Goal: Task Accomplishment & Management: Use online tool/utility

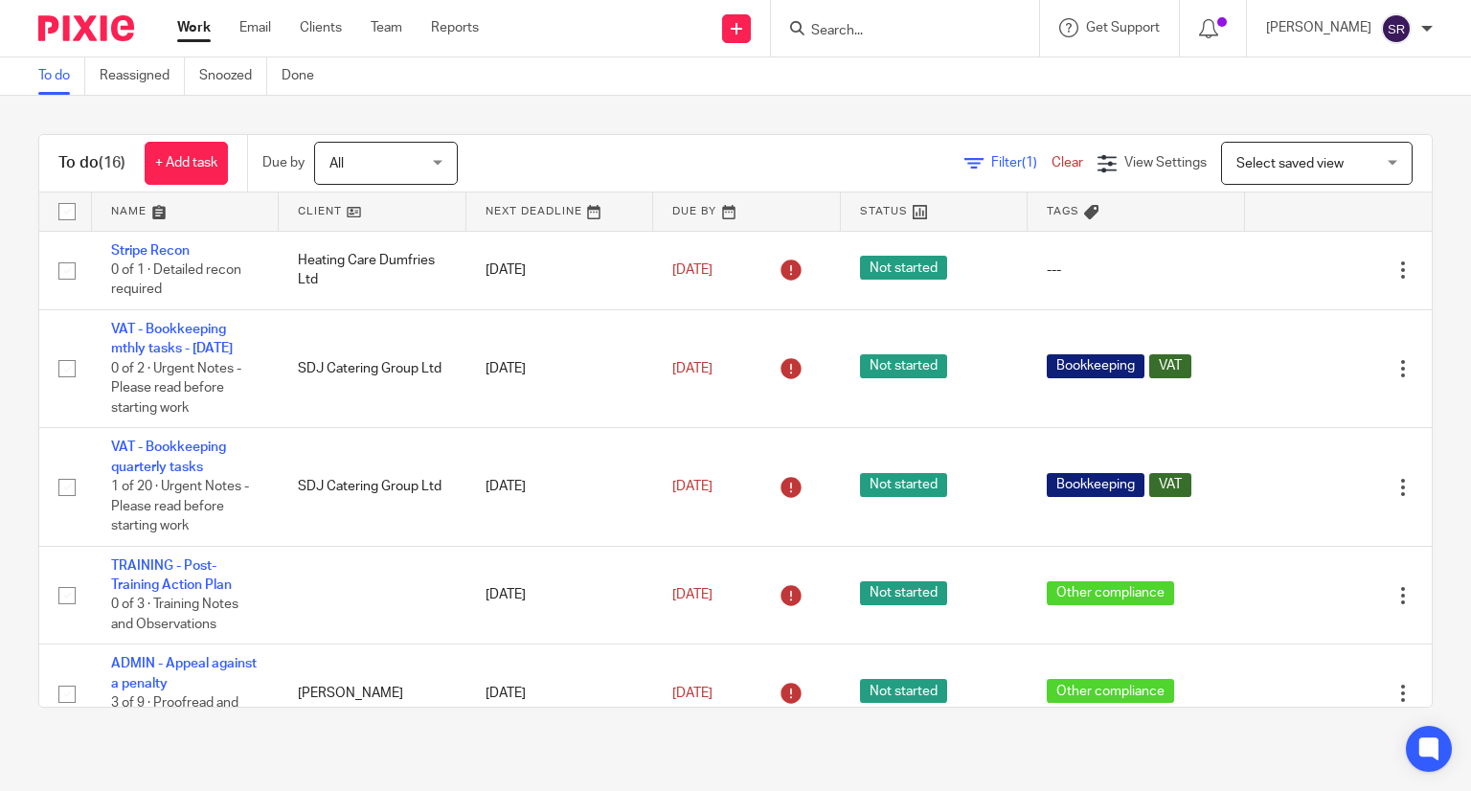
click at [918, 30] on input "Search" at bounding box center [895, 31] width 172 height 17
click at [0, 430] on div "To do (16) + Add task Due by All All Today Tomorrow This week Next week This mo…" at bounding box center [735, 421] width 1471 height 650
click at [923, 25] on input "Search" at bounding box center [895, 31] width 172 height 17
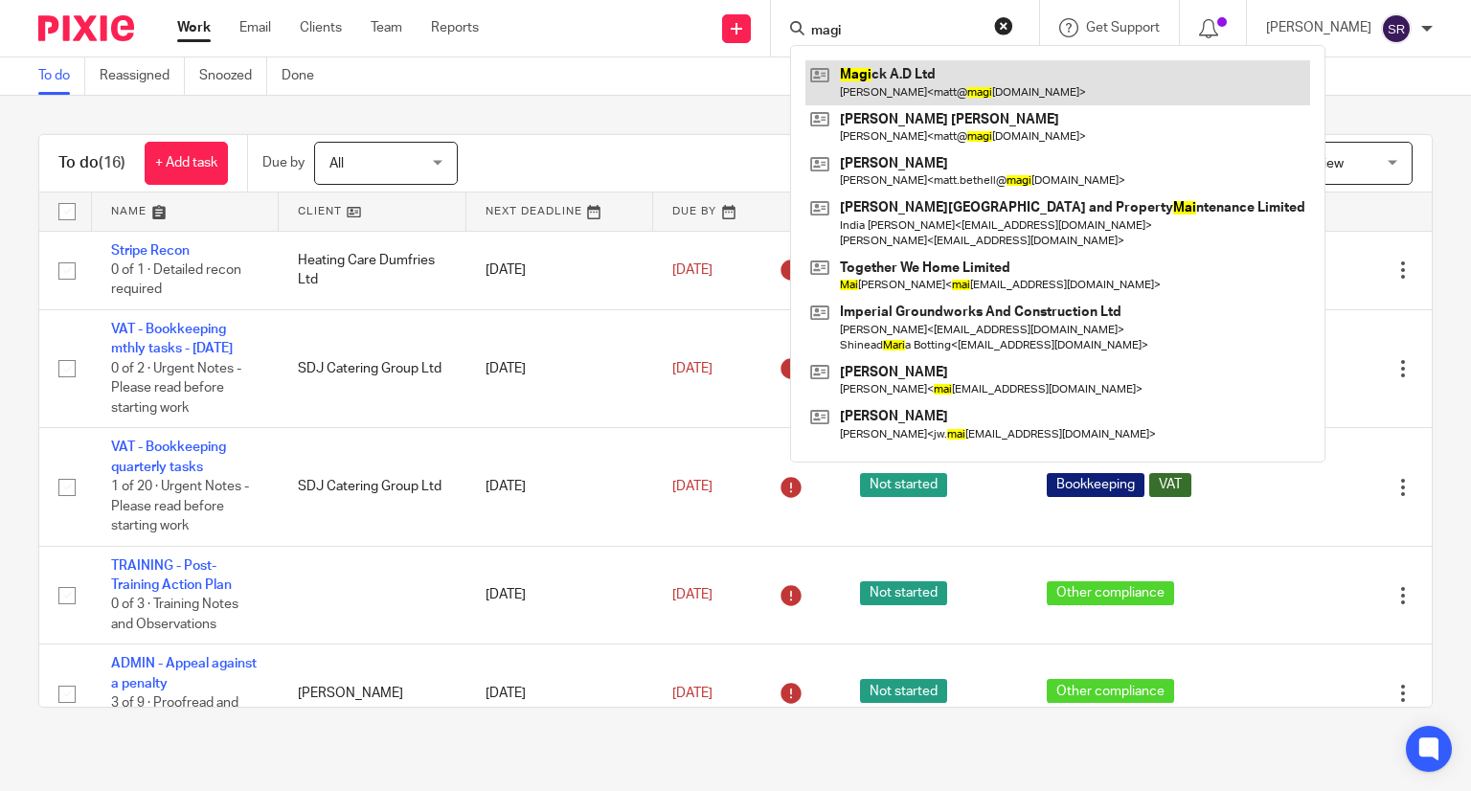
type input "magi"
click at [914, 66] on link at bounding box center [1057, 82] width 505 height 44
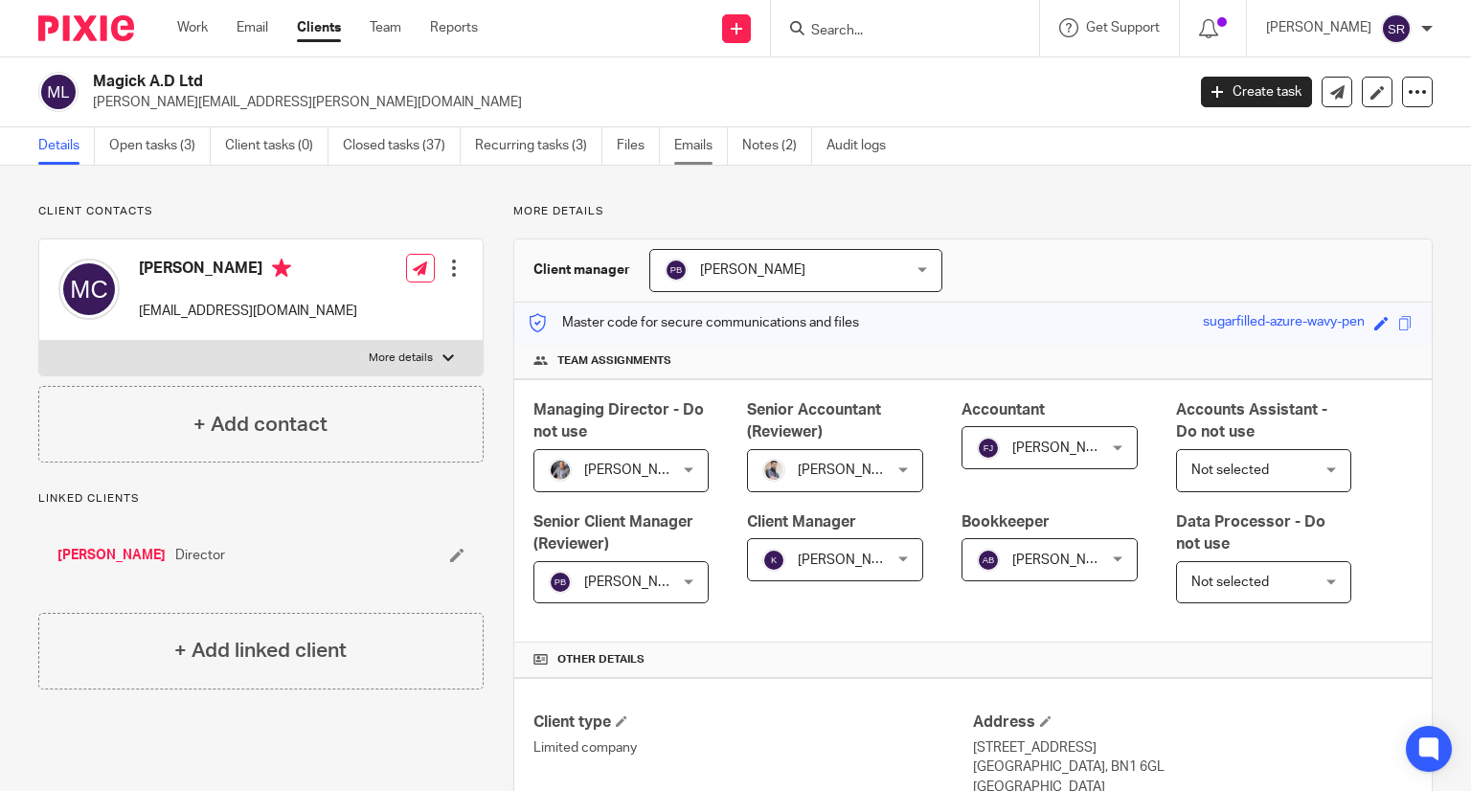
click at [690, 143] on link "Emails" at bounding box center [701, 145] width 54 height 37
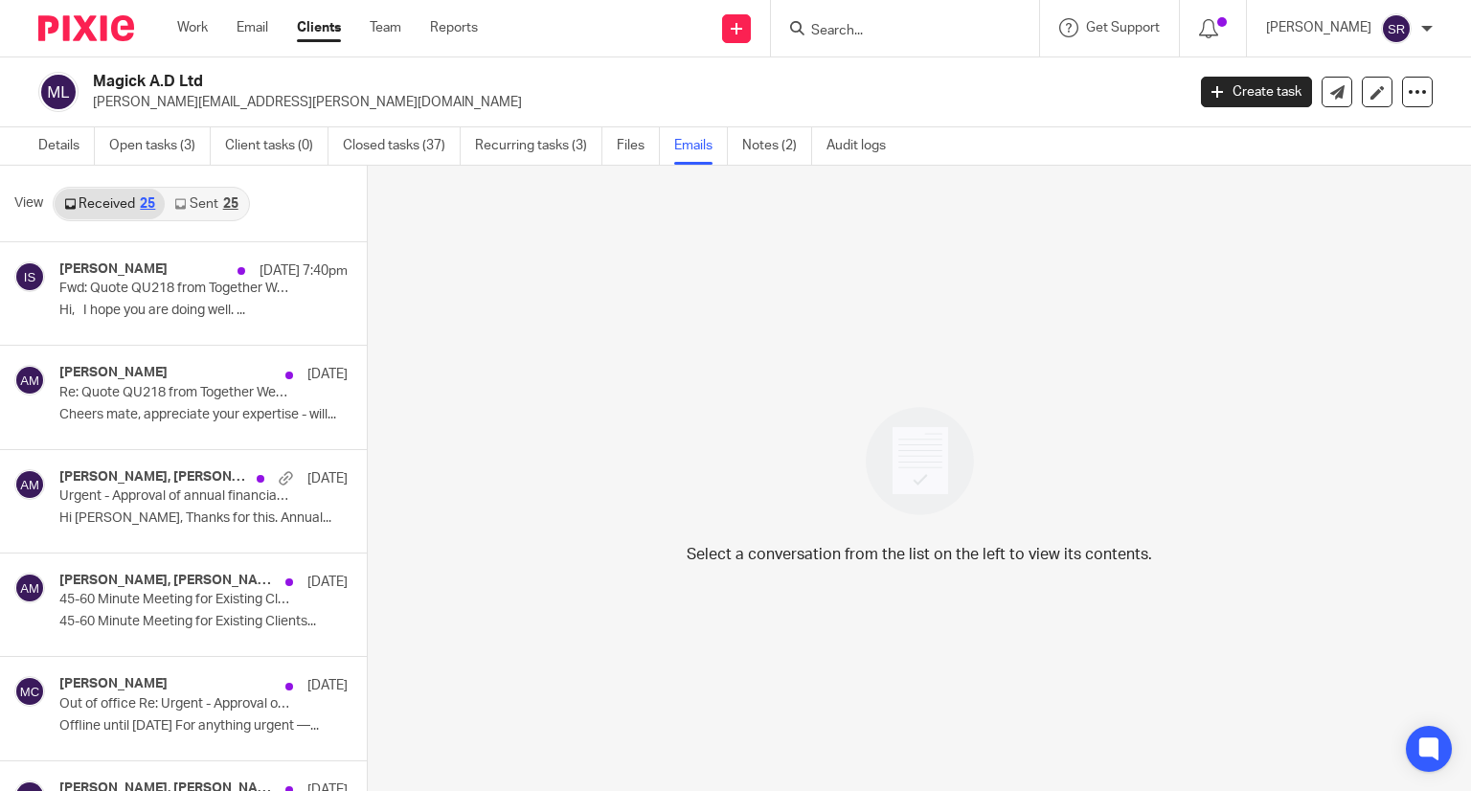
click at [184, 198] on icon at bounding box center [179, 203] width 11 height 11
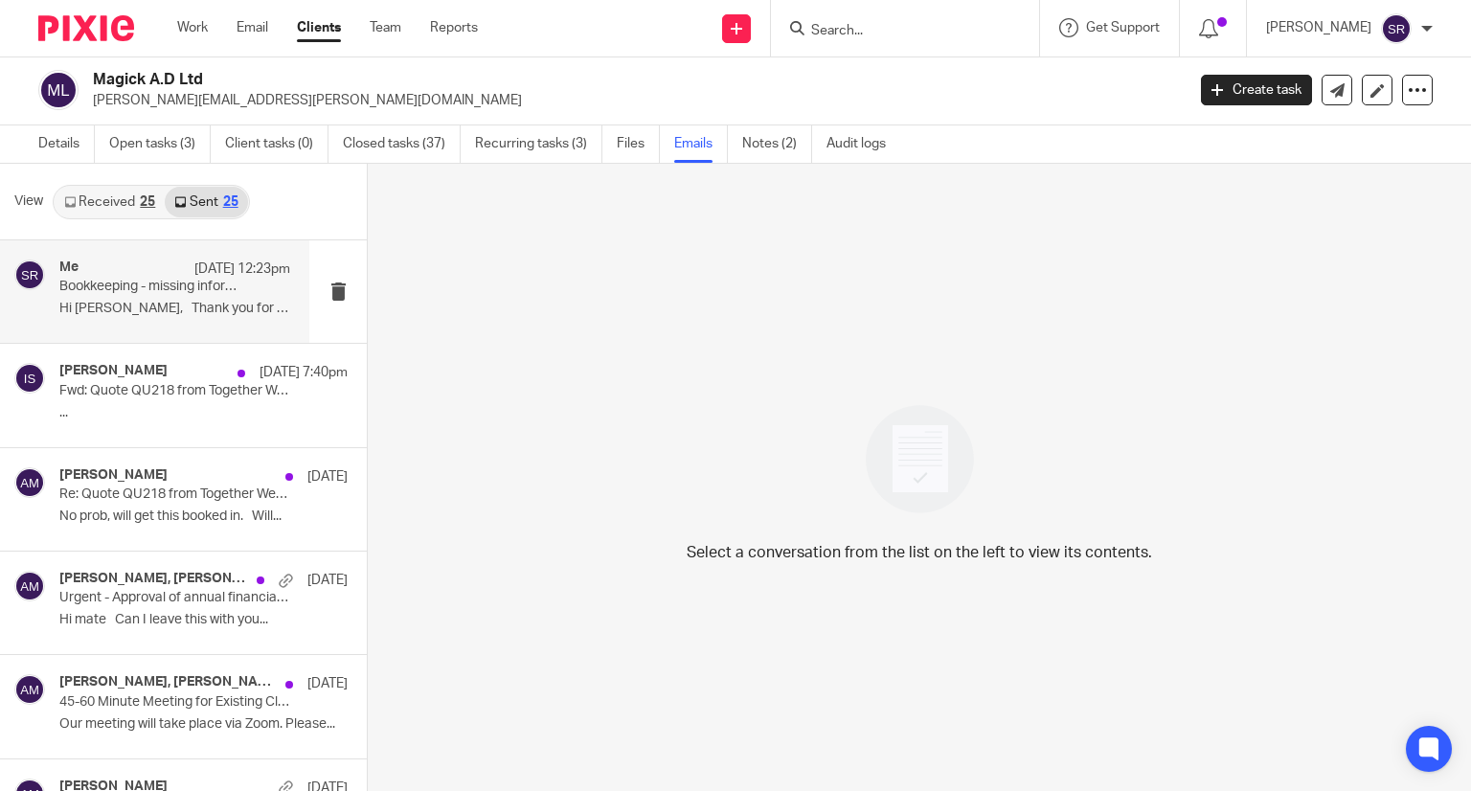
click at [194, 269] on p "[DATE] 12:23pm" at bounding box center [242, 269] width 96 height 19
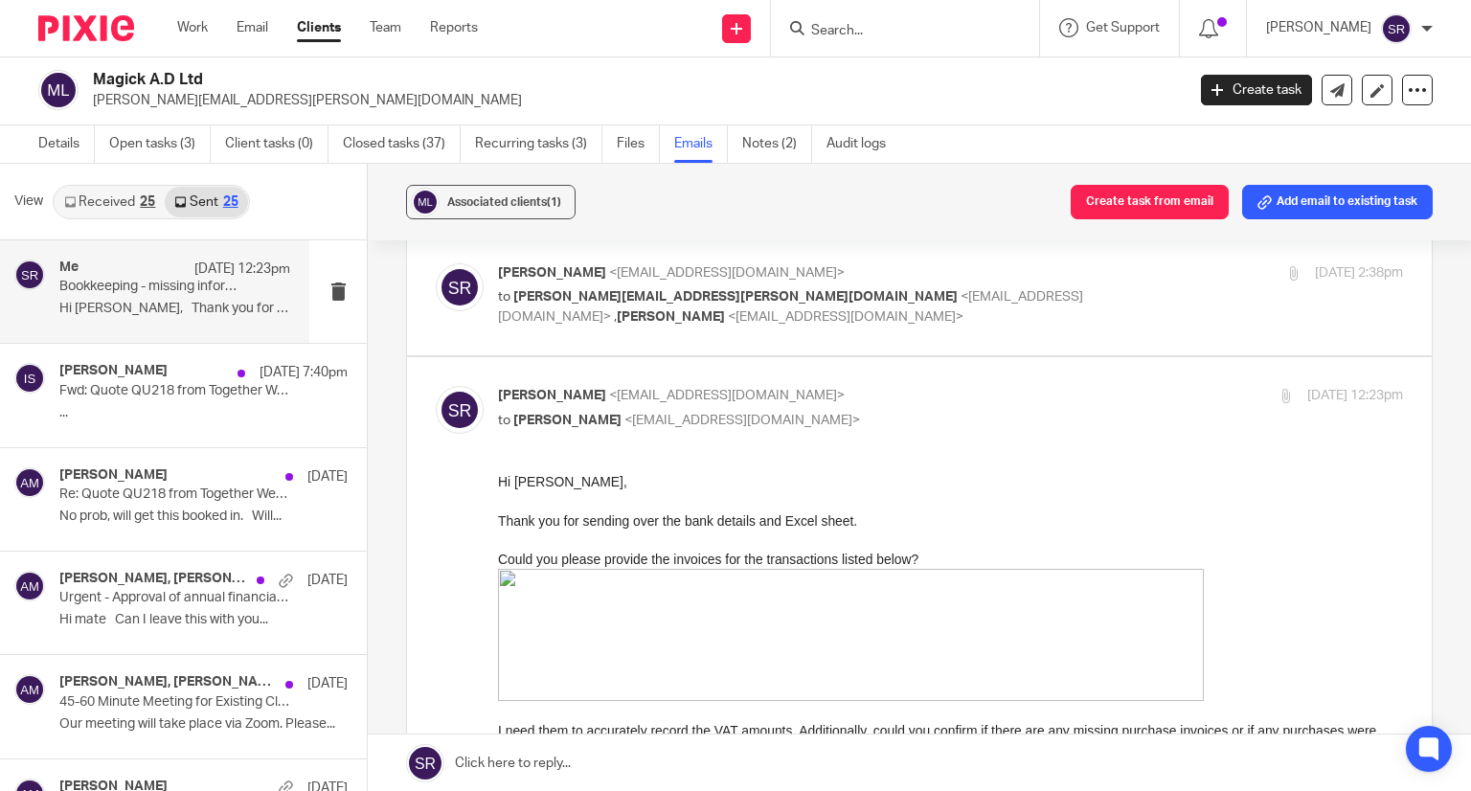
scroll to position [287, 0]
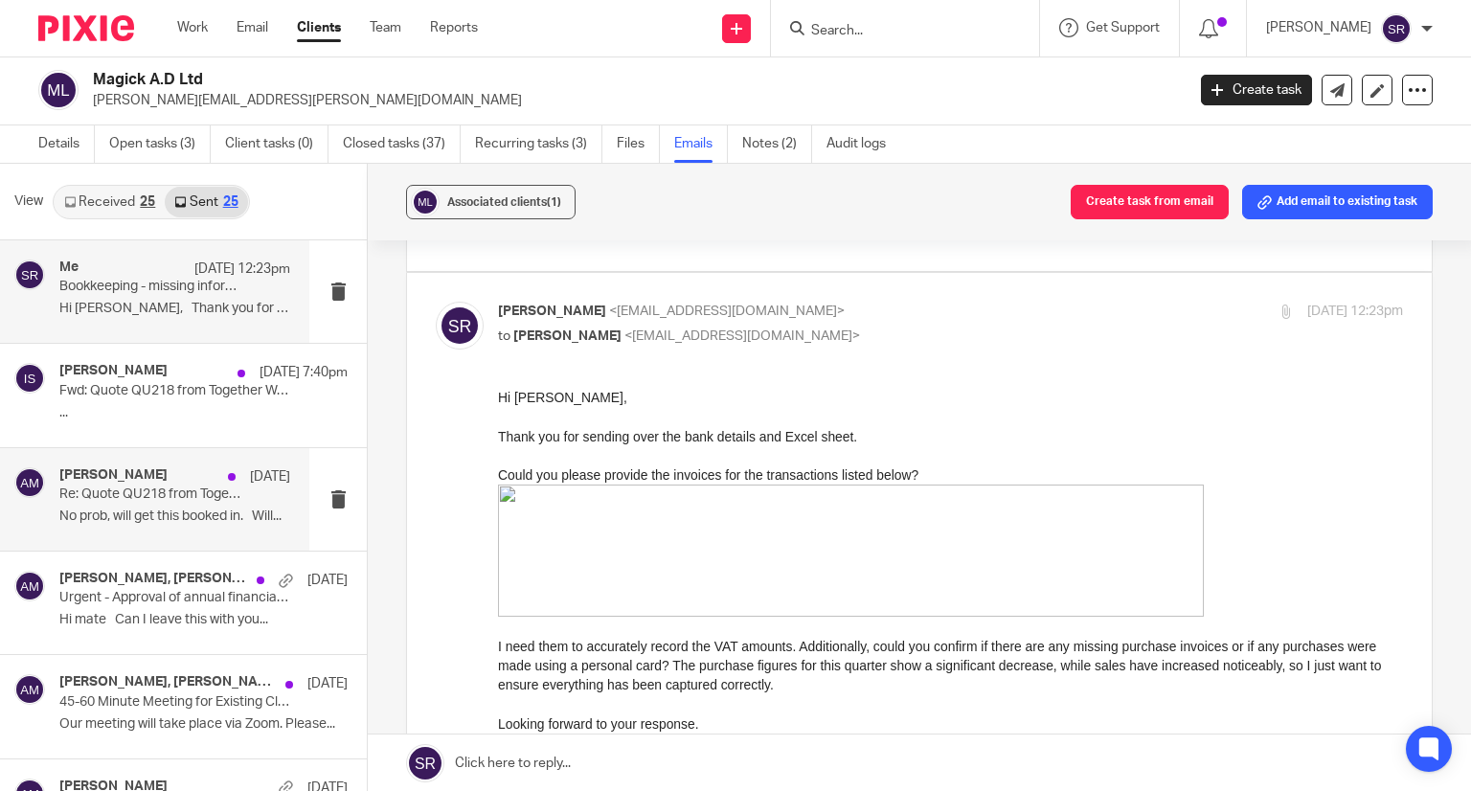
click at [147, 468] on h4 "[PERSON_NAME]" at bounding box center [113, 475] width 108 height 16
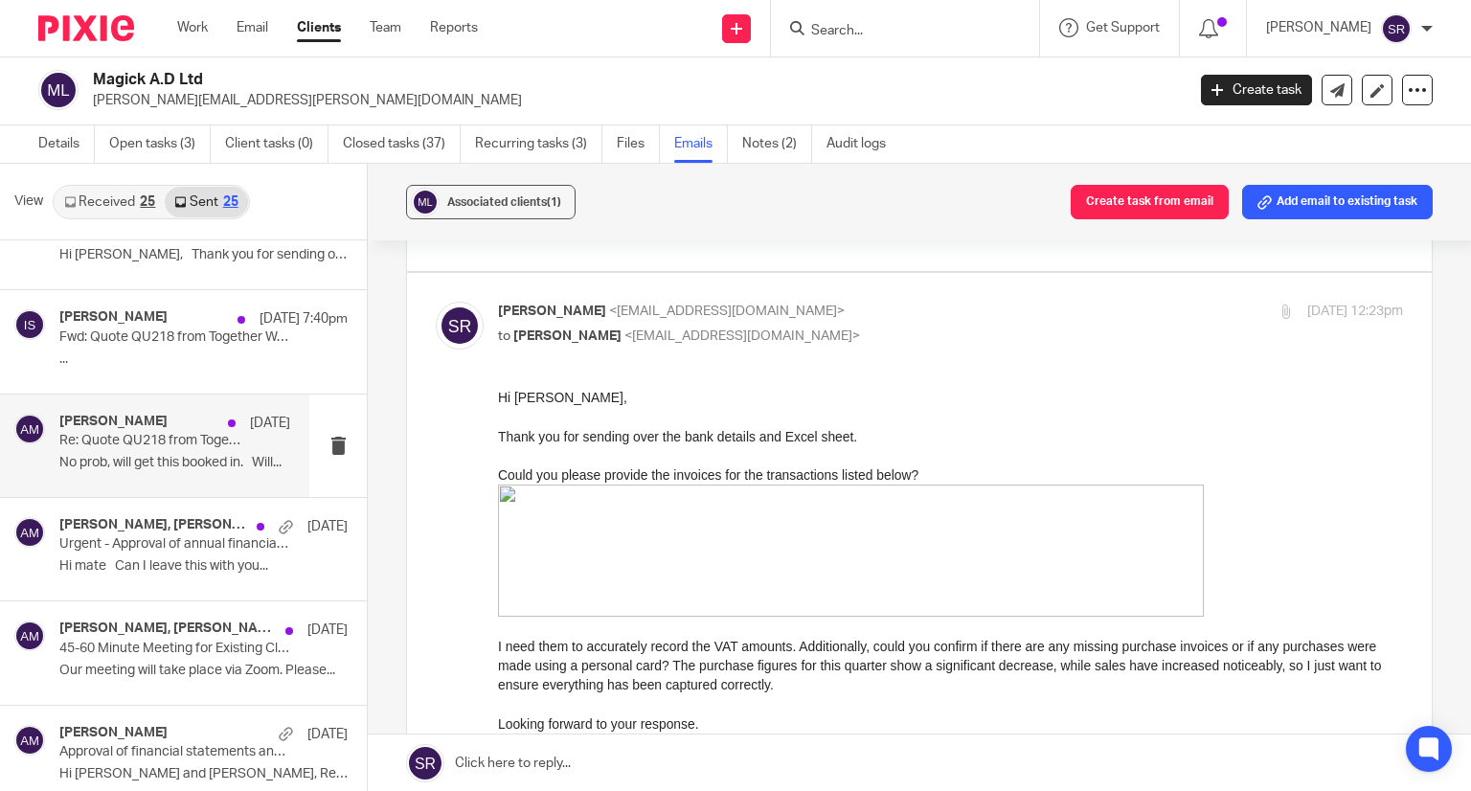
scroll to position [96, 0]
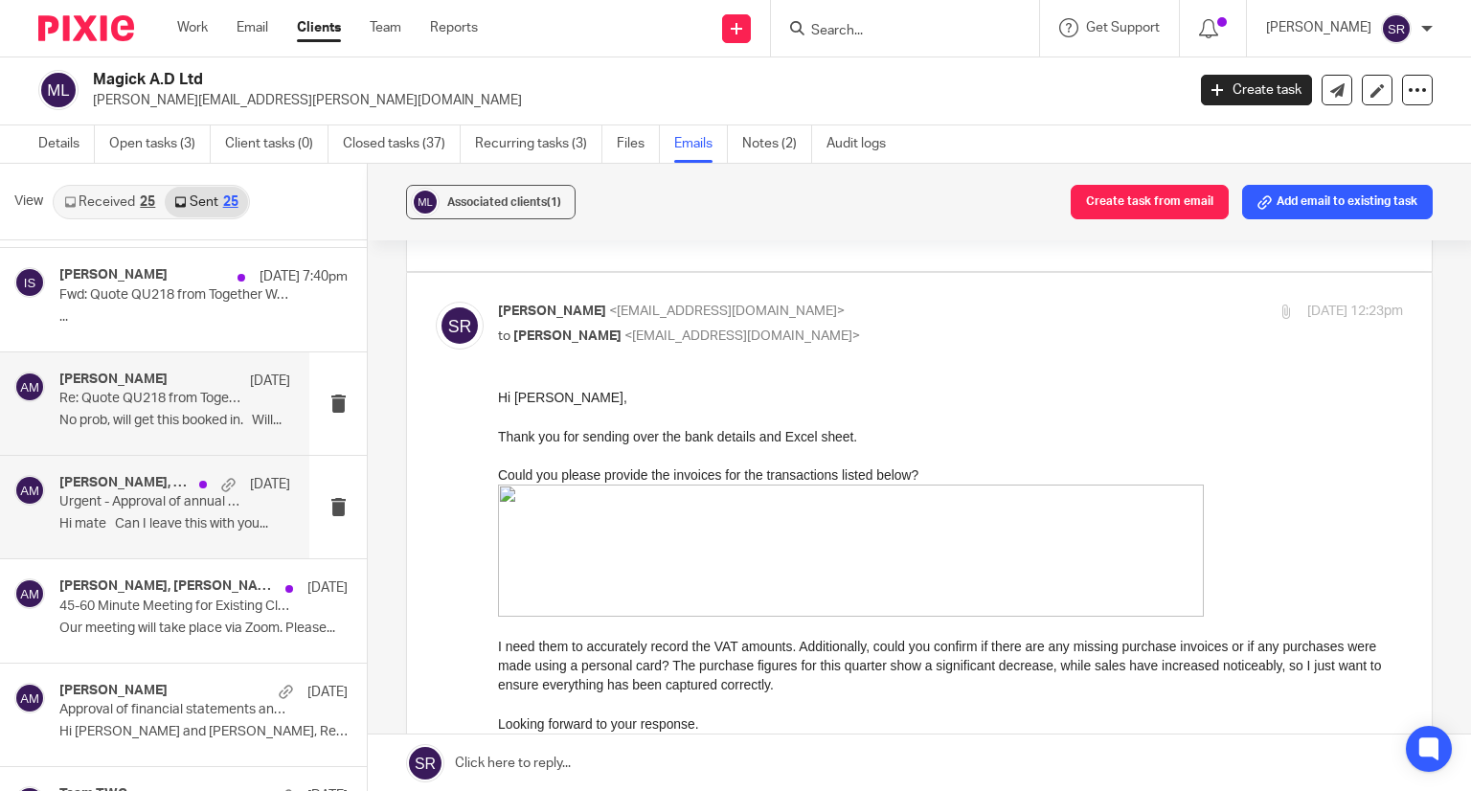
click at [146, 510] on p "Urgent - Approval of annual financial statements and corporation tax return" at bounding box center [151, 502] width 185 height 16
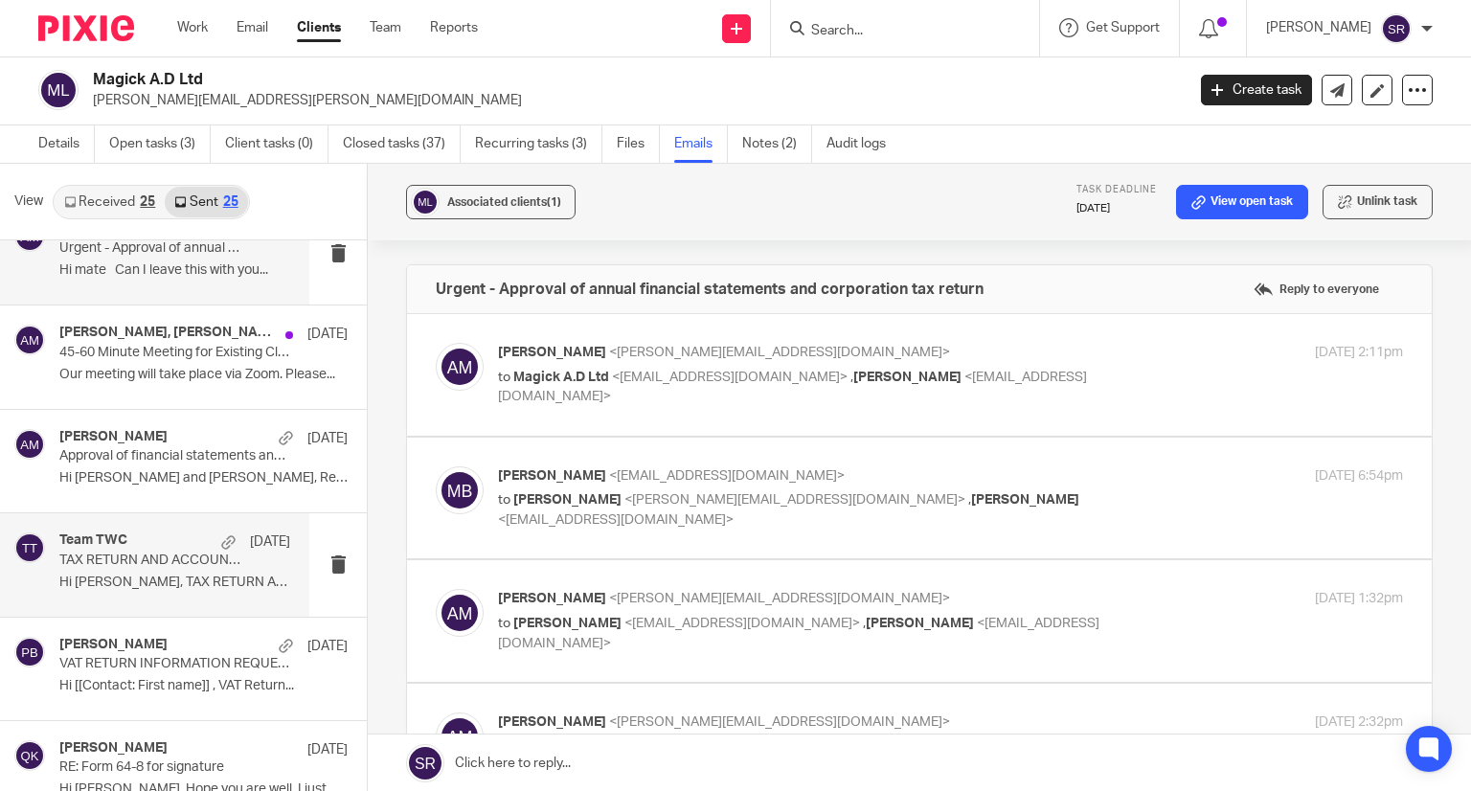
scroll to position [383, 0]
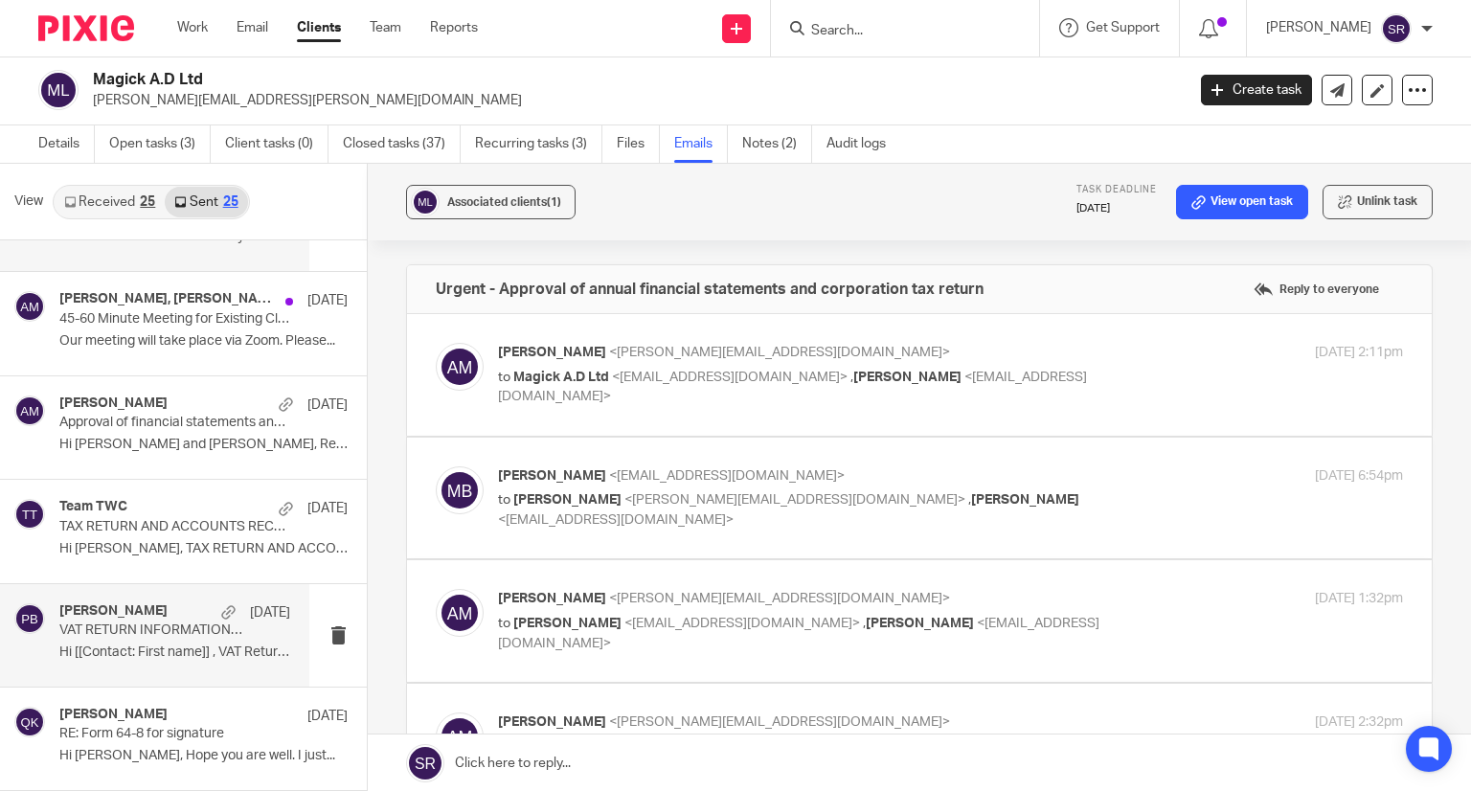
click at [125, 610] on h4 "[PERSON_NAME]" at bounding box center [113, 611] width 108 height 16
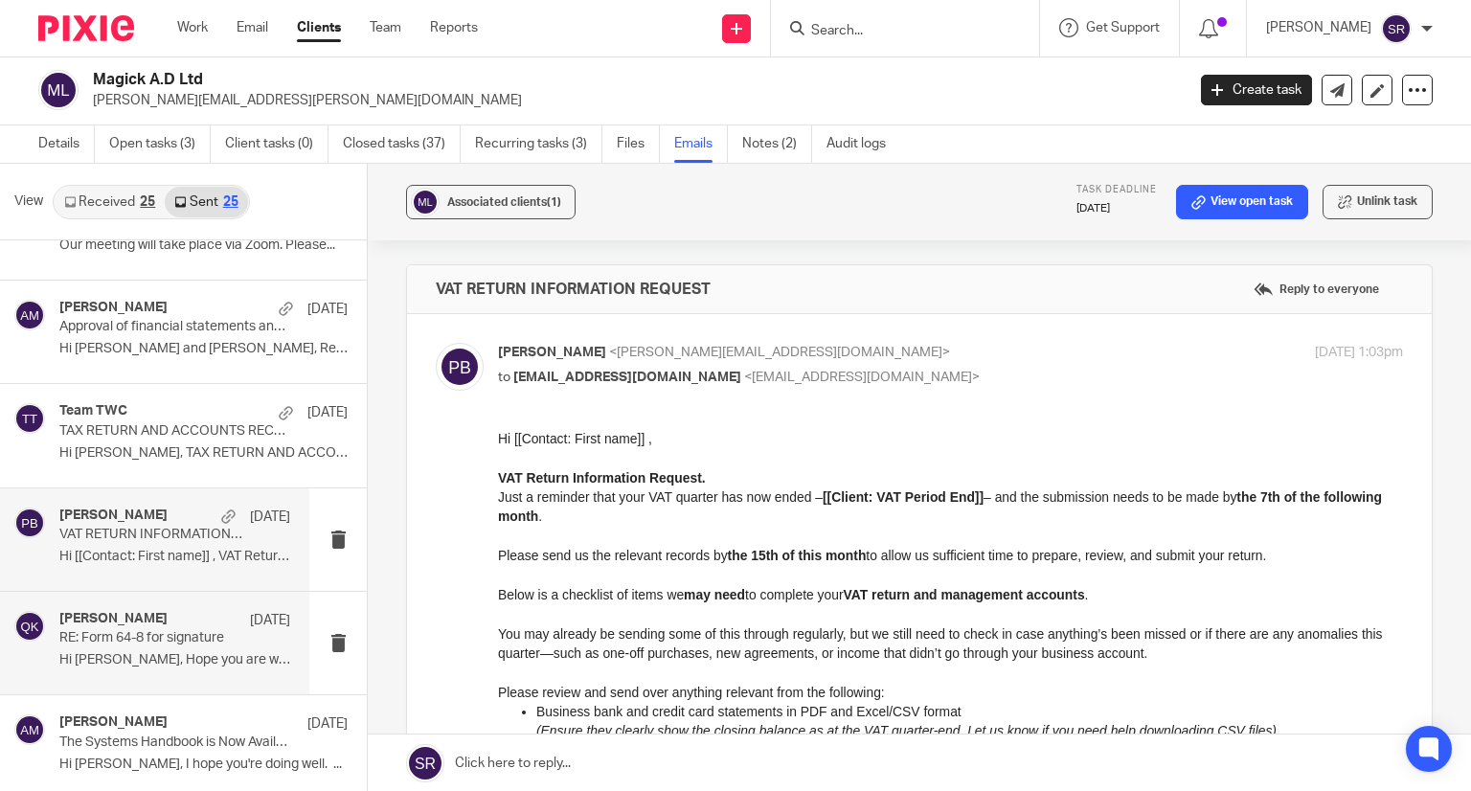
scroll to position [0, 0]
click at [118, 622] on h4 "[PERSON_NAME]" at bounding box center [113, 619] width 108 height 16
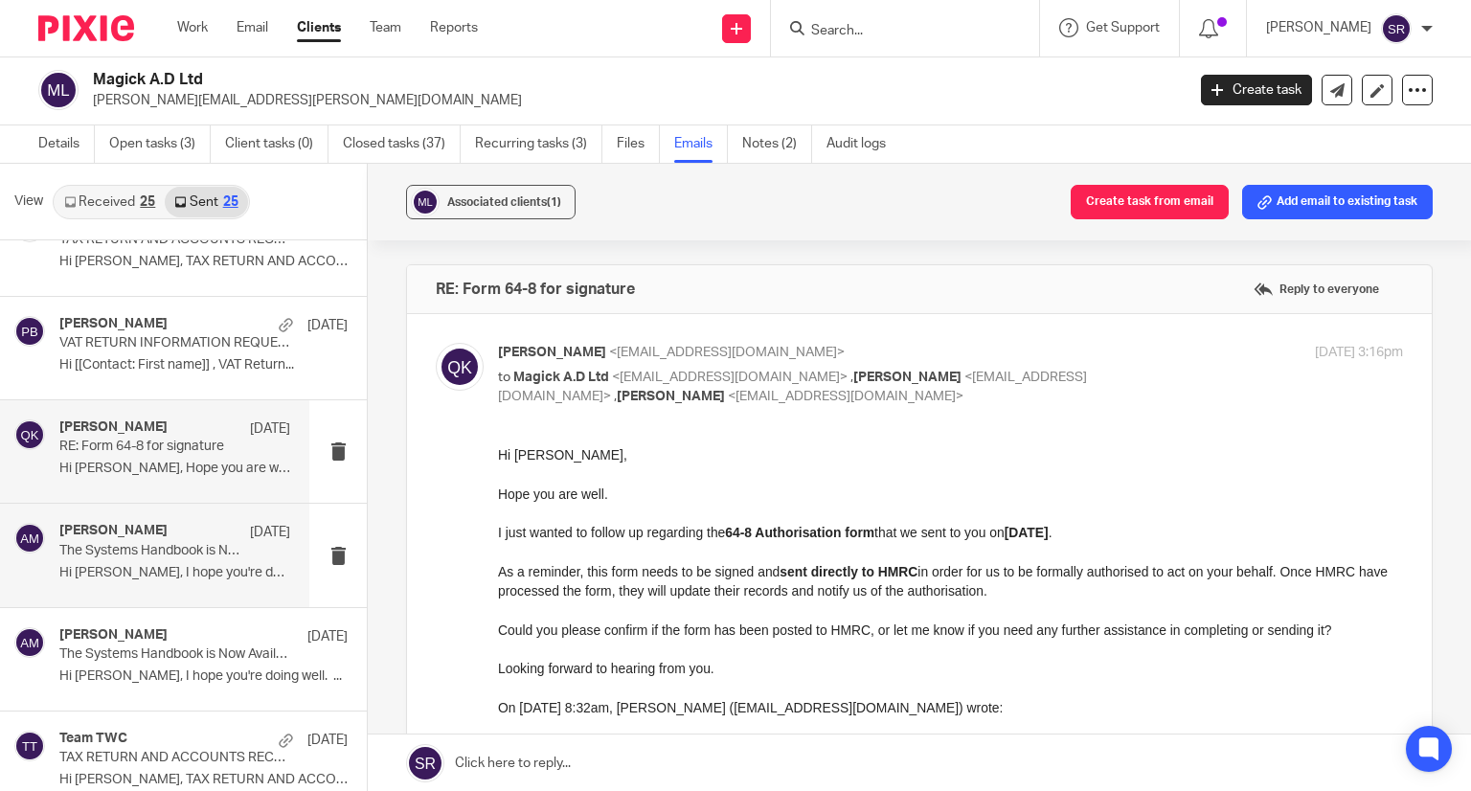
click at [134, 543] on p "The Systems Handbook is Now Available!" at bounding box center [151, 551] width 185 height 16
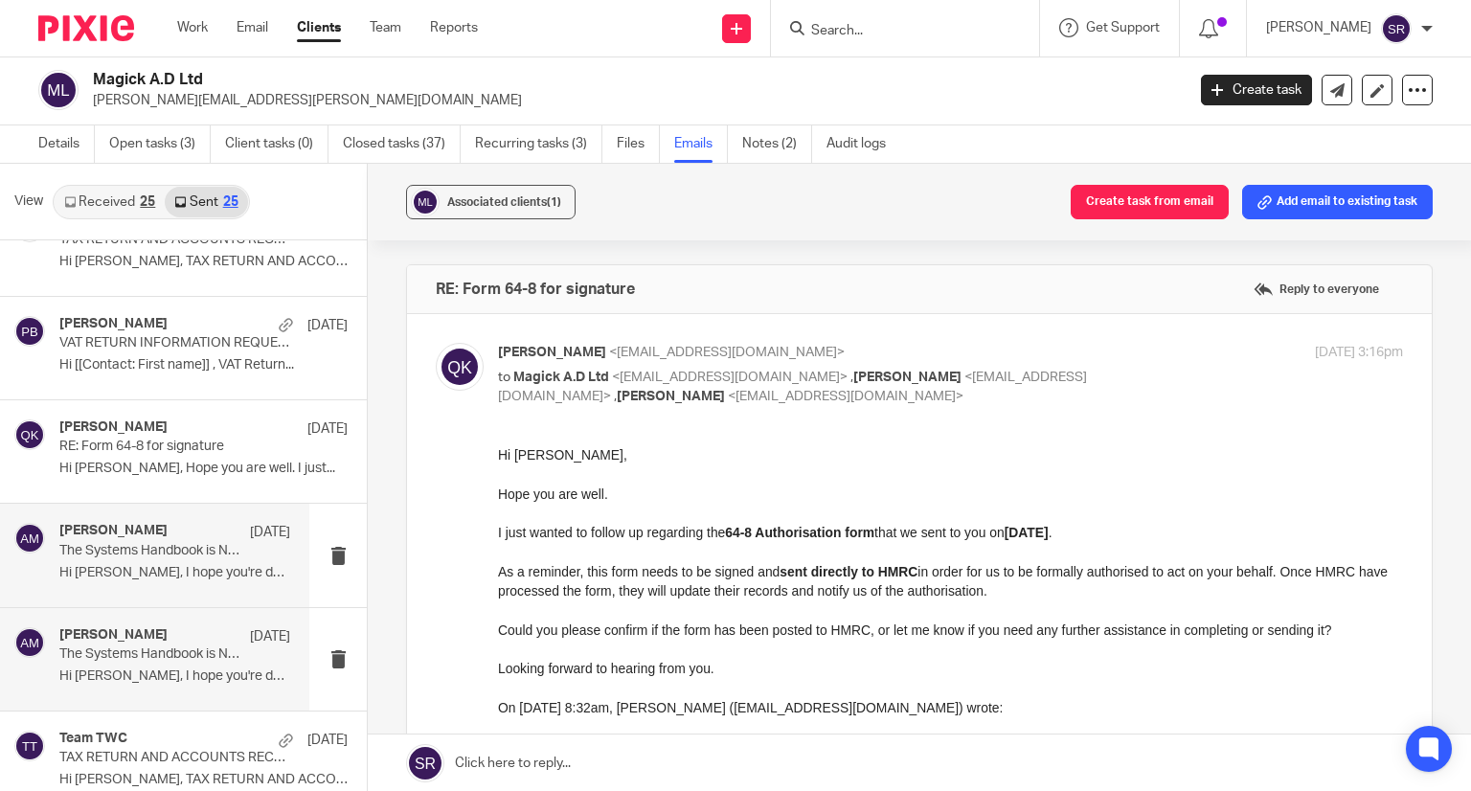
click at [133, 614] on div "[PERSON_NAME] [DATE] The Systems Handbook is Now Available! Hi [PERSON_NAME], I…" at bounding box center [154, 659] width 309 height 102
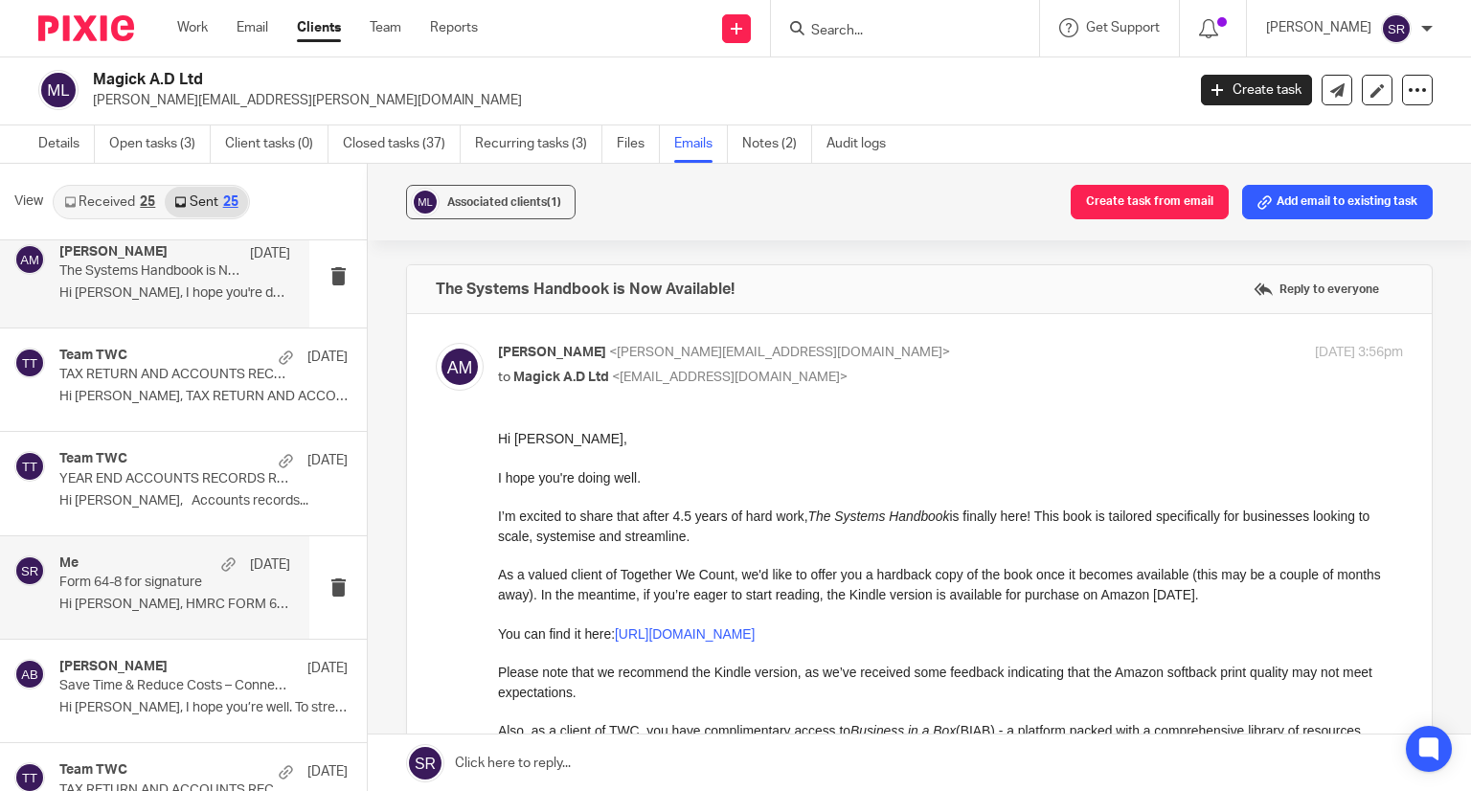
click at [136, 581] on p "Form 64-8 for signature" at bounding box center [151, 583] width 185 height 16
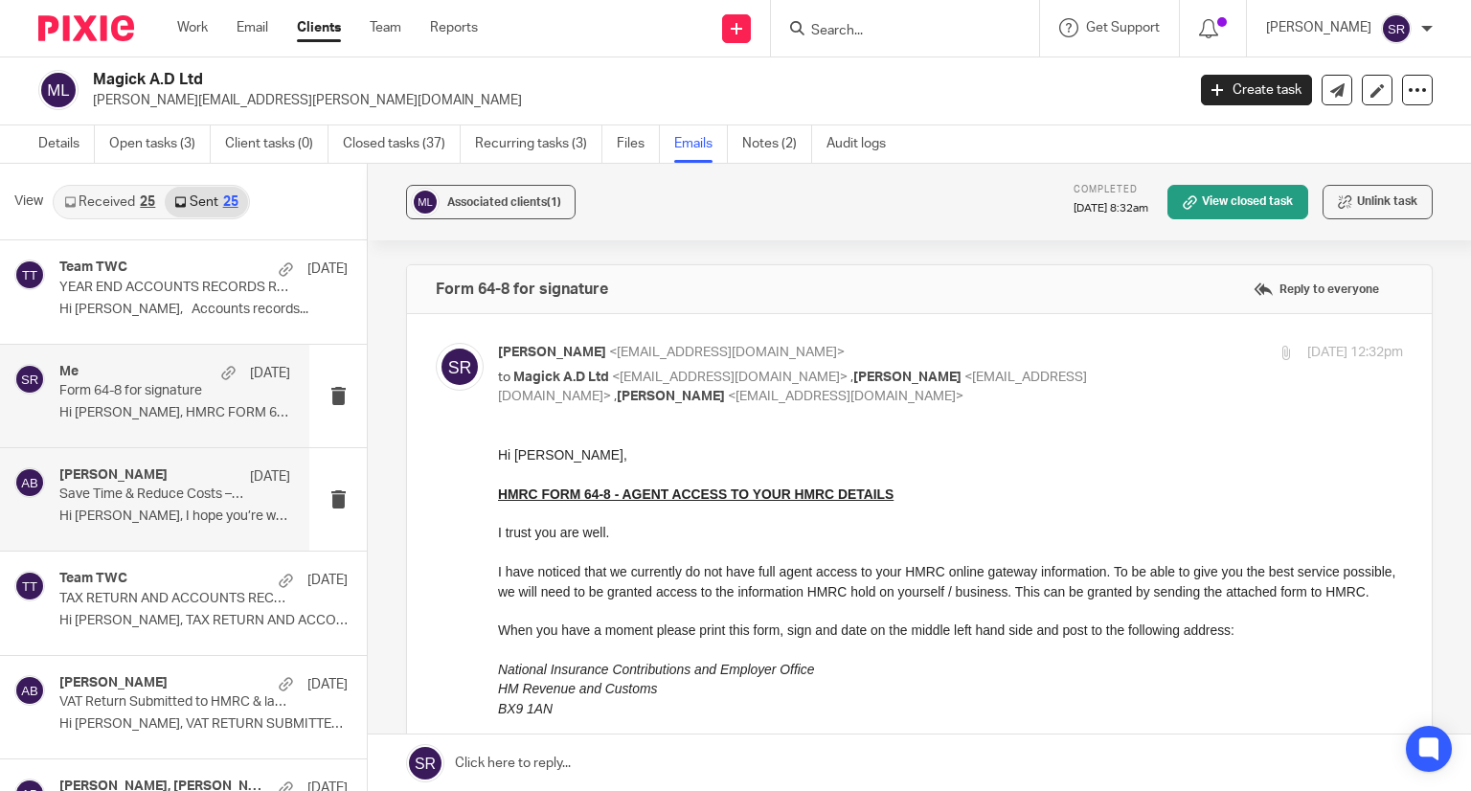
click at [126, 516] on p "Hi [PERSON_NAME], I hope you’re well. To streamline..." at bounding box center [174, 517] width 231 height 16
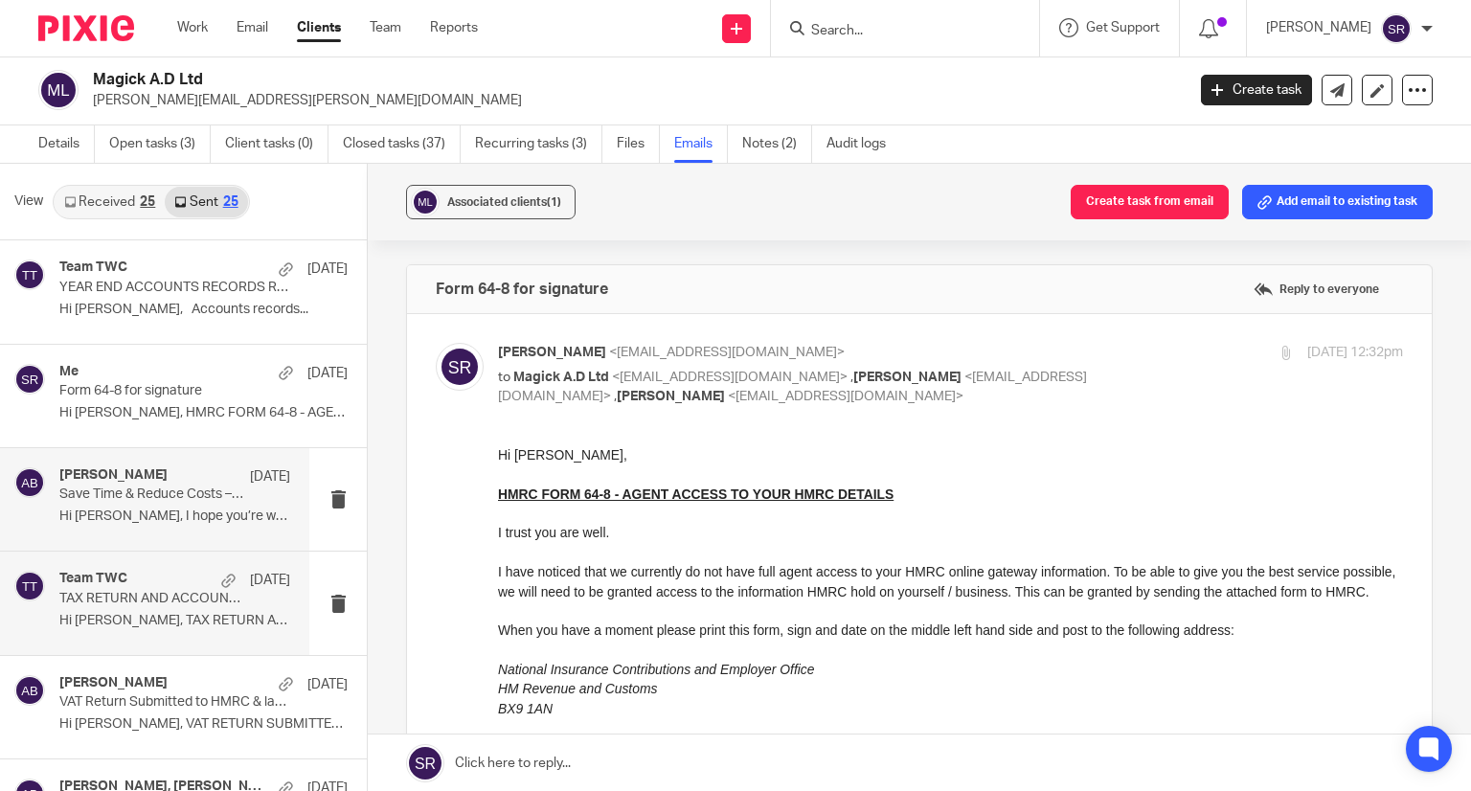
click at [119, 572] on h4 "Team TWC" at bounding box center [93, 579] width 68 height 16
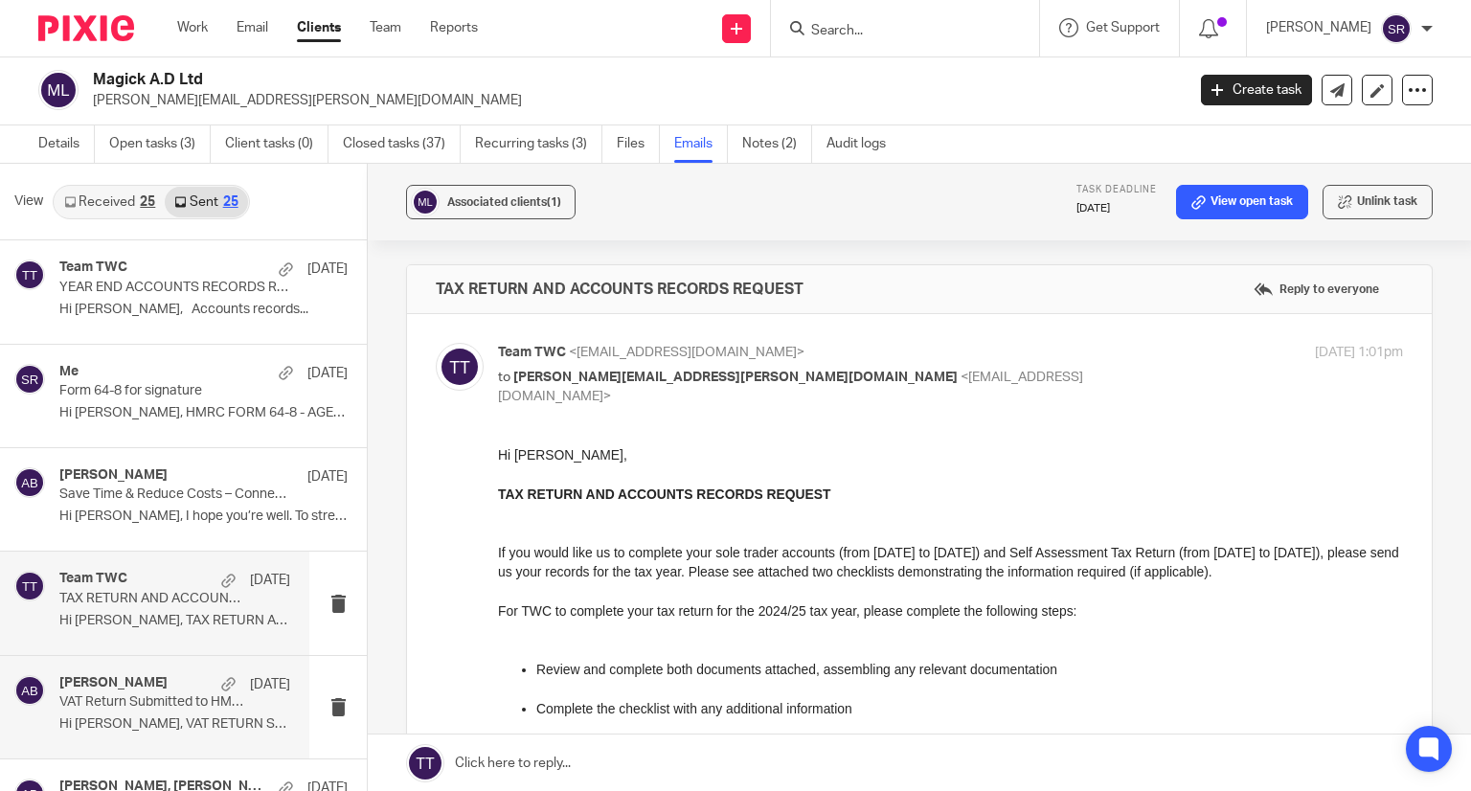
click at [121, 687] on h4 "[PERSON_NAME]" at bounding box center [113, 683] width 108 height 16
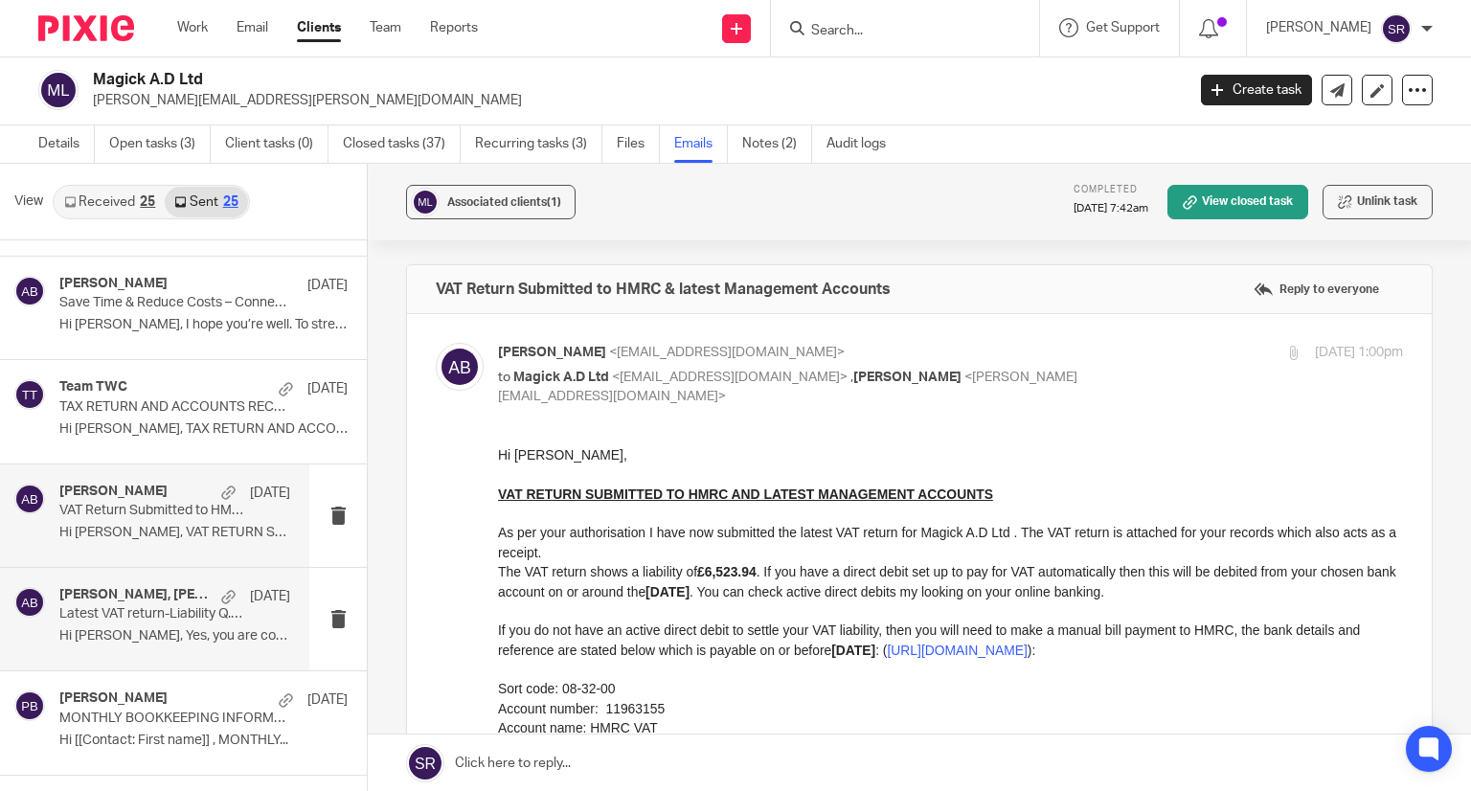
click at [147, 606] on p "Latest VAT return-Liability Q.E May-25" at bounding box center [151, 614] width 185 height 16
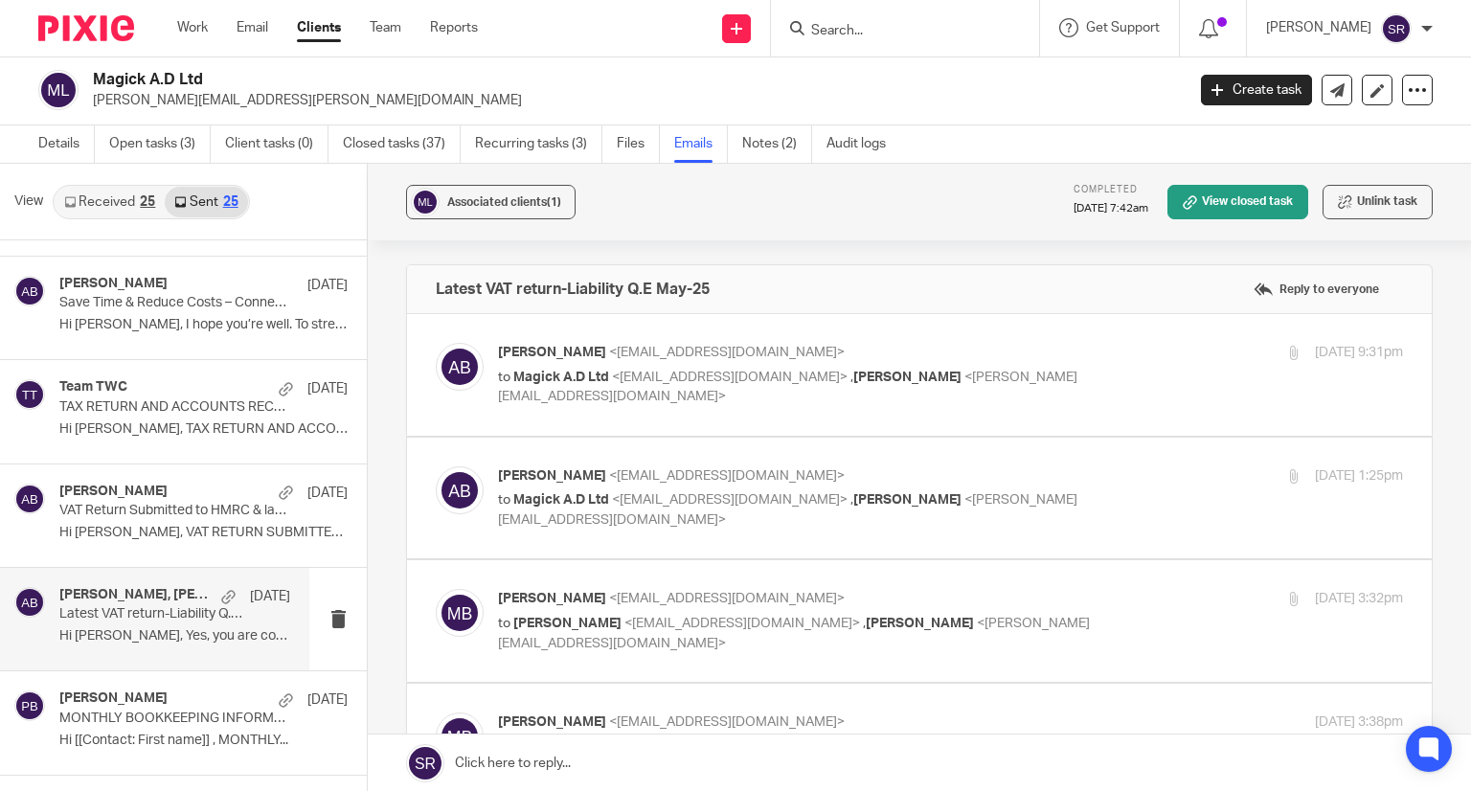
click at [591, 353] on span "[PERSON_NAME]" at bounding box center [552, 352] width 108 height 13
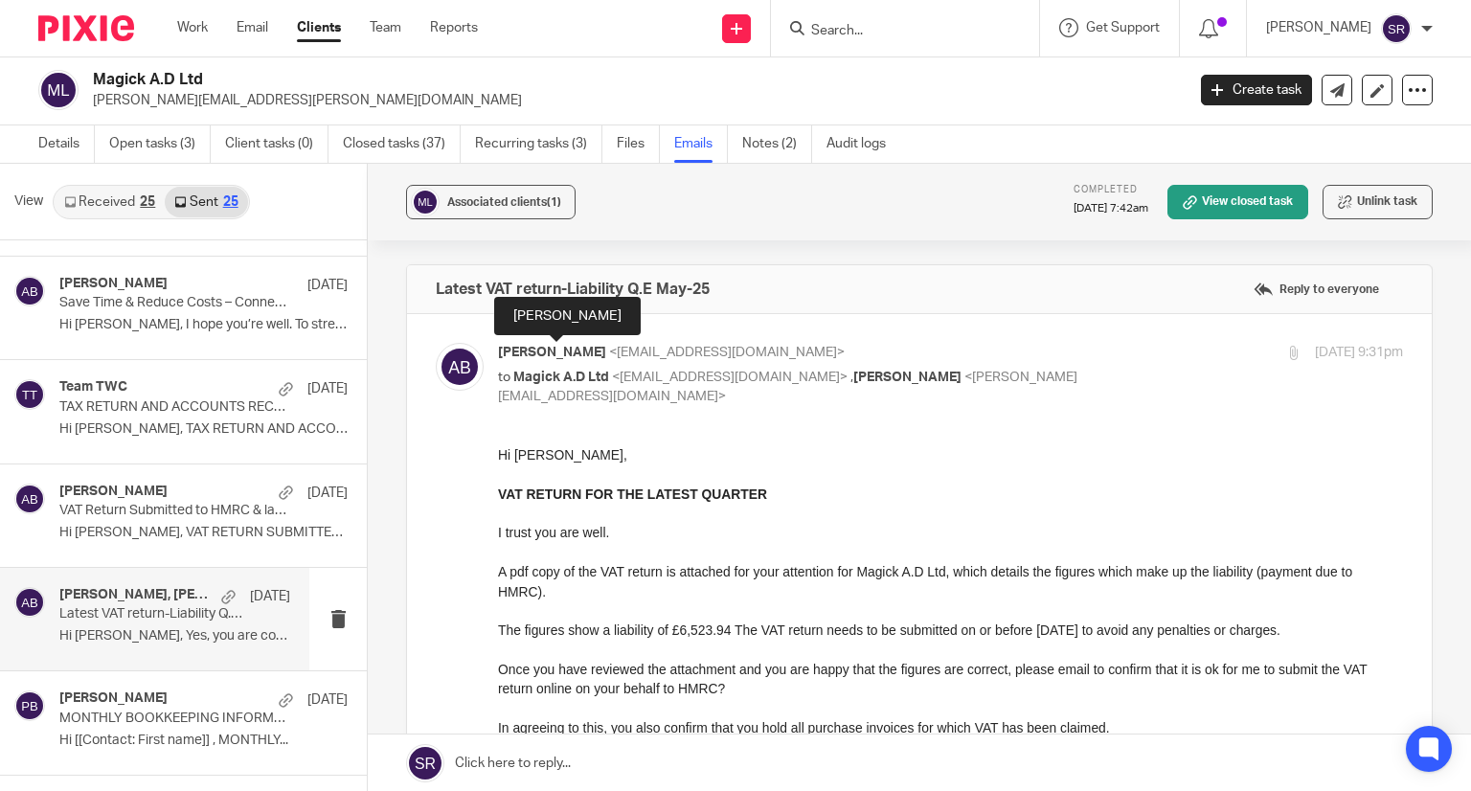
click at [591, 353] on span "[PERSON_NAME]" at bounding box center [552, 352] width 108 height 13
checkbox input "false"
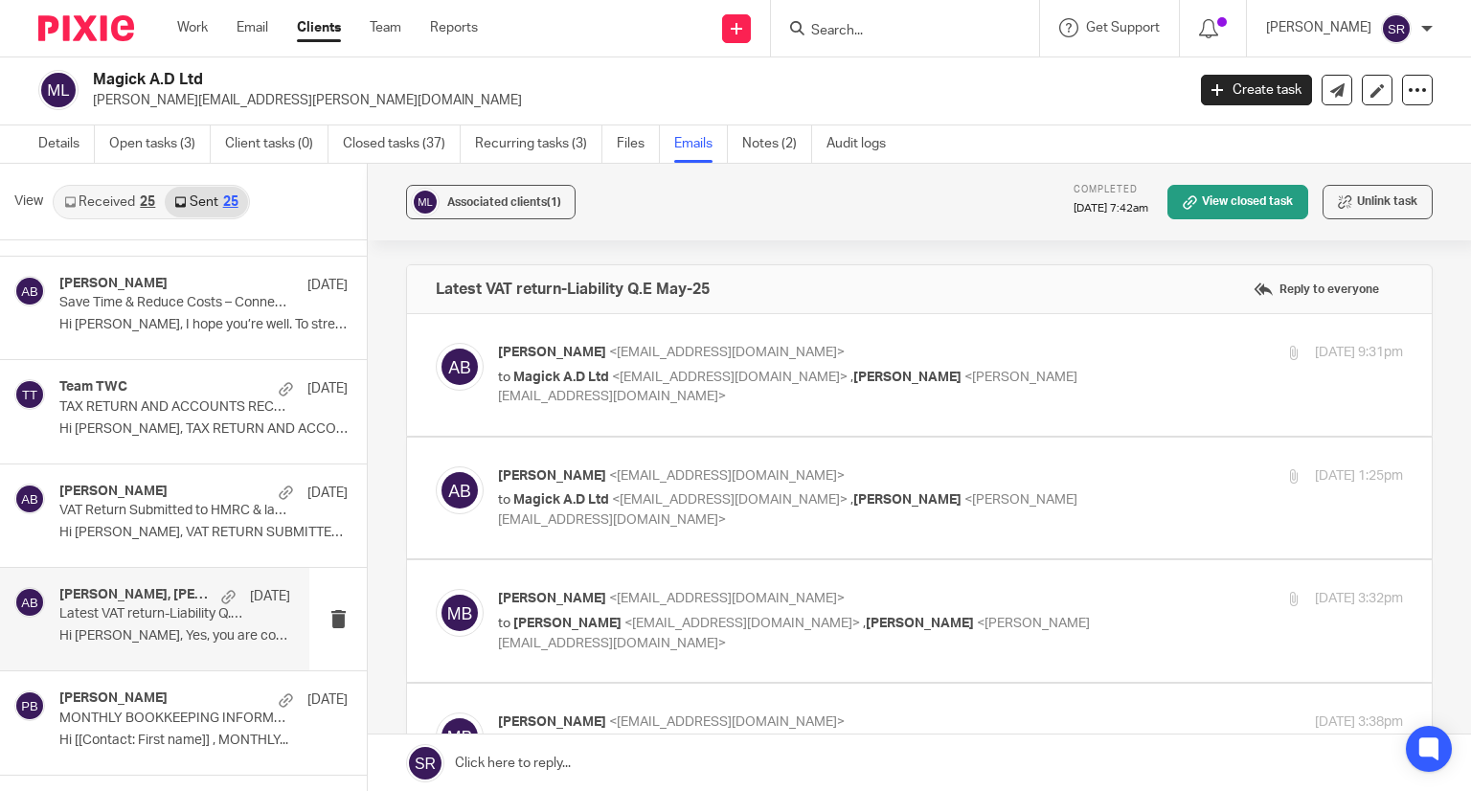
click at [582, 459] on label at bounding box center [919, 499] width 1025 height 122
click at [436, 465] on input "checkbox" at bounding box center [435, 465] width 1 height 1
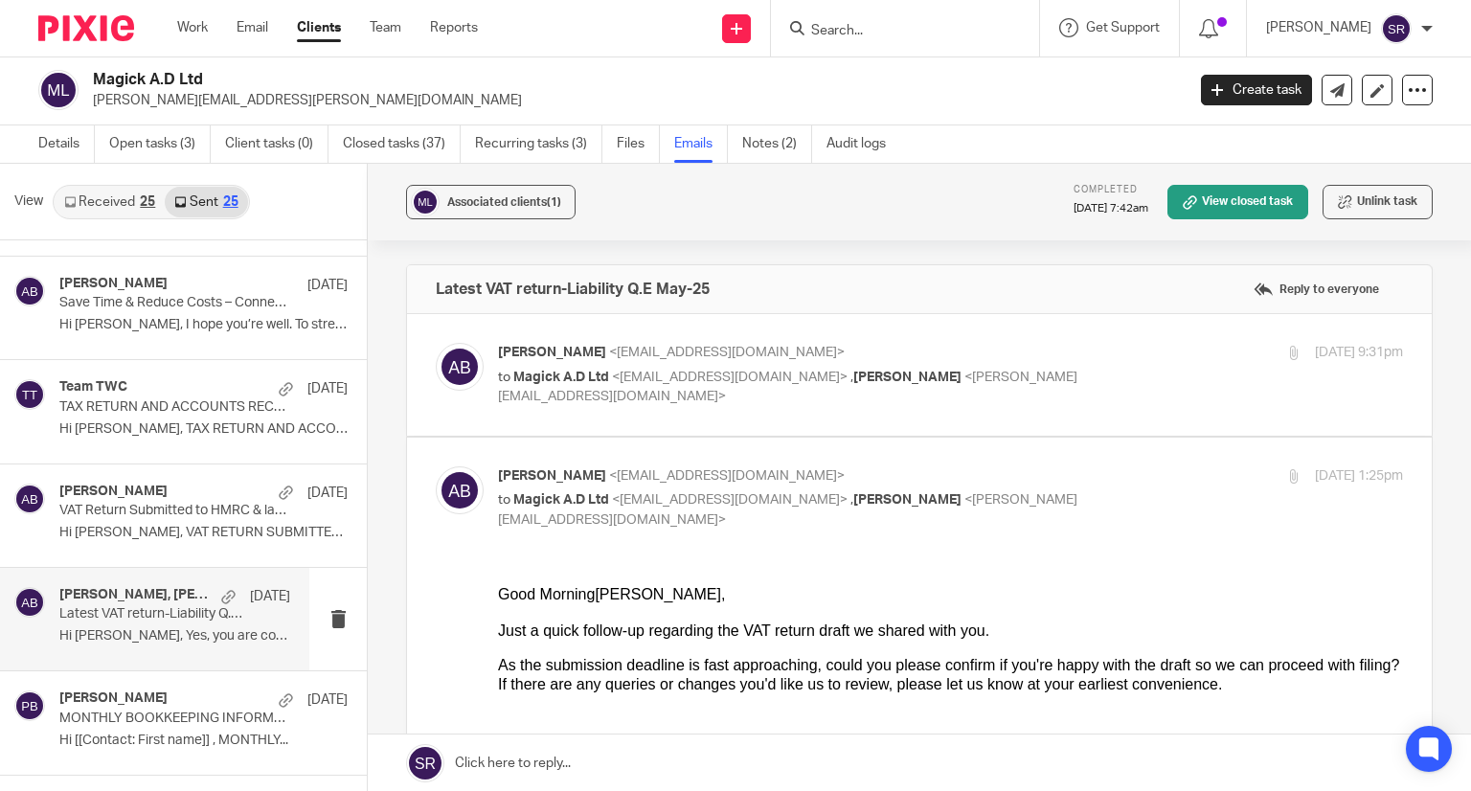
click at [436, 465] on input "checkbox" at bounding box center [435, 465] width 1 height 1
checkbox input "false"
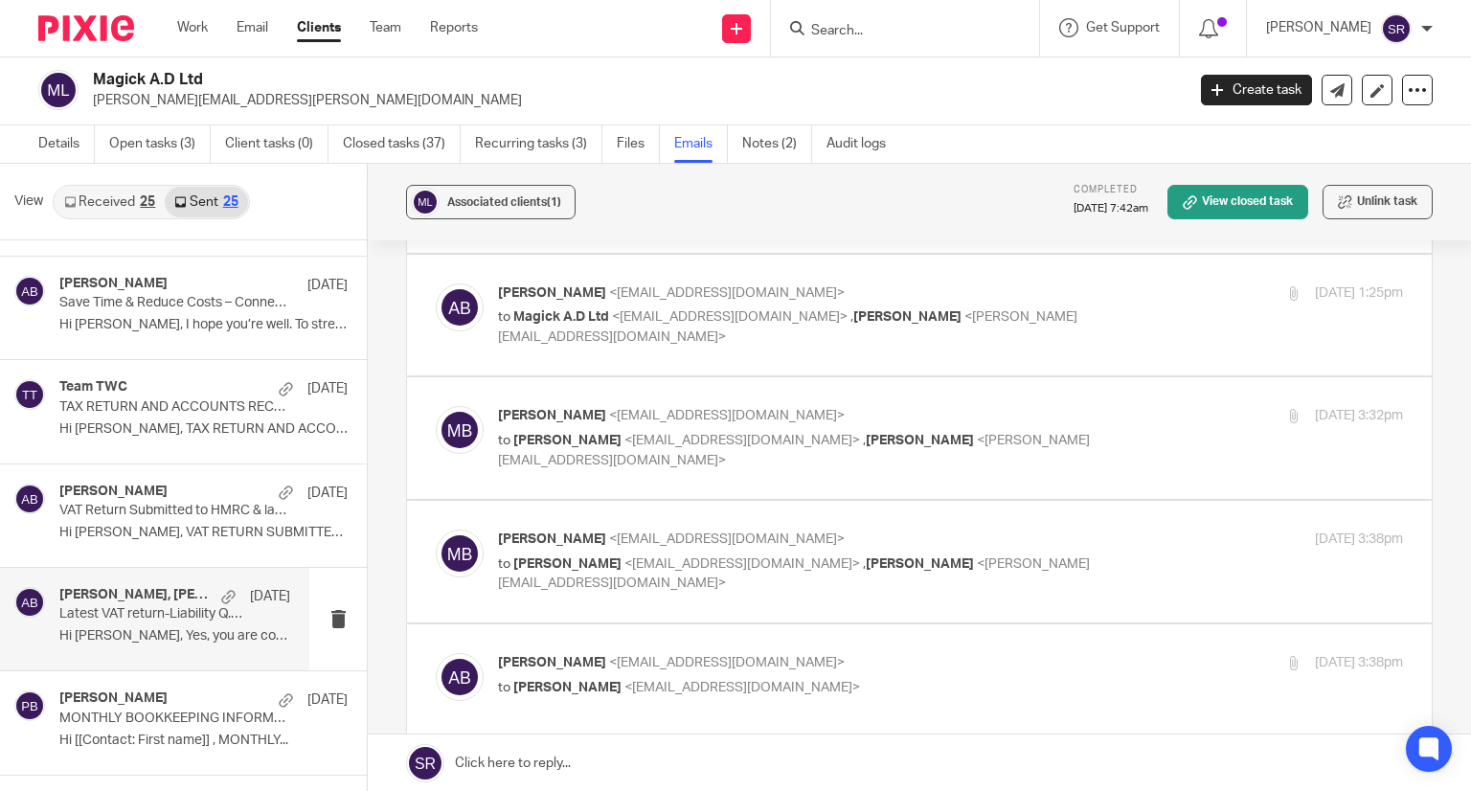
scroll to position [192, 0]
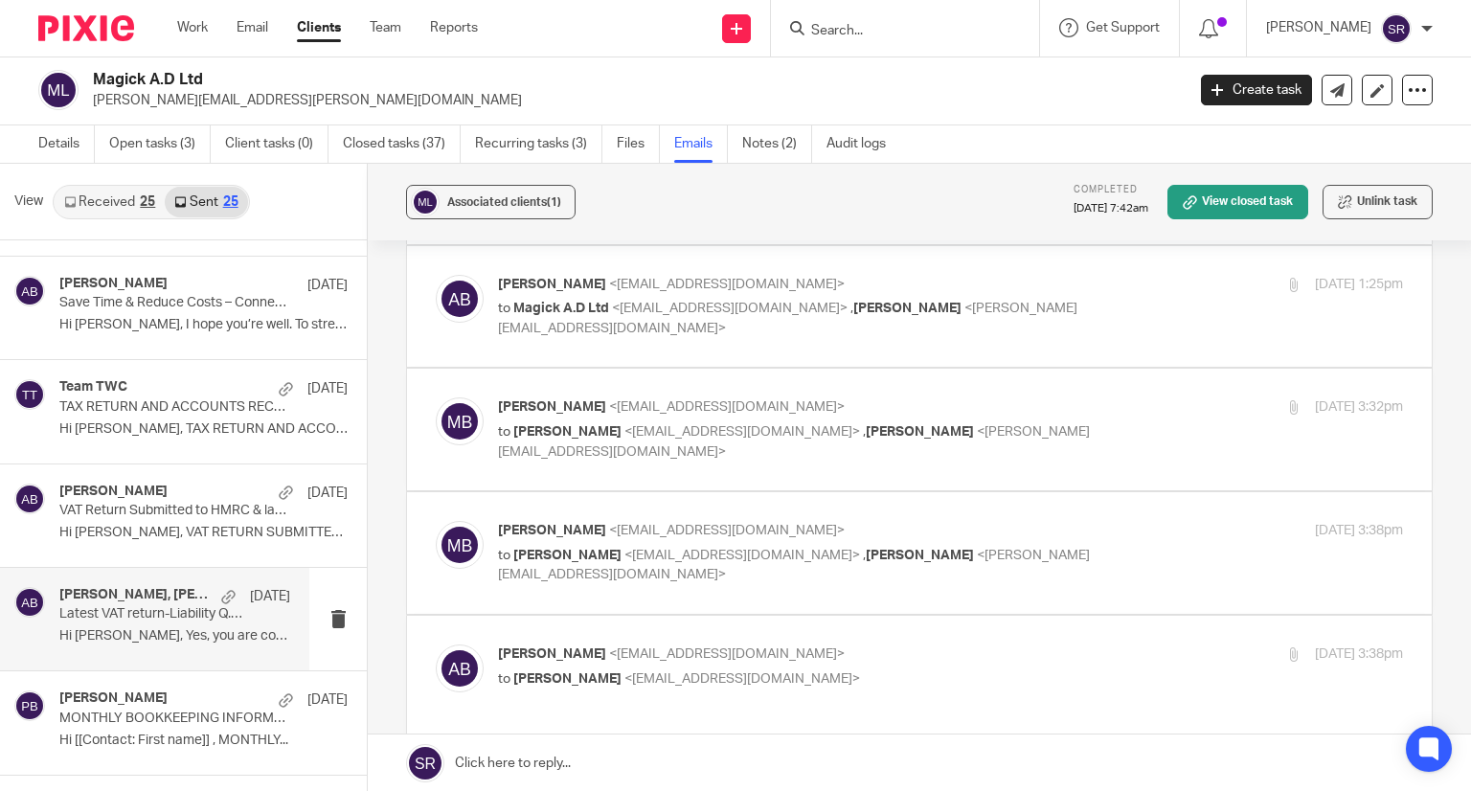
click at [562, 444] on span "<[PERSON_NAME][EMAIL_ADDRESS][DOMAIN_NAME]>" at bounding box center [794, 442] width 592 height 34
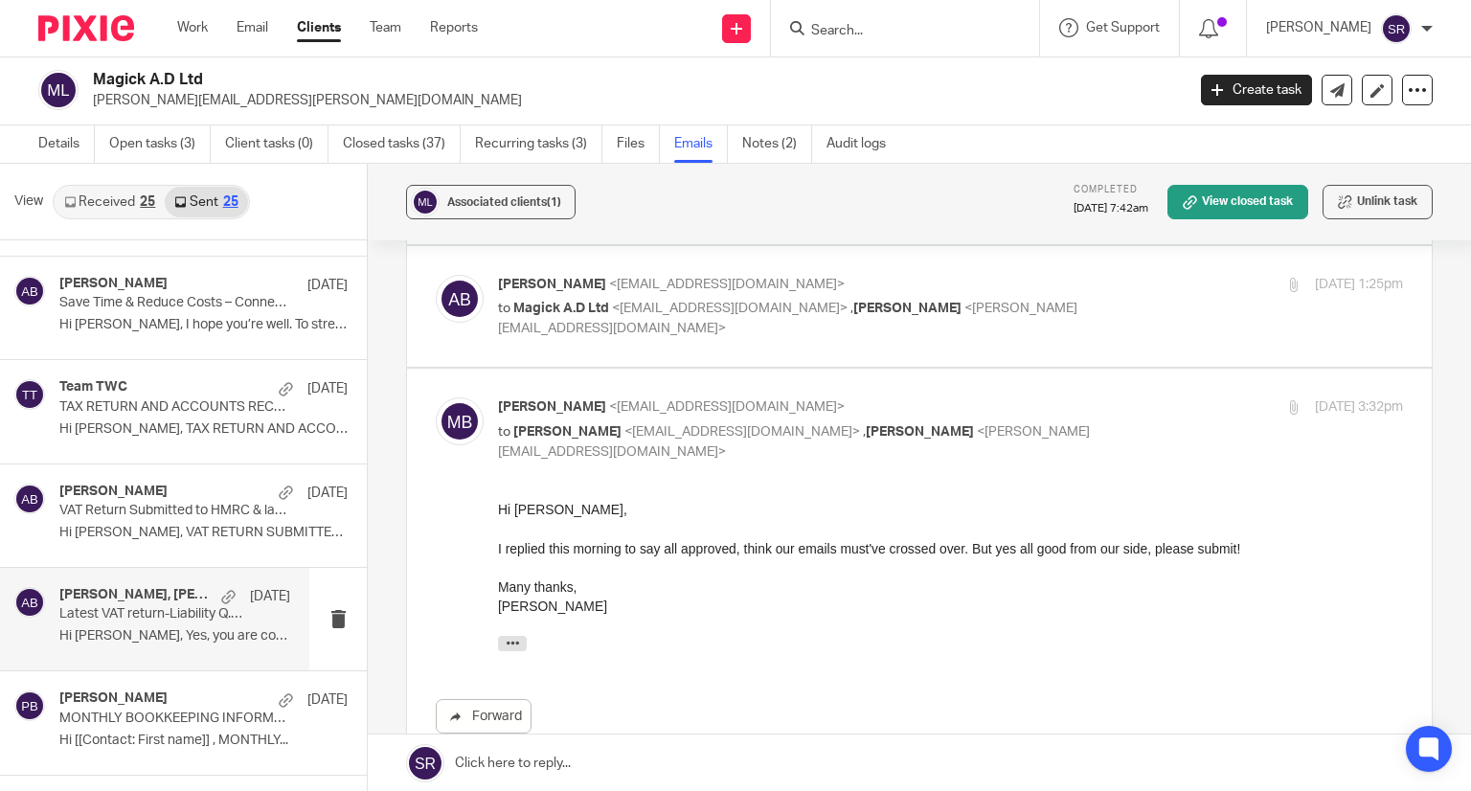
scroll to position [0, 0]
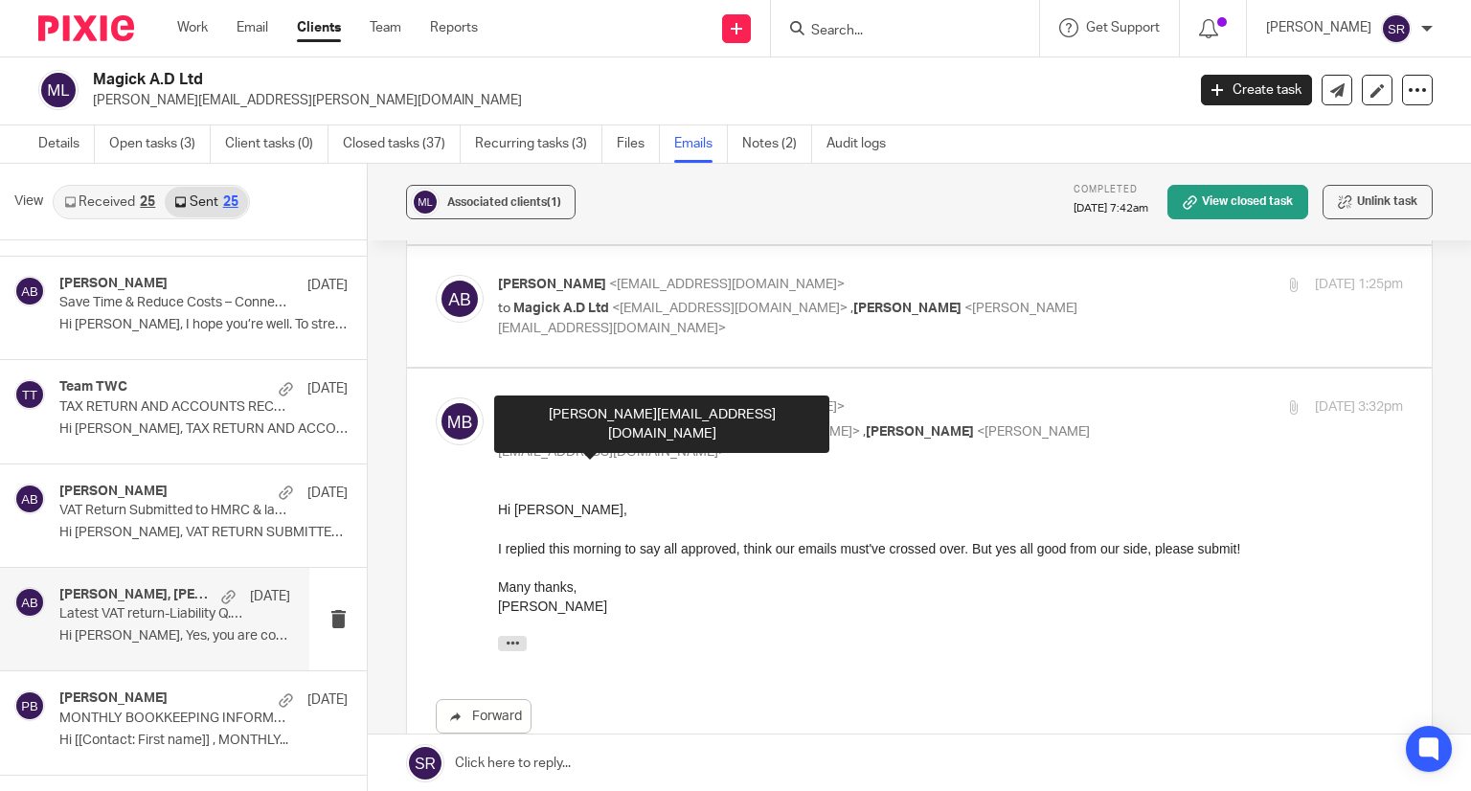
click at [562, 443] on span "<[PERSON_NAME][EMAIL_ADDRESS][DOMAIN_NAME]>" at bounding box center [794, 442] width 592 height 34
checkbox input "false"
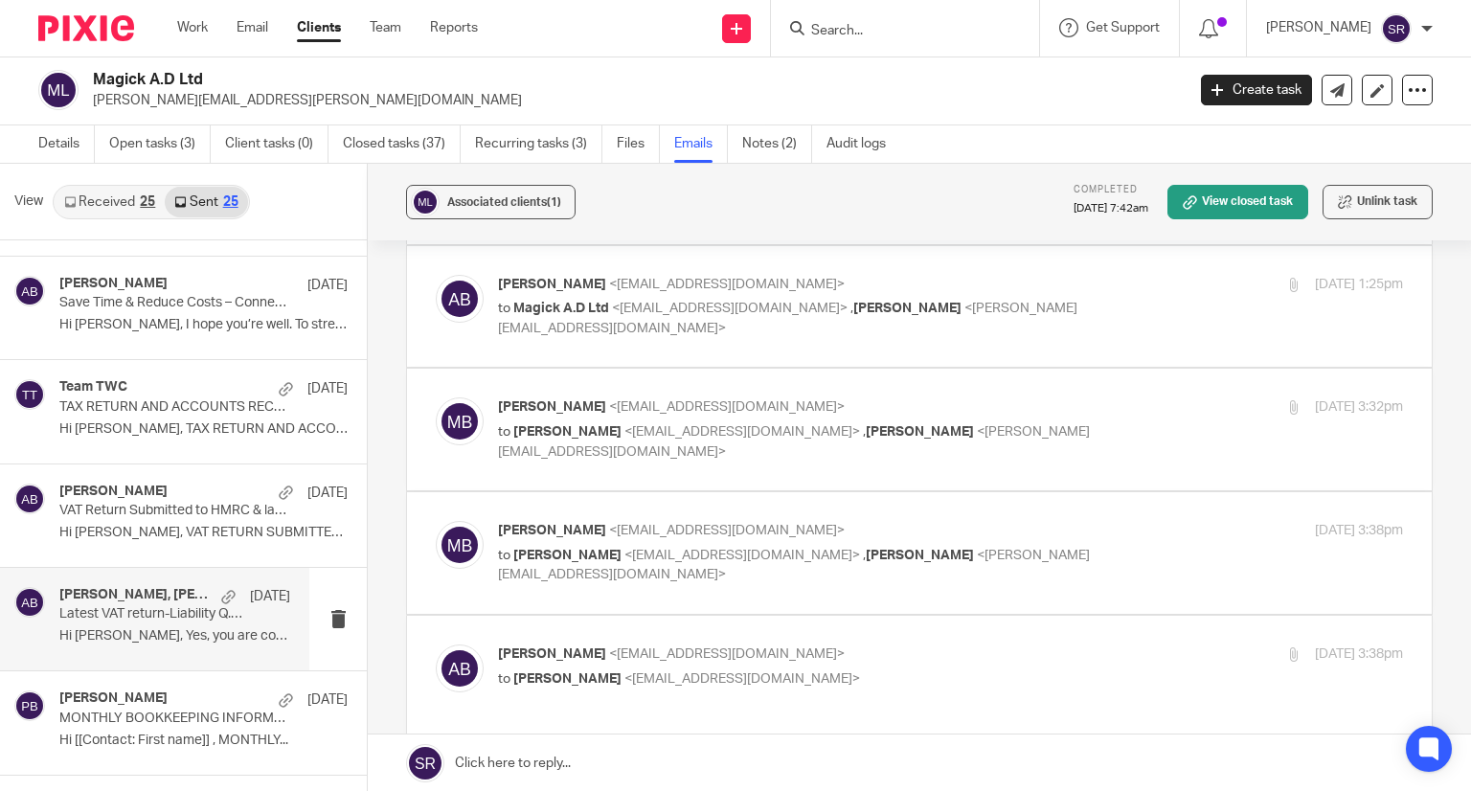
click at [559, 517] on label at bounding box center [919, 553] width 1025 height 122
click at [436, 520] on input "checkbox" at bounding box center [435, 520] width 1 height 1
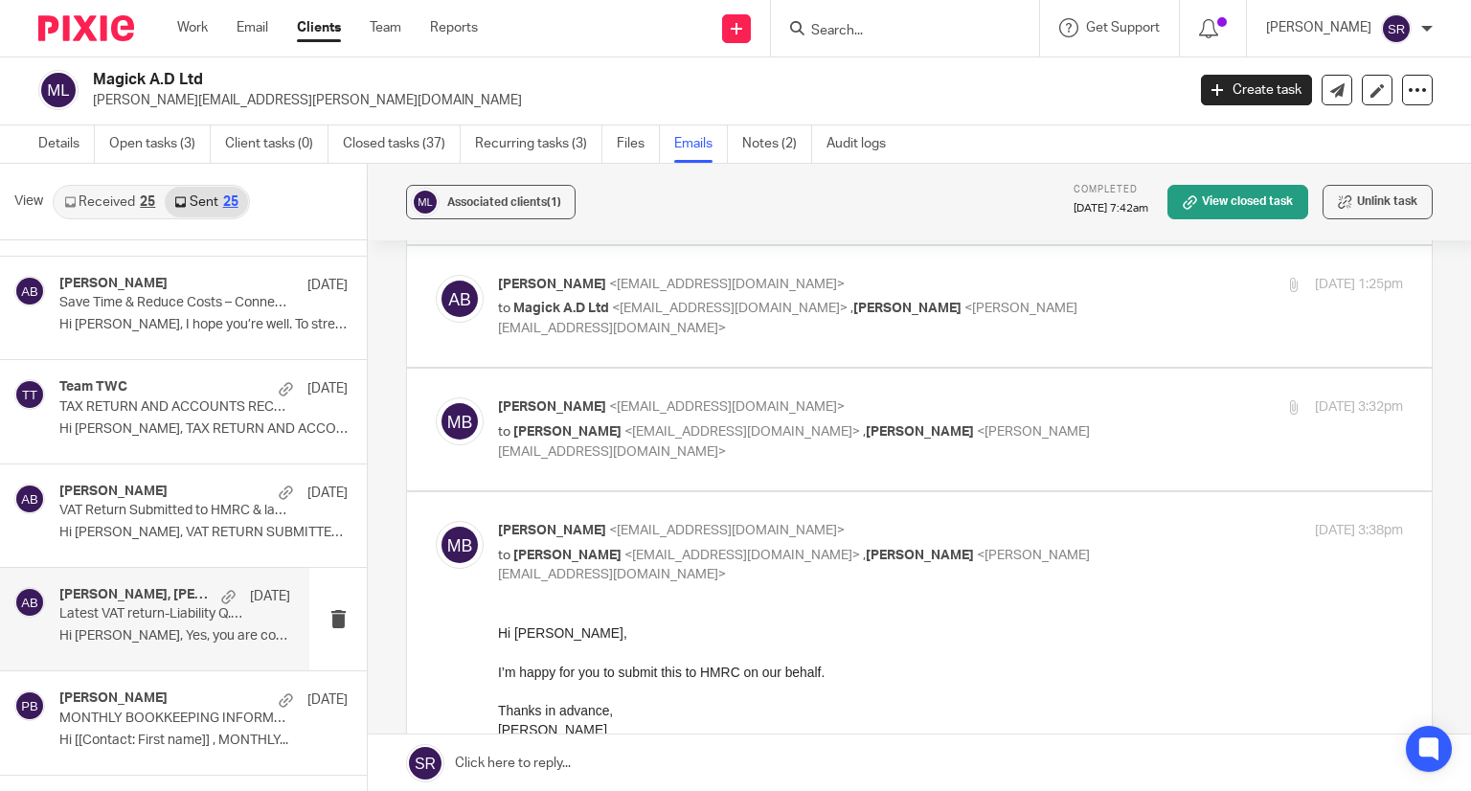
click at [559, 517] on label at bounding box center [919, 689] width 1025 height 394
click at [436, 520] on input "checkbox" at bounding box center [435, 520] width 1 height 1
checkbox input "false"
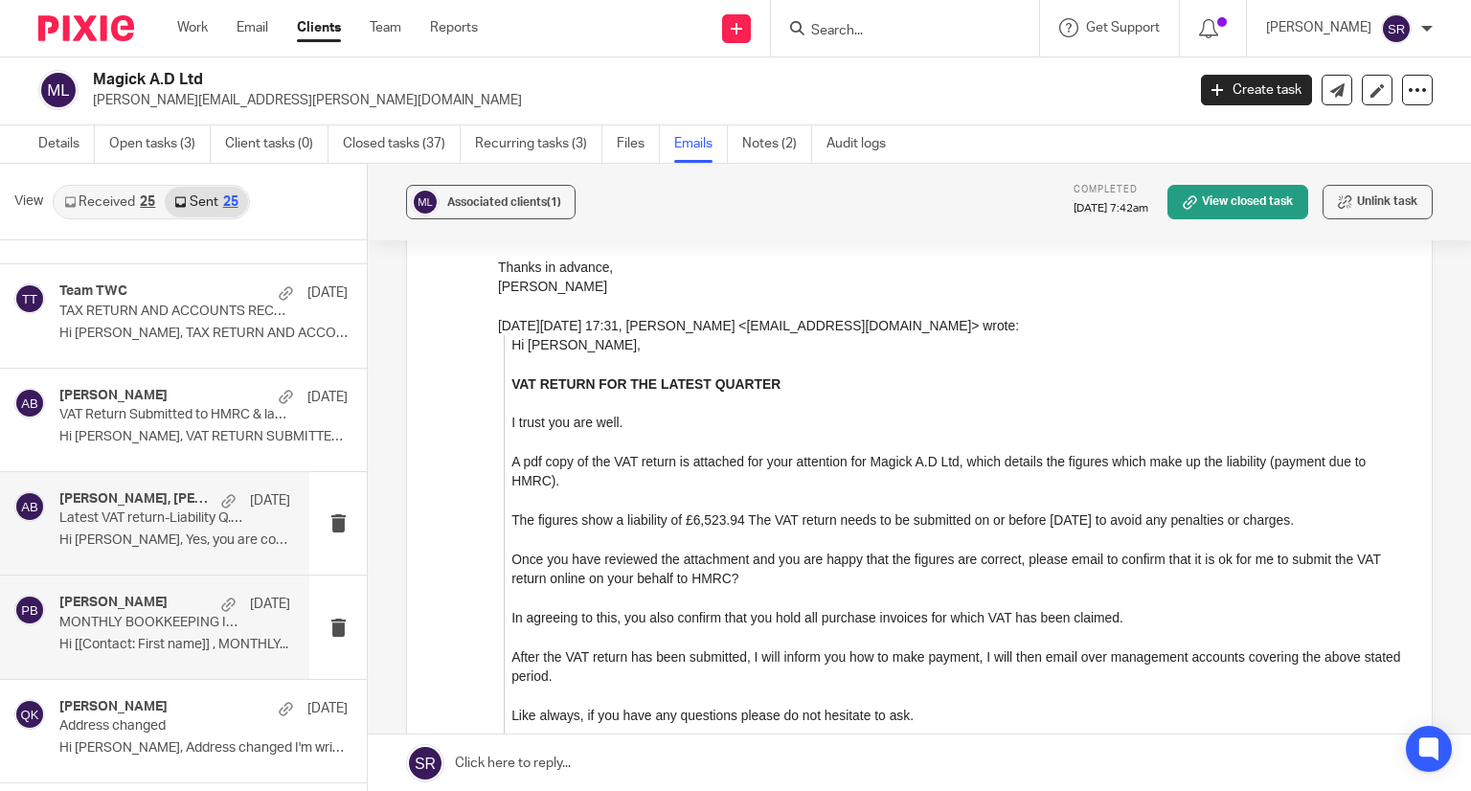
click at [128, 627] on div "[PERSON_NAME] [DATE] MONTHLY BOOKKEEPING INFORMATION REQUEST Hi [[Contact: Firs…" at bounding box center [174, 627] width 231 height 64
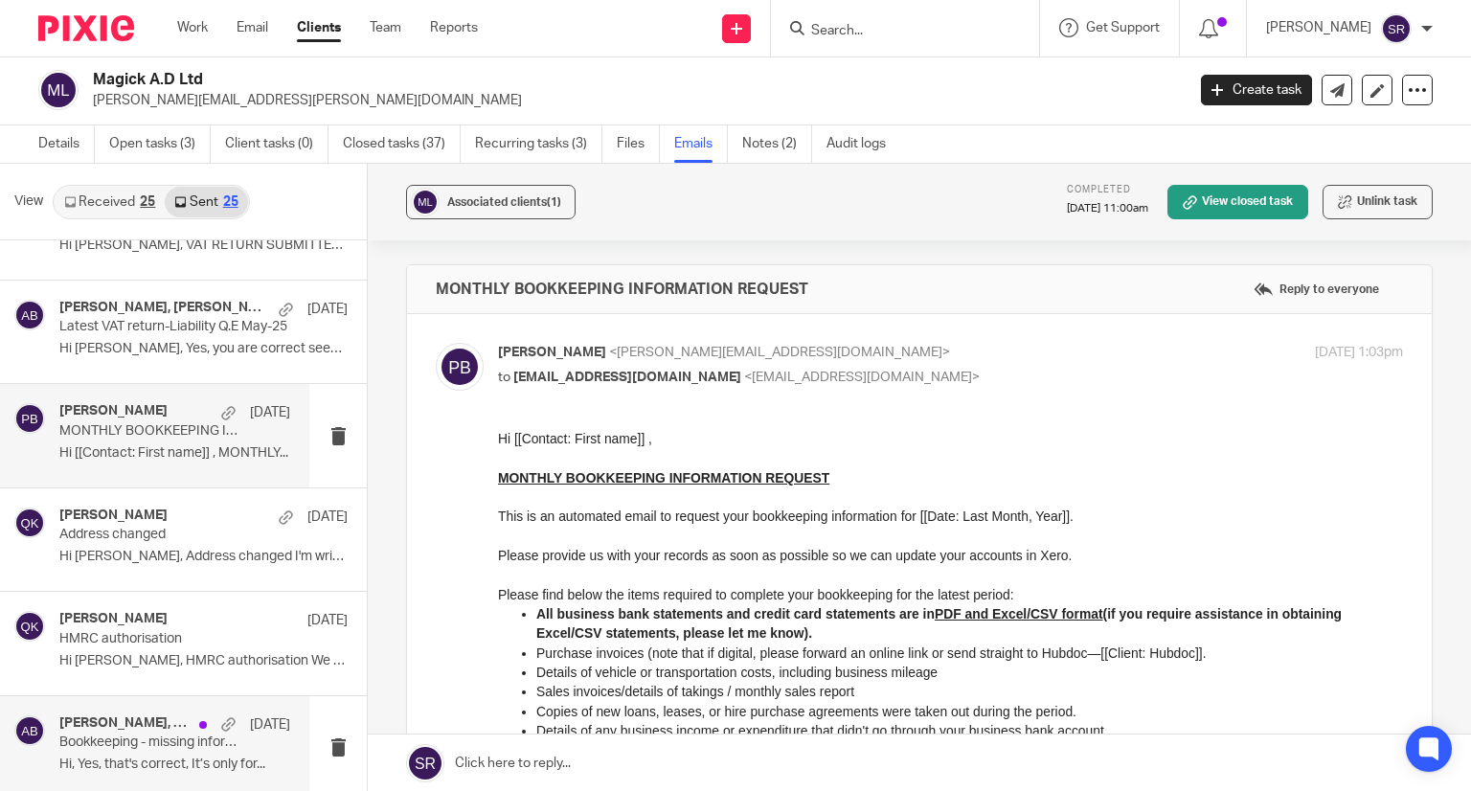
click at [148, 735] on p "Bookkeeping - missing information VAT Q.E May-25" at bounding box center [151, 743] width 185 height 16
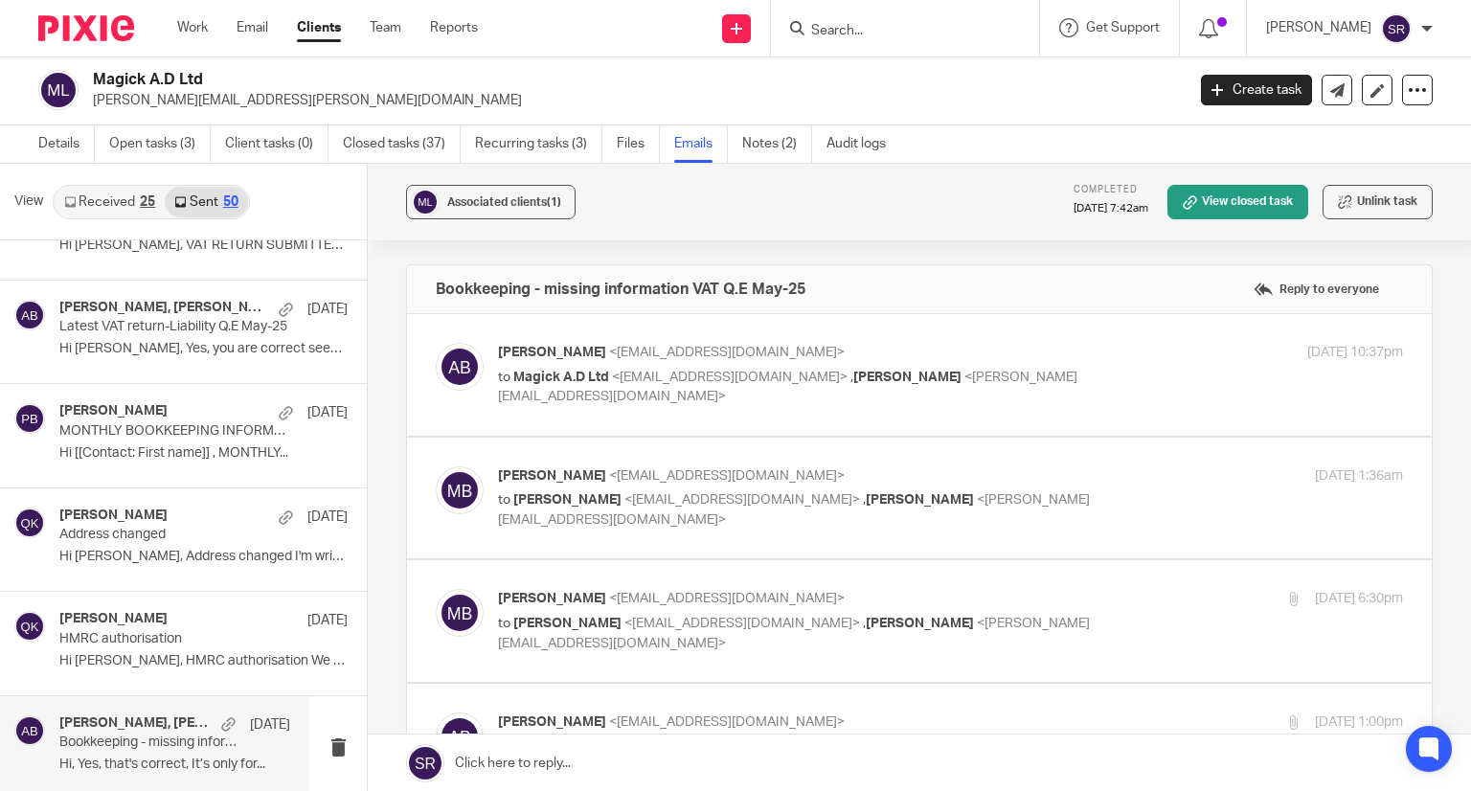
click at [559, 362] on div "[PERSON_NAME] <[EMAIL_ADDRESS][DOMAIN_NAME]> to Magick A.D Ltd <[EMAIL_ADDRESS]…" at bounding box center [799, 375] width 603 height 64
checkbox input "true"
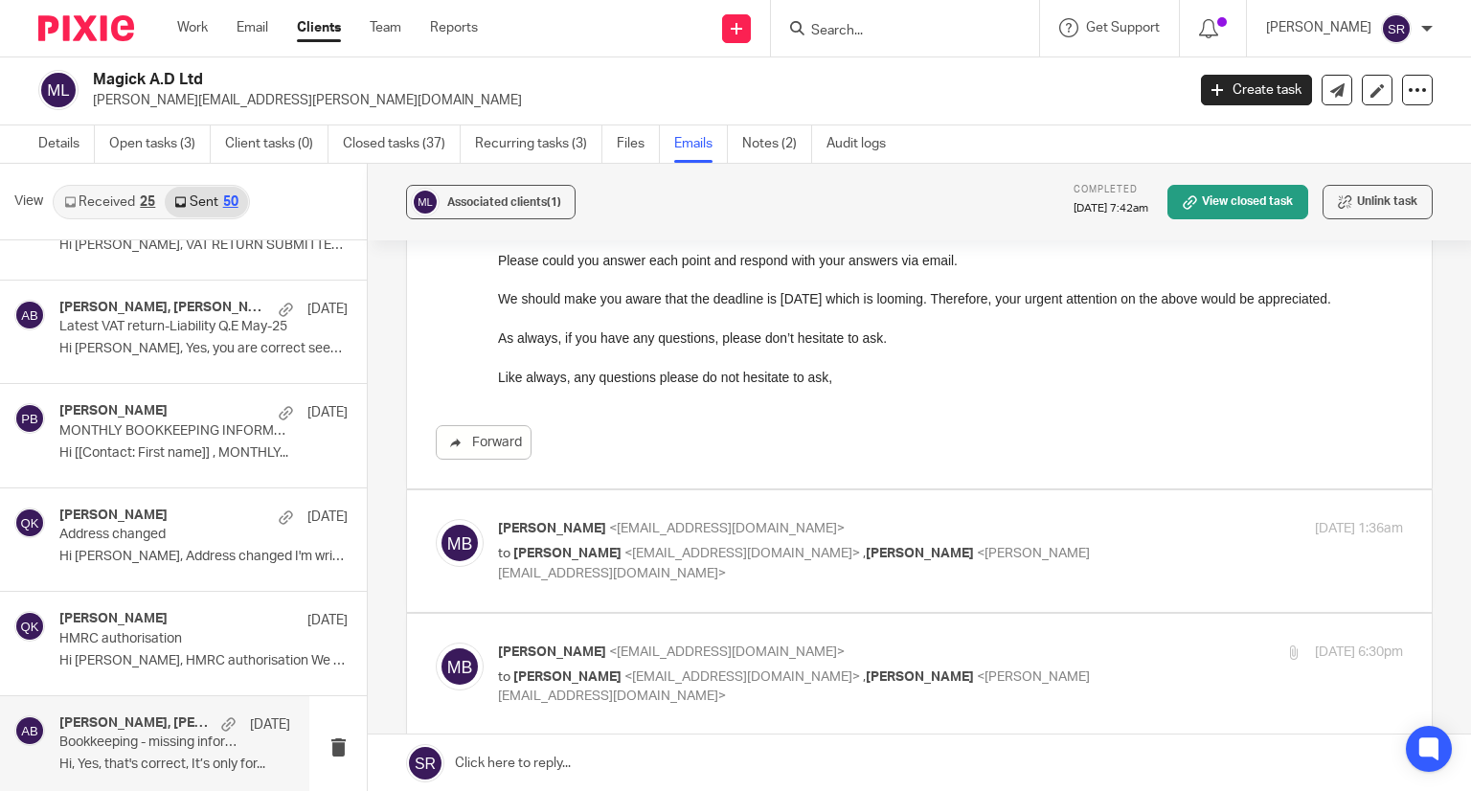
scroll to position [766, 0]
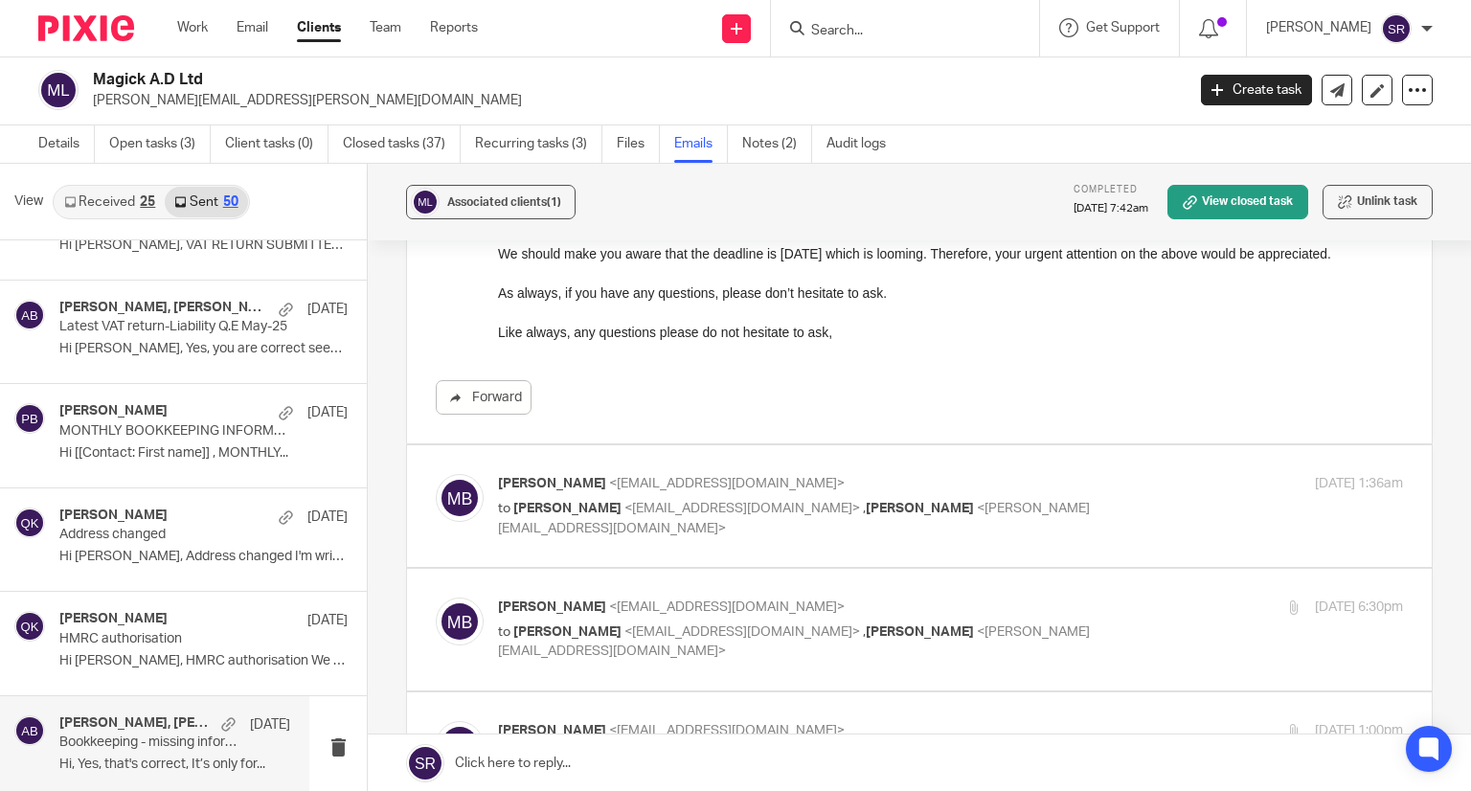
click at [666, 499] on p "to [PERSON_NAME] <[EMAIL_ADDRESS][DOMAIN_NAME]> , [PERSON_NAME] <[PERSON_NAME][…" at bounding box center [799, 518] width 603 height 39
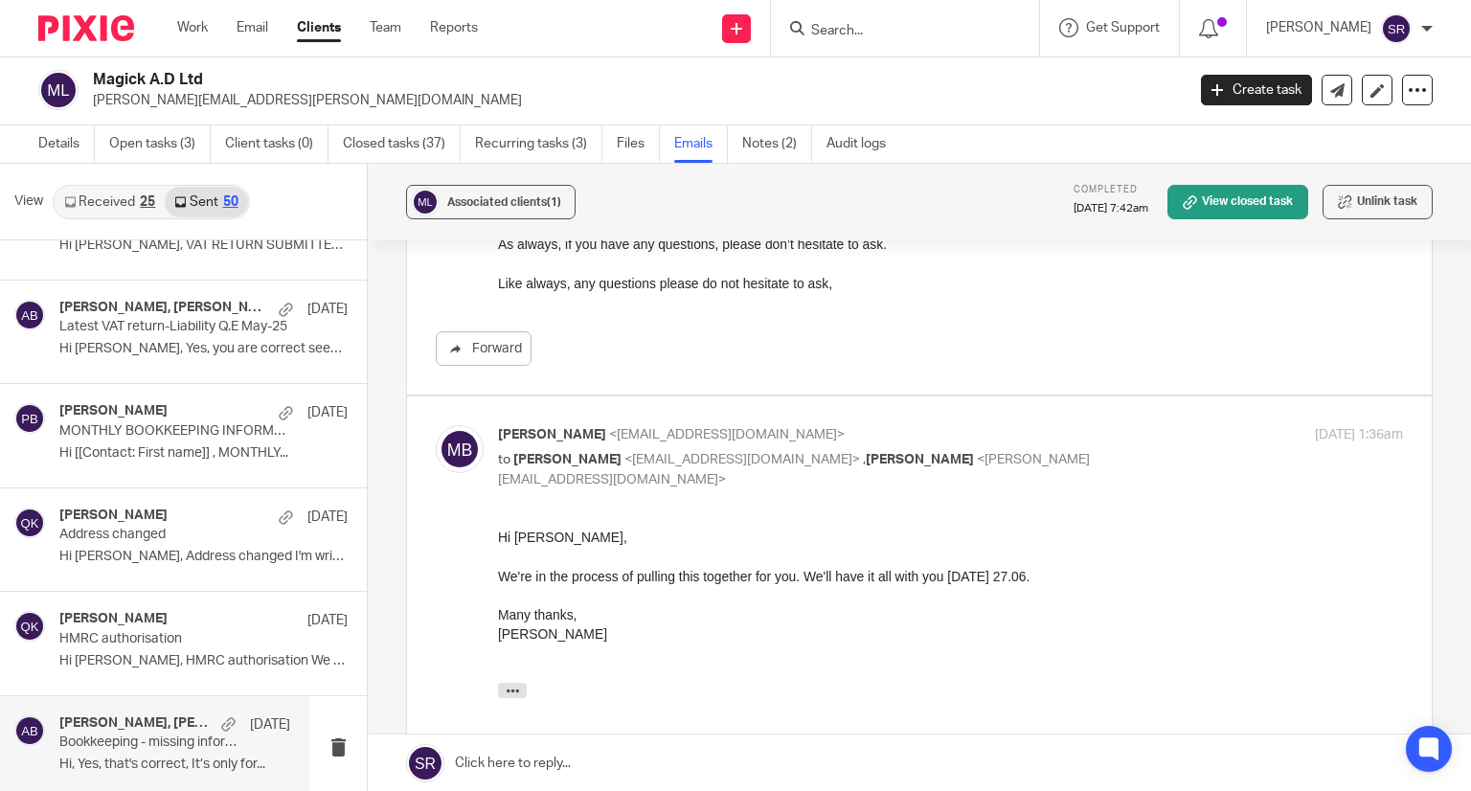
scroll to position [862, 0]
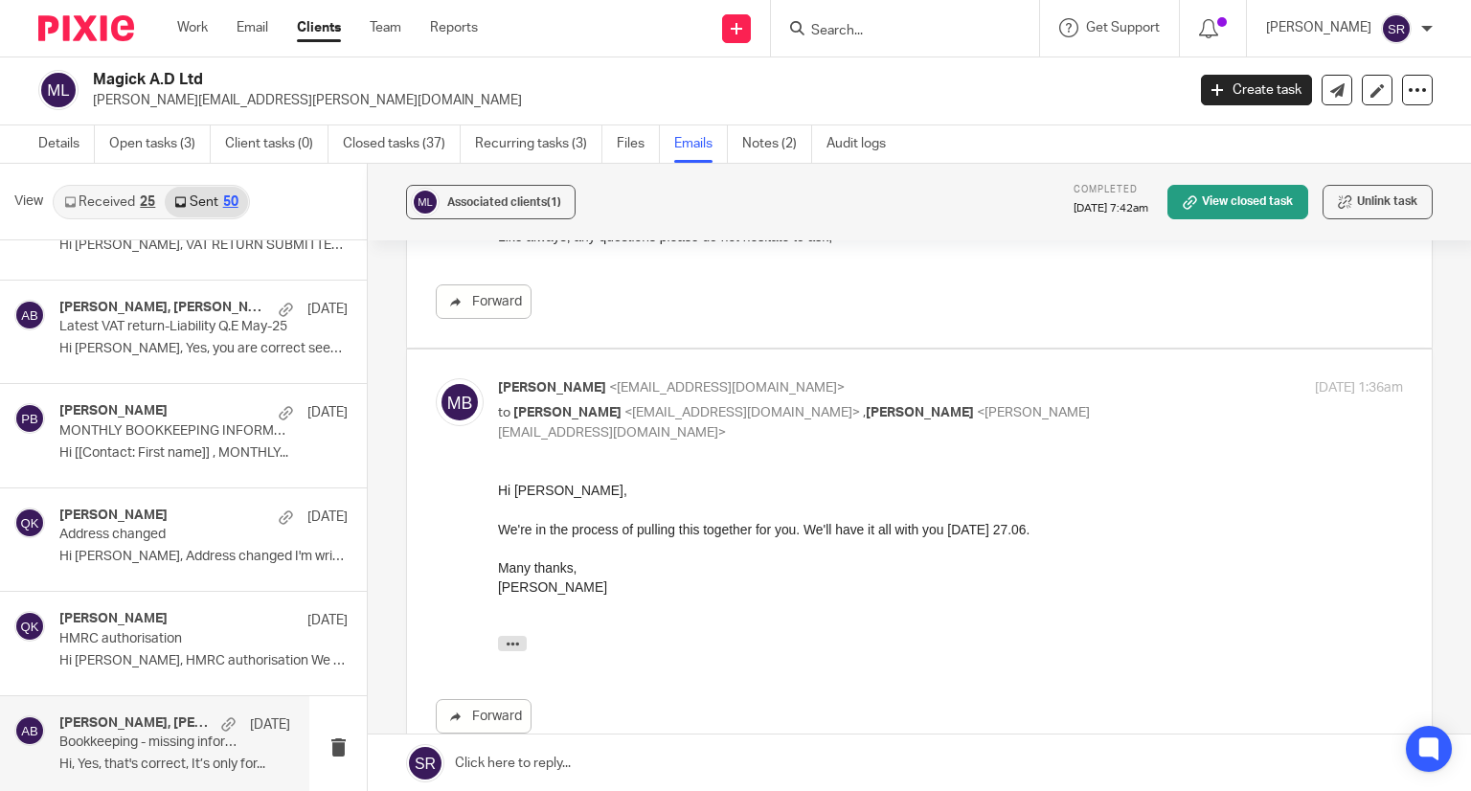
click at [651, 416] on span "<[EMAIL_ADDRESS][DOMAIN_NAME]>" at bounding box center [742, 412] width 236 height 13
checkbox input "false"
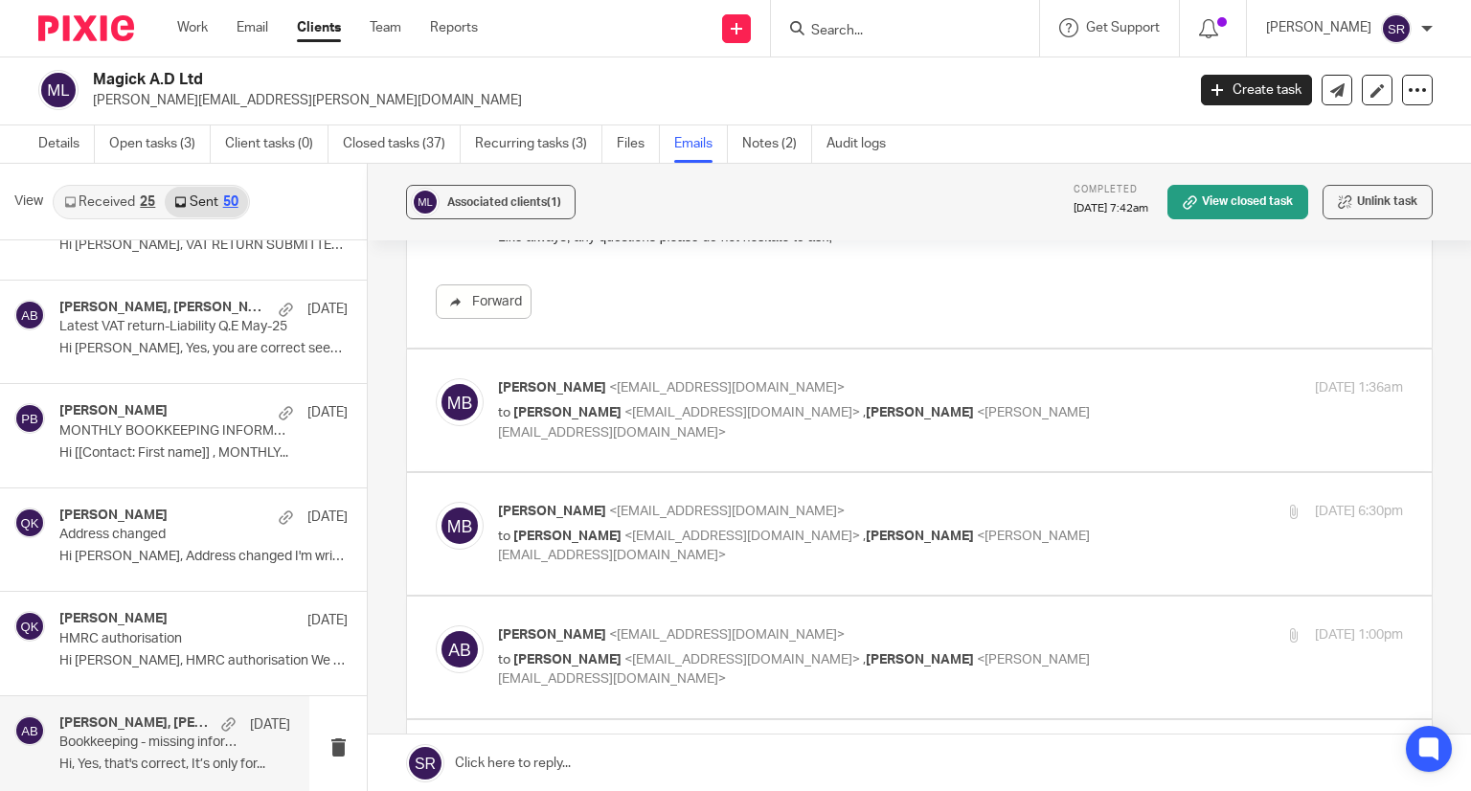
click at [633, 508] on span "<[EMAIL_ADDRESS][DOMAIN_NAME]>" at bounding box center [727, 511] width 236 height 13
checkbox input "true"
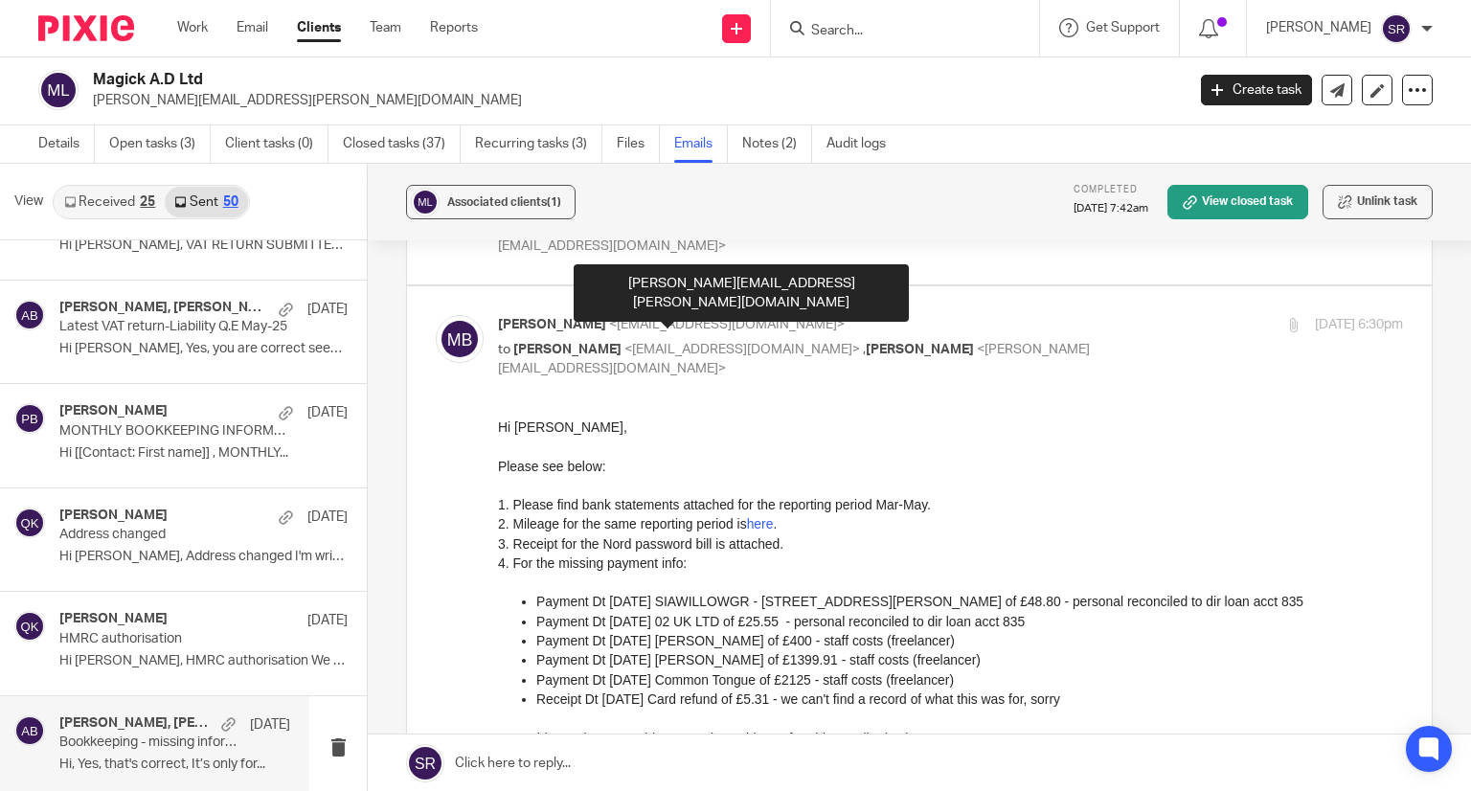
scroll to position [1053, 0]
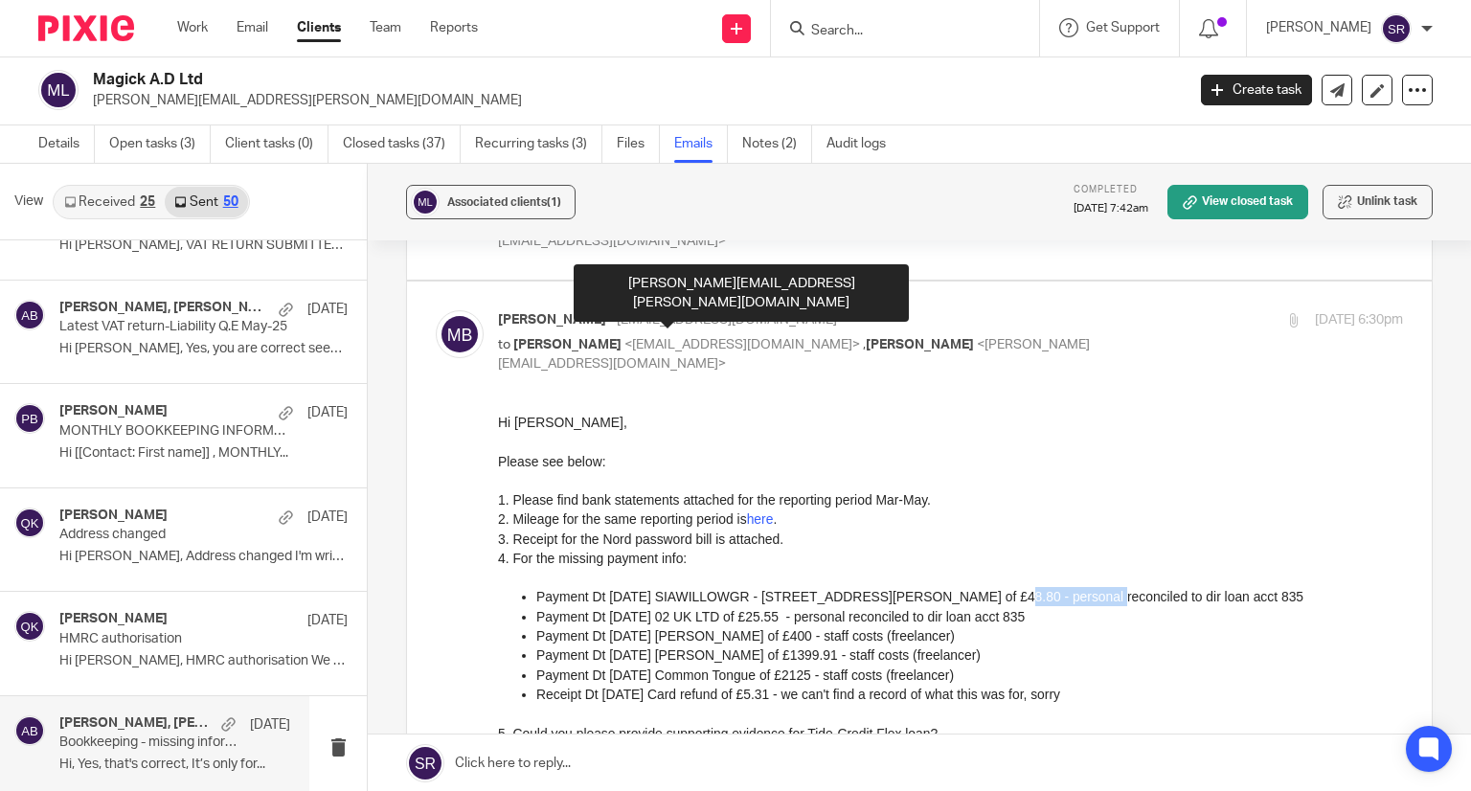
drag, startPoint x: 960, startPoint y: 599, endPoint x: 1057, endPoint y: 599, distance: 97.7
click at [1057, 599] on p "Payment Dt [DATE] SIAWILLOWGR - [STREET_ADDRESS][PERSON_NAME] of £48.80 - perso…" at bounding box center [969, 595] width 867 height 19
drag, startPoint x: 816, startPoint y: 619, endPoint x: 996, endPoint y: 618, distance: 180.1
click at [996, 618] on p "Payment Dt [DATE] 02 UK LTD of £25.55 - personal reconciled to dir loan acct 835" at bounding box center [969, 615] width 867 height 19
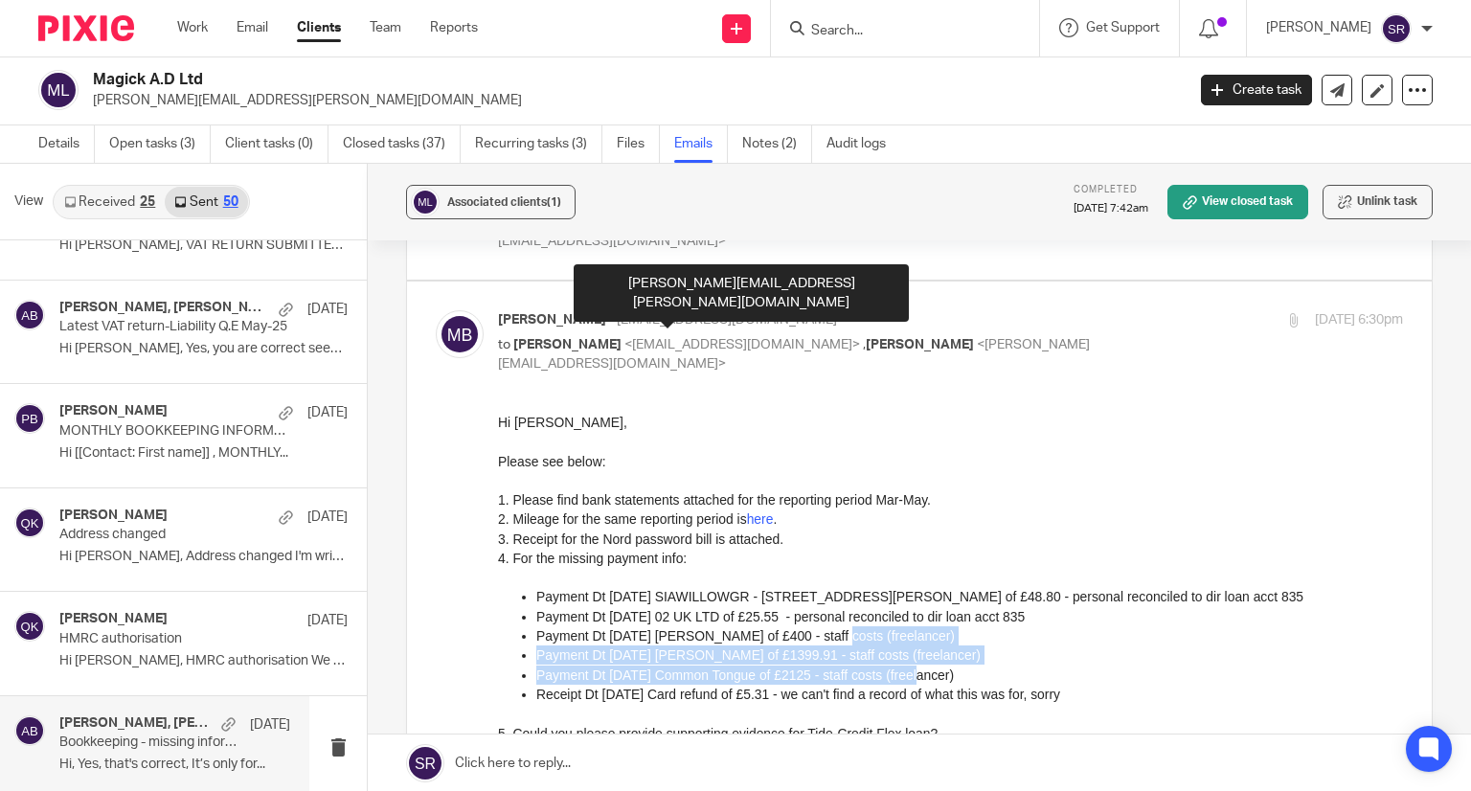
drag, startPoint x: 831, startPoint y: 636, endPoint x: 913, endPoint y: 669, distance: 88.0
click at [913, 669] on ul "Payment Dt [DATE] SIAWILLOWGR - [STREET_ADDRESS][PERSON_NAME] of £48.80 - perso…" at bounding box center [950, 644] width 905 height 117
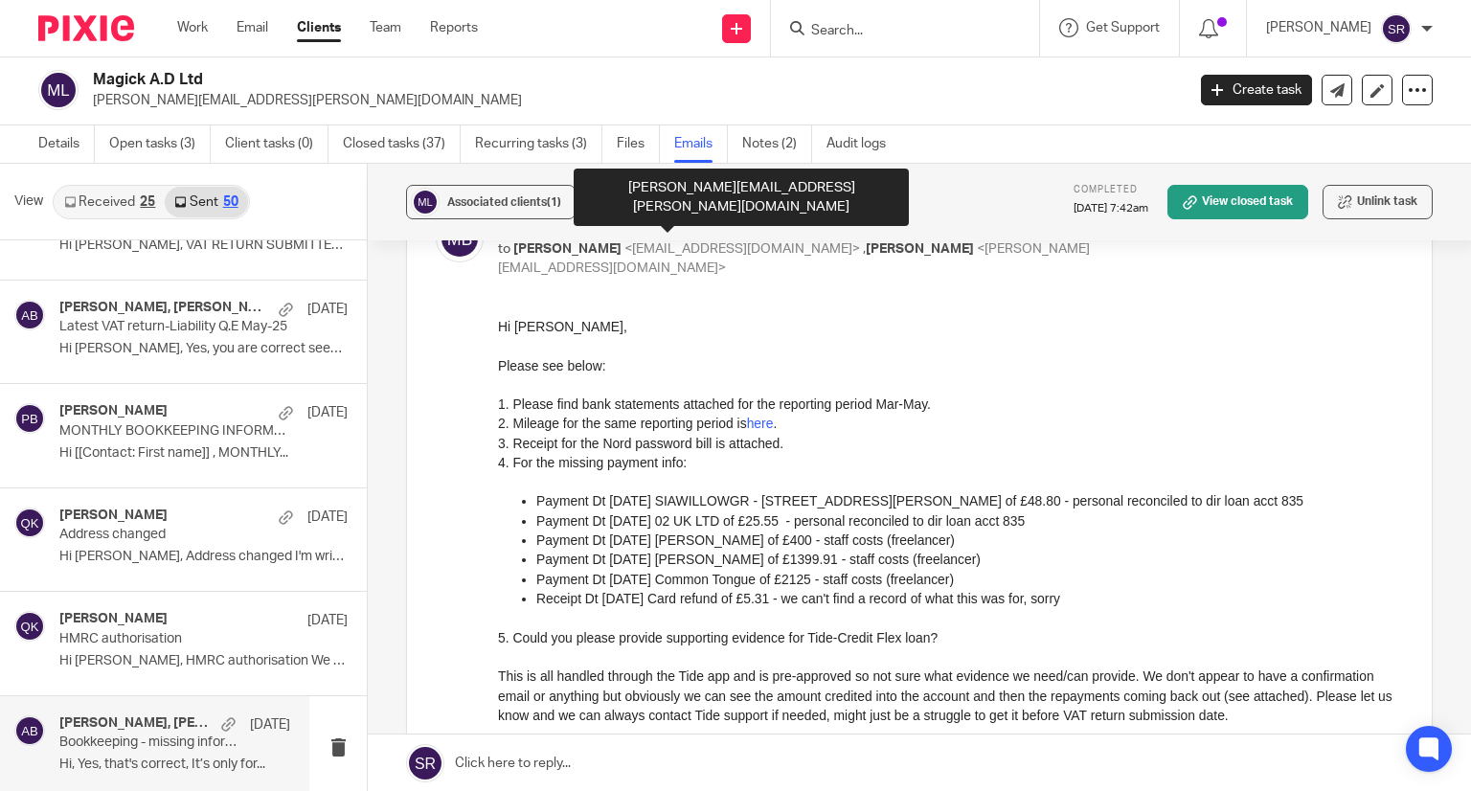
drag, startPoint x: 812, startPoint y: 607, endPoint x: 941, endPoint y: 607, distance: 129.3
click at [941, 608] on div at bounding box center [950, 617] width 905 height 19
drag, startPoint x: 533, startPoint y: 643, endPoint x: 776, endPoint y: 642, distance: 242.3
click at [776, 642] on div "5. Could you please provide supporting evidence for Tide-Credit Flex loan?" at bounding box center [950, 636] width 905 height 19
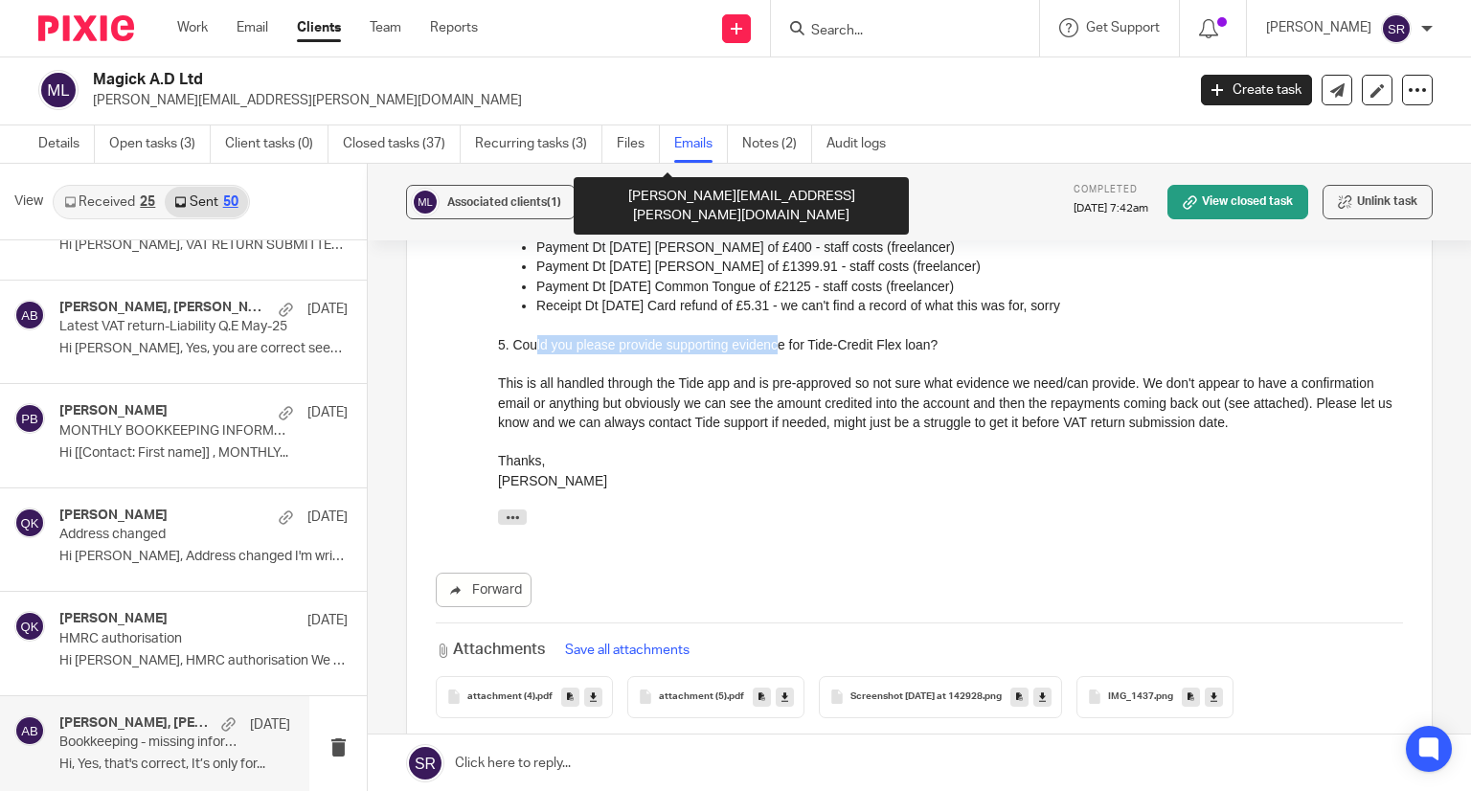
scroll to position [1532, 0]
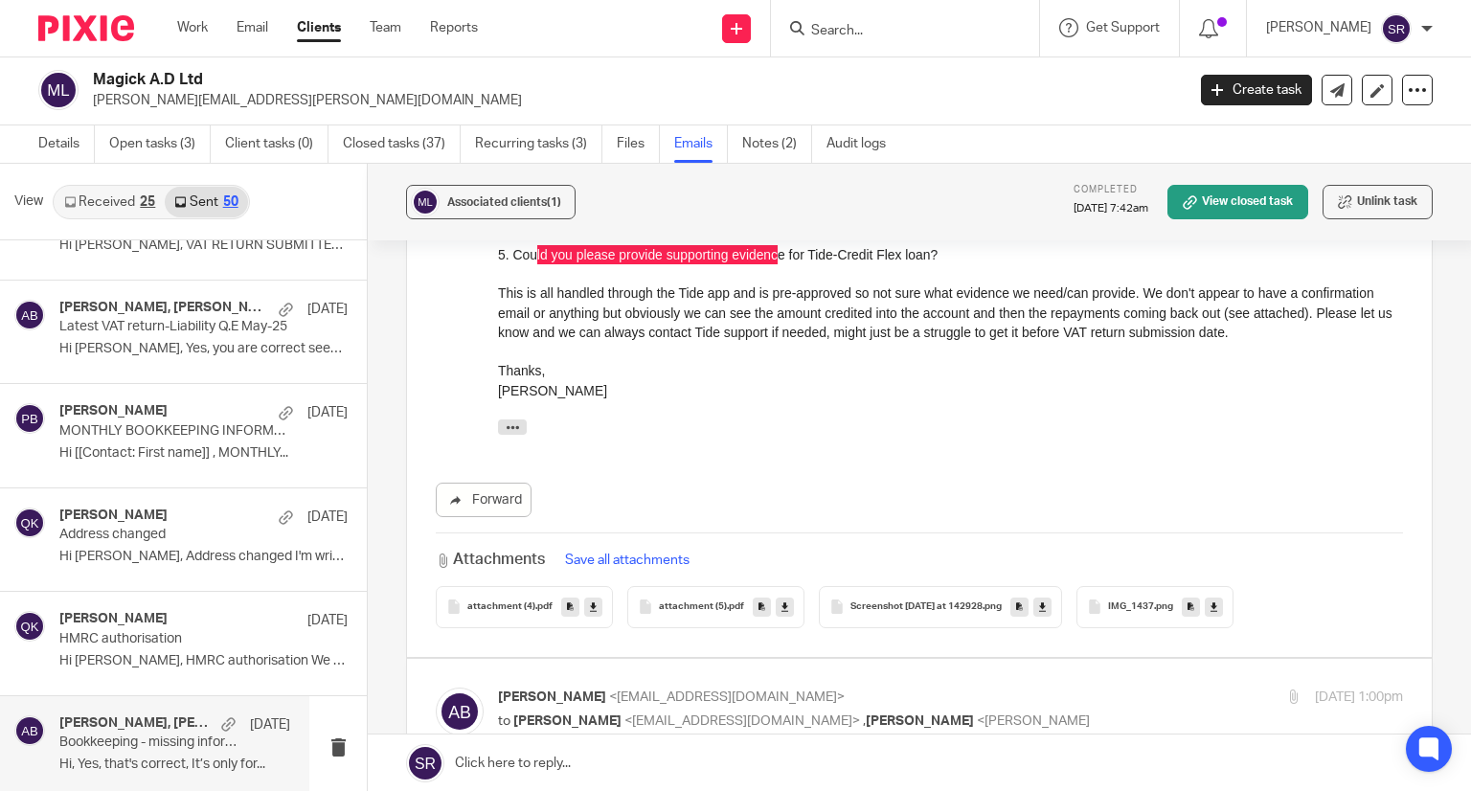
click at [1141, 606] on span "IMG_1437" at bounding box center [1131, 606] width 46 height 11
click at [916, 605] on span "Screenshot [DATE] at 142928" at bounding box center [916, 606] width 132 height 11
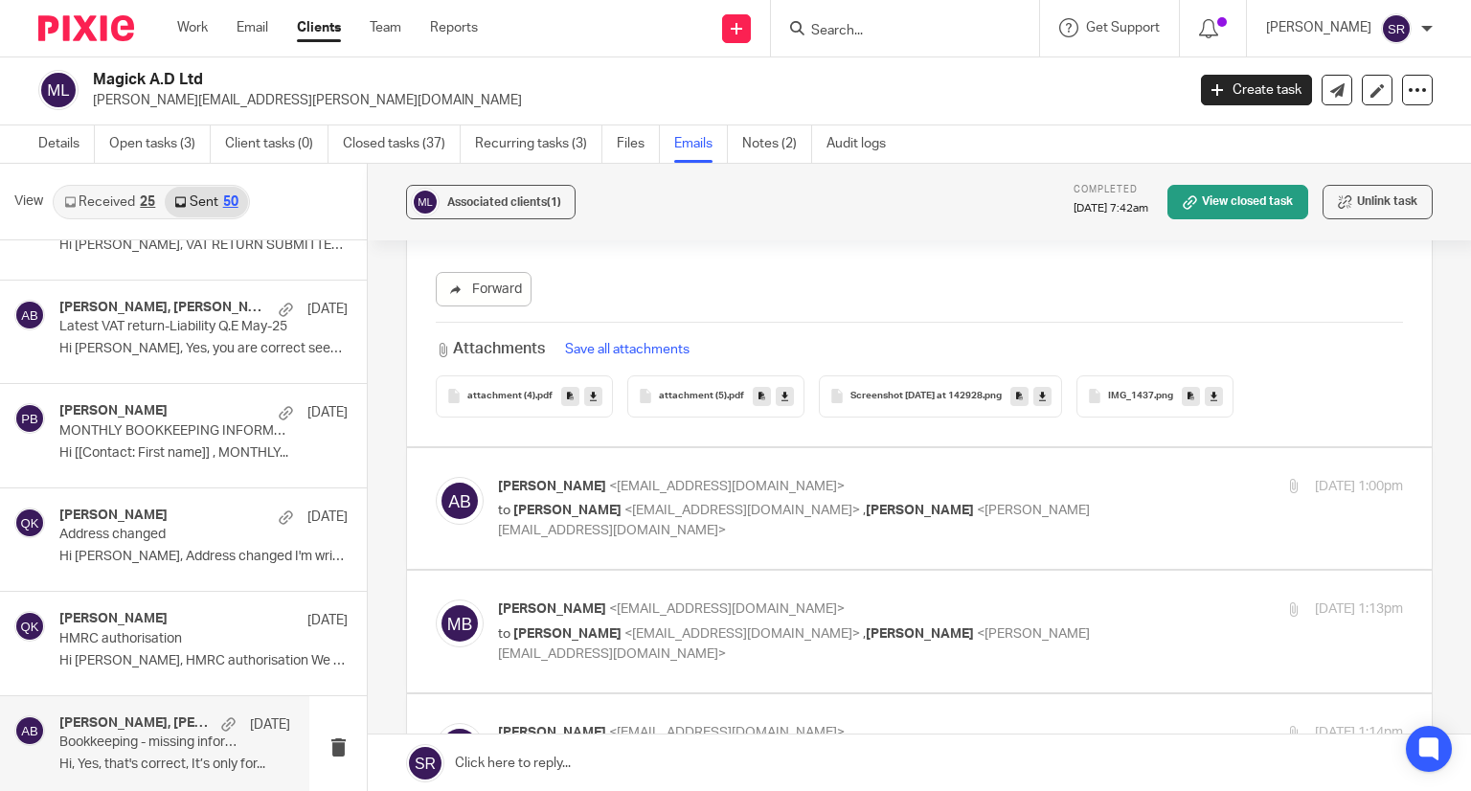
scroll to position [1820, 0]
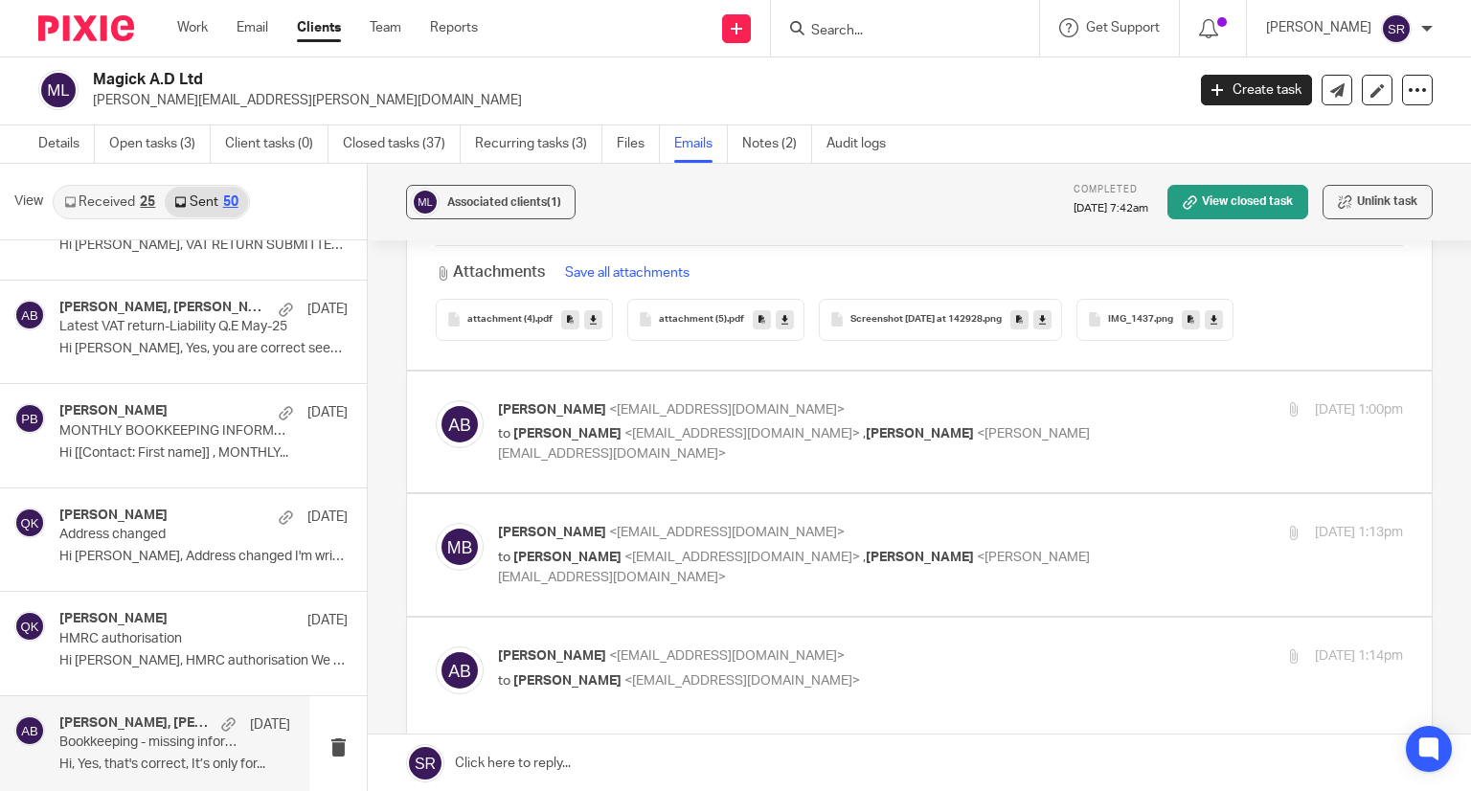
click at [797, 445] on div "[PERSON_NAME] <[EMAIL_ADDRESS][DOMAIN_NAME]> to [PERSON_NAME] <[PERSON_NAME][EM…" at bounding box center [950, 432] width 905 height 64
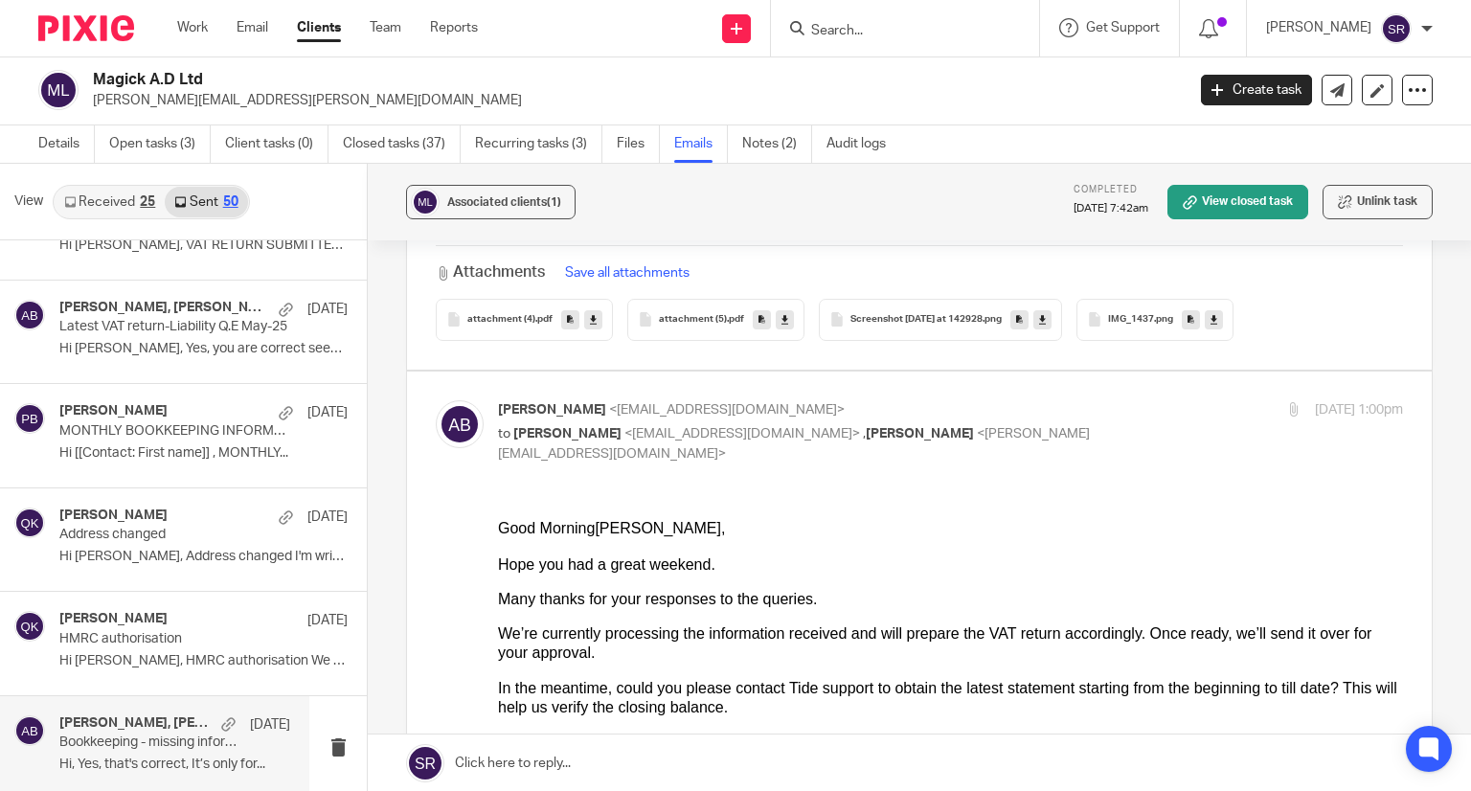
scroll to position [0, 0]
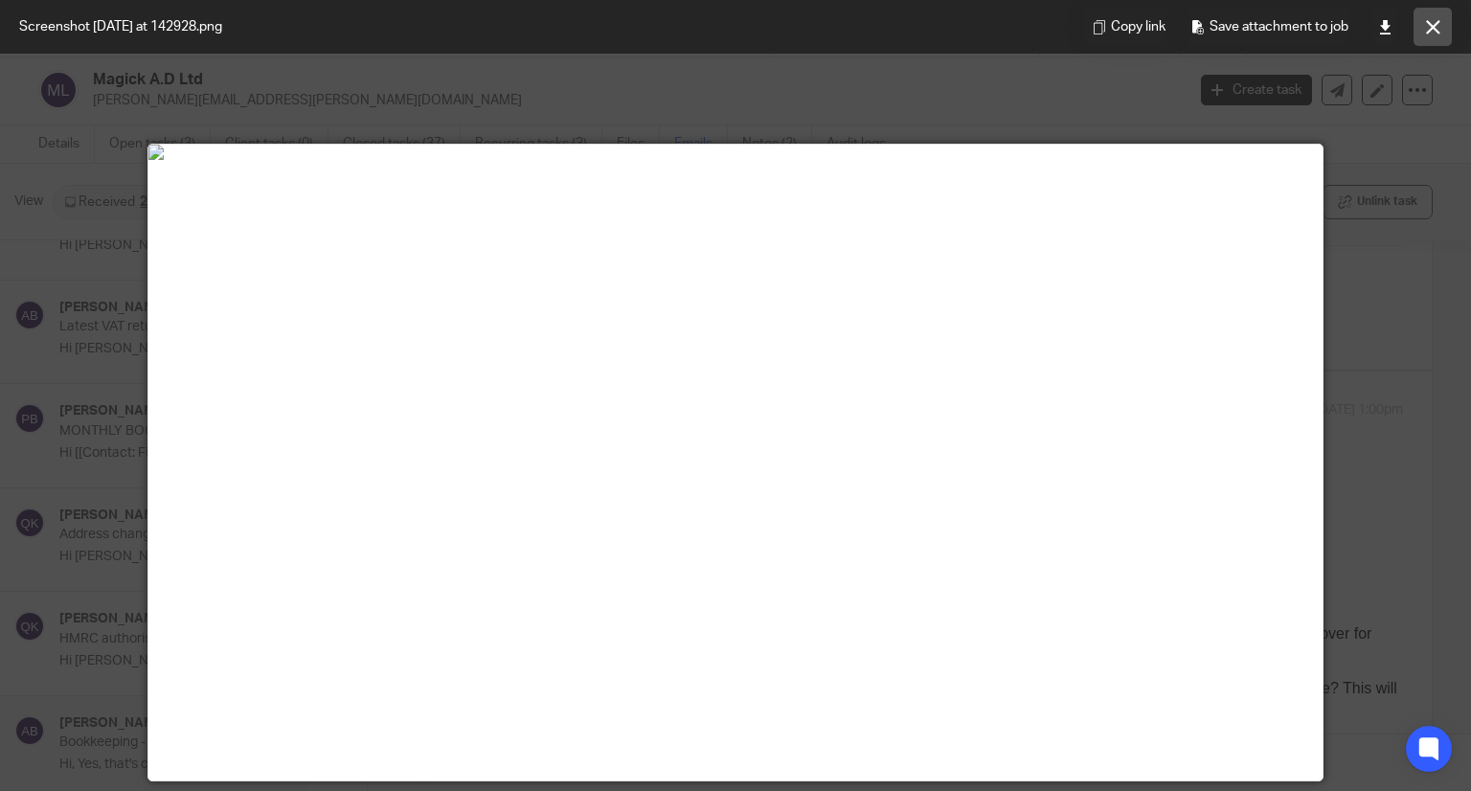
click at [1438, 22] on icon at bounding box center [1433, 27] width 14 height 14
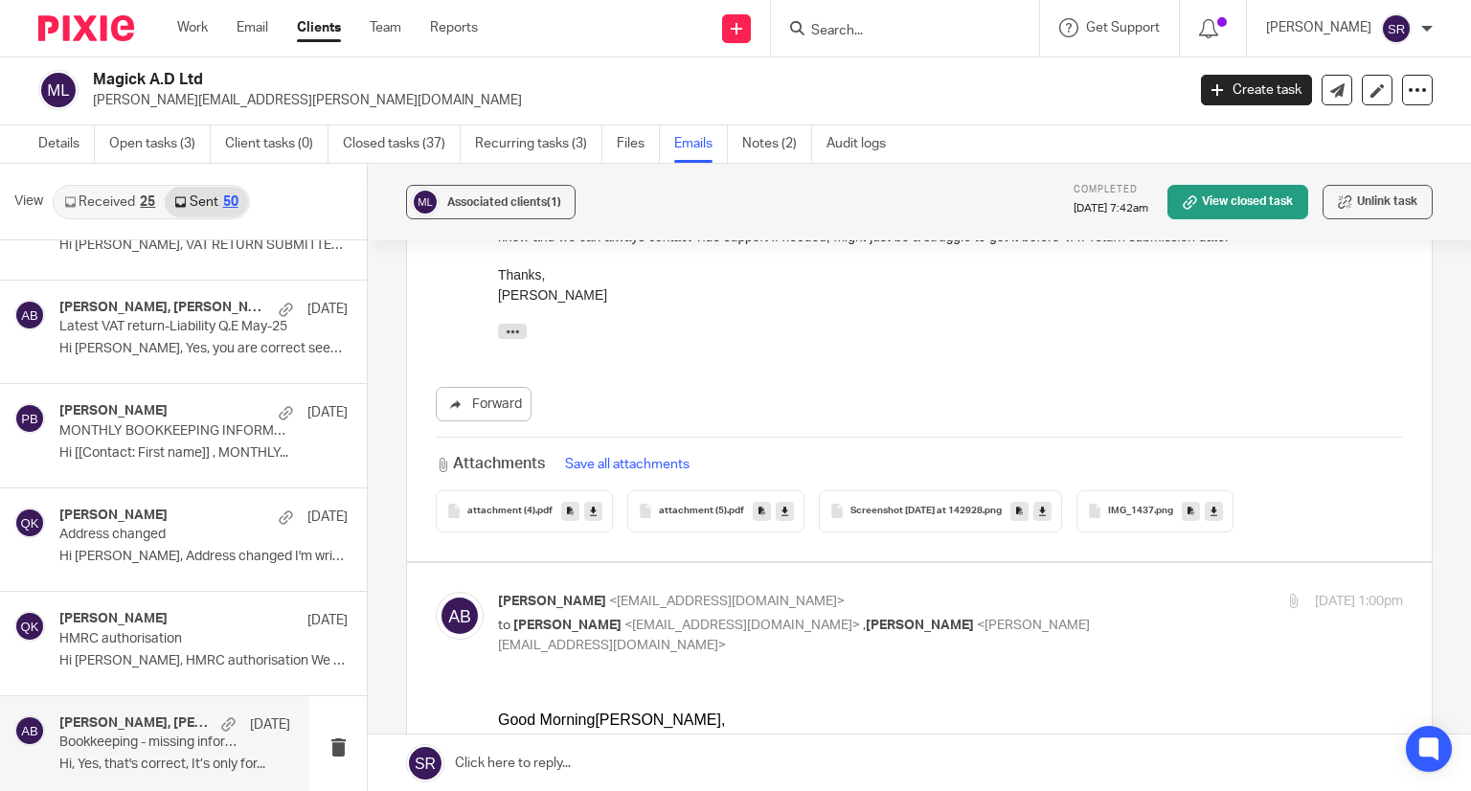
click at [598, 616] on p "to [PERSON_NAME] <[PERSON_NAME][EMAIL_ADDRESS][PERSON_NAME][DOMAIN_NAME]> , [PE…" at bounding box center [799, 635] width 603 height 39
checkbox input "false"
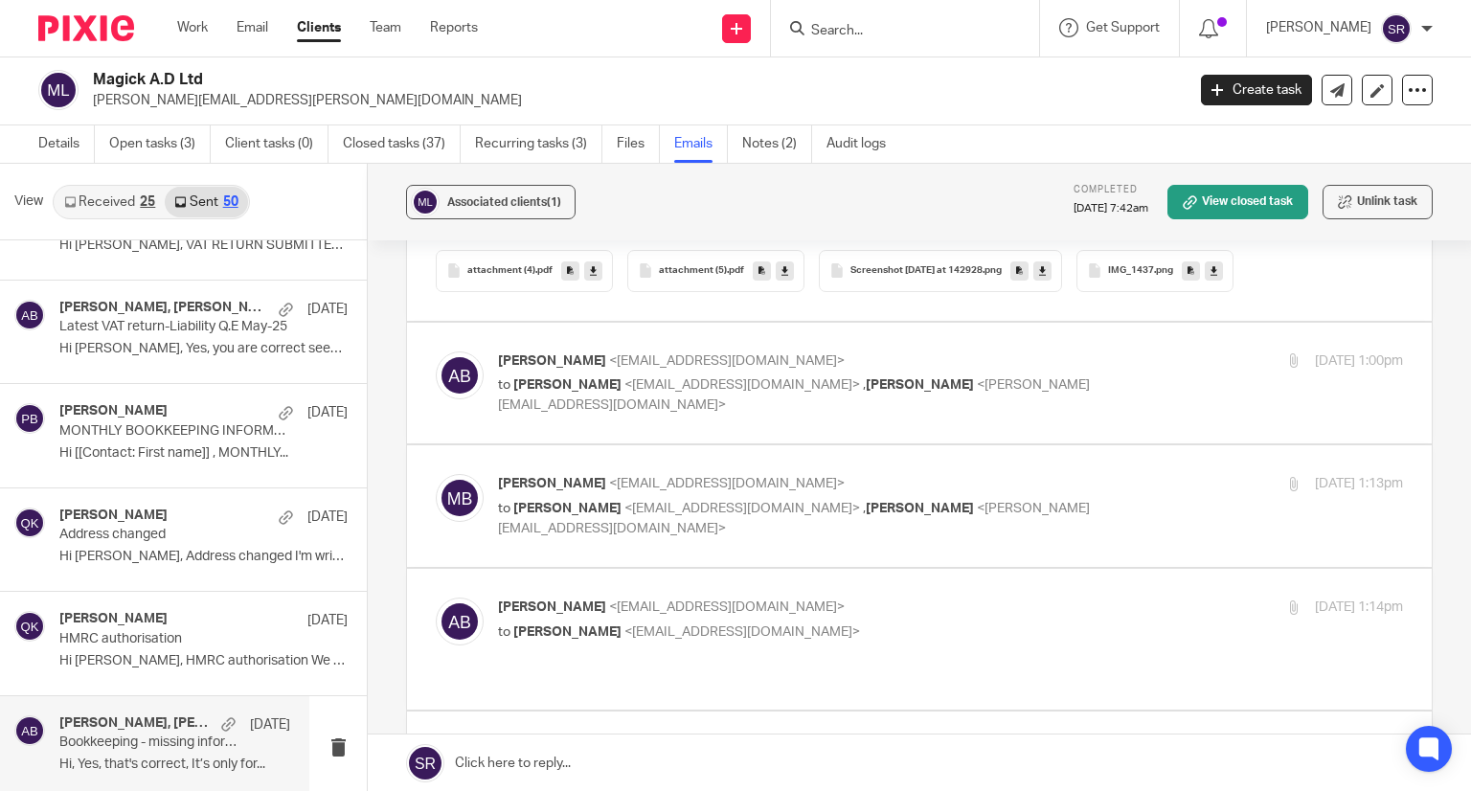
scroll to position [1915, 0]
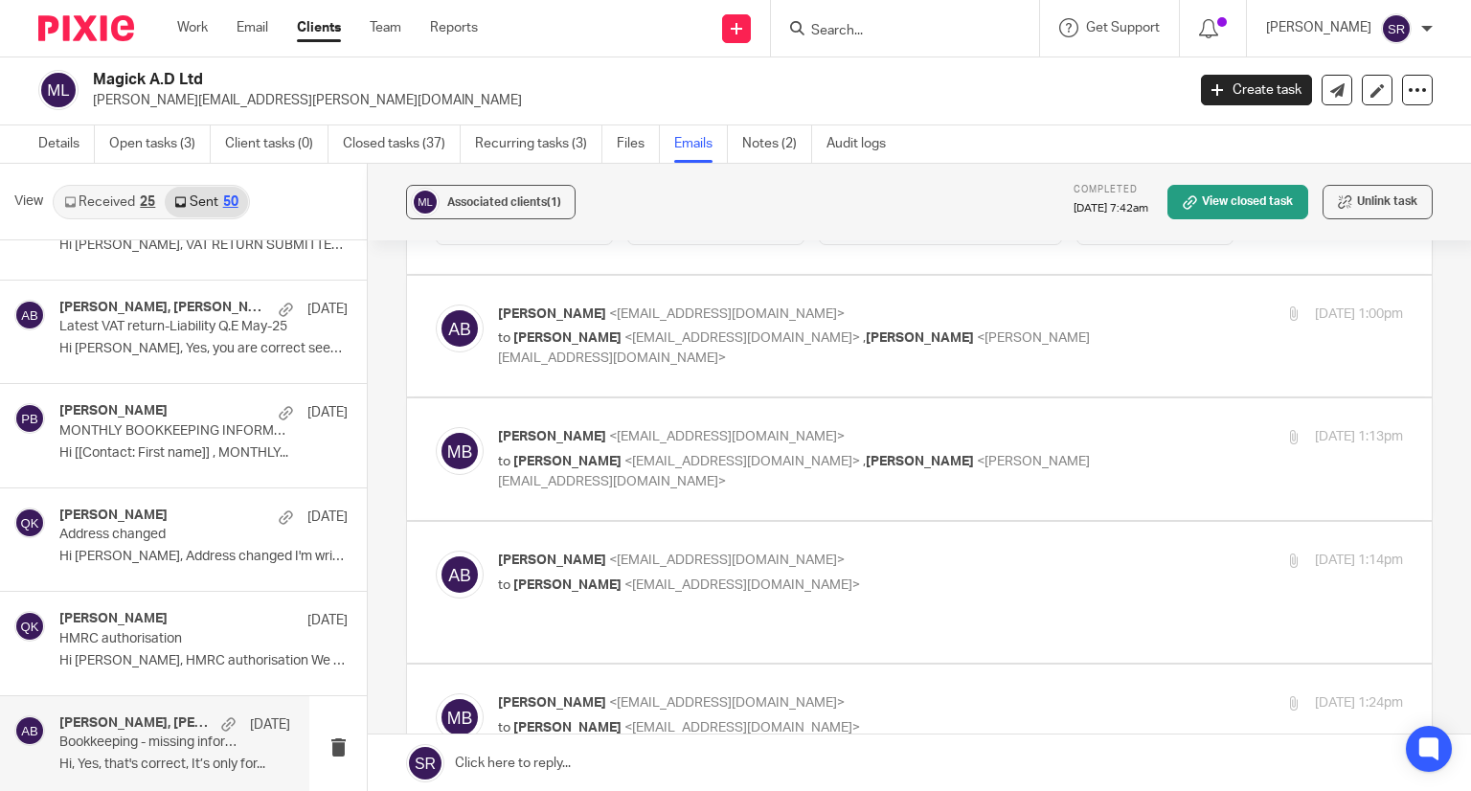
click at [668, 568] on div "[PERSON_NAME] <[EMAIL_ADDRESS][DOMAIN_NAME]> to [PERSON_NAME] <[PERSON_NAME][EM…" at bounding box center [799, 573] width 603 height 44
checkbox input "true"
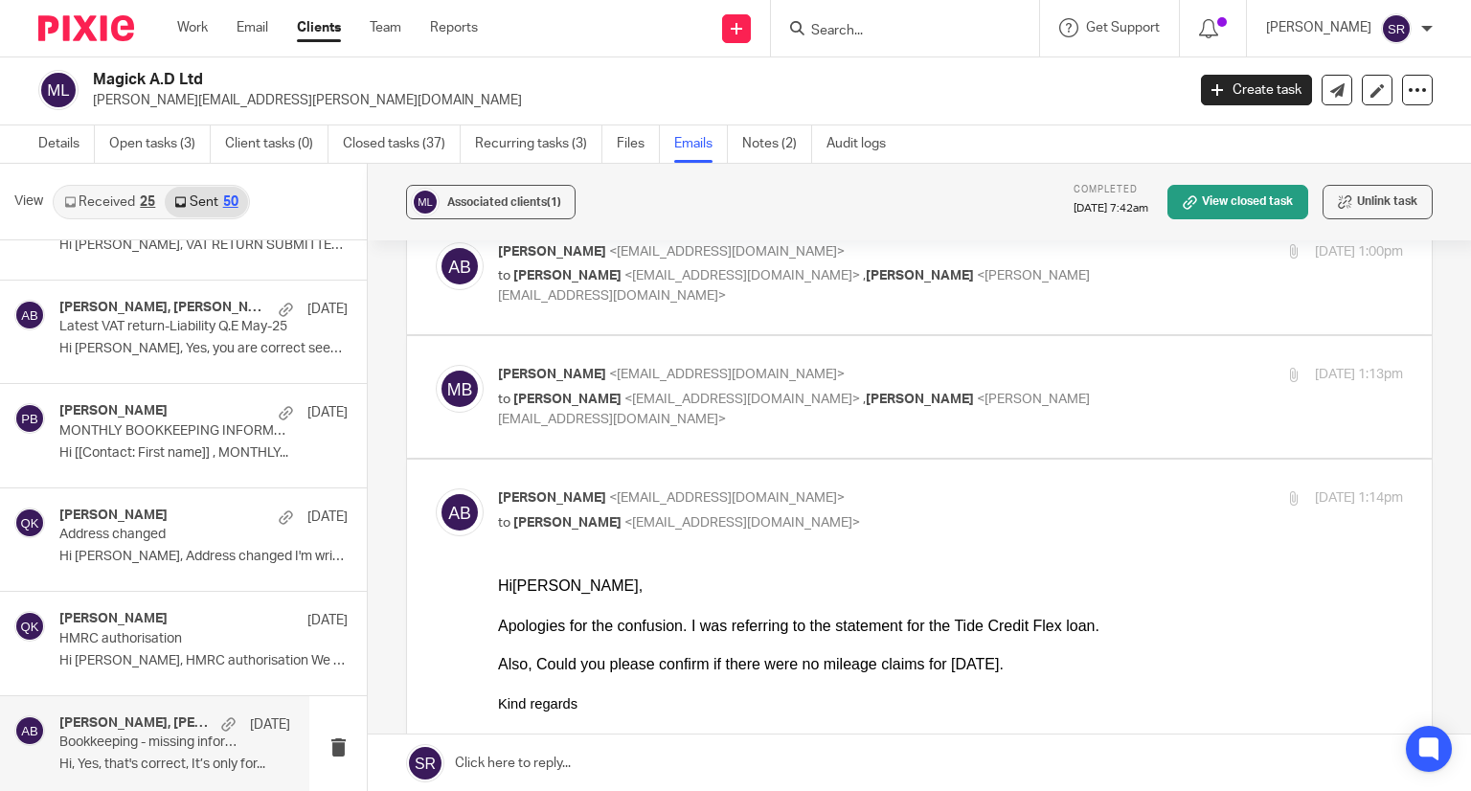
scroll to position [2011, 0]
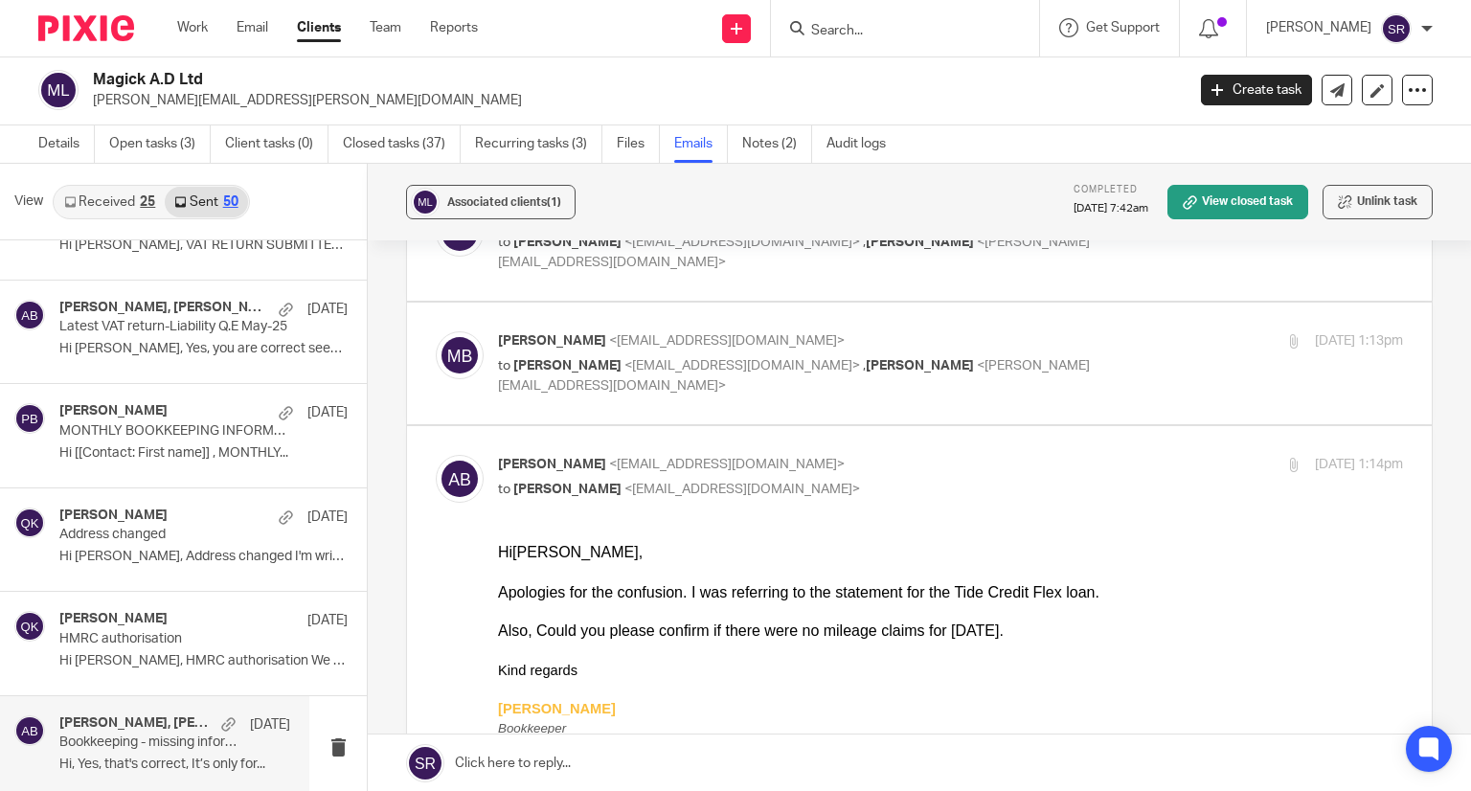
click at [655, 341] on span "<[EMAIL_ADDRESS][DOMAIN_NAME]>" at bounding box center [727, 340] width 236 height 13
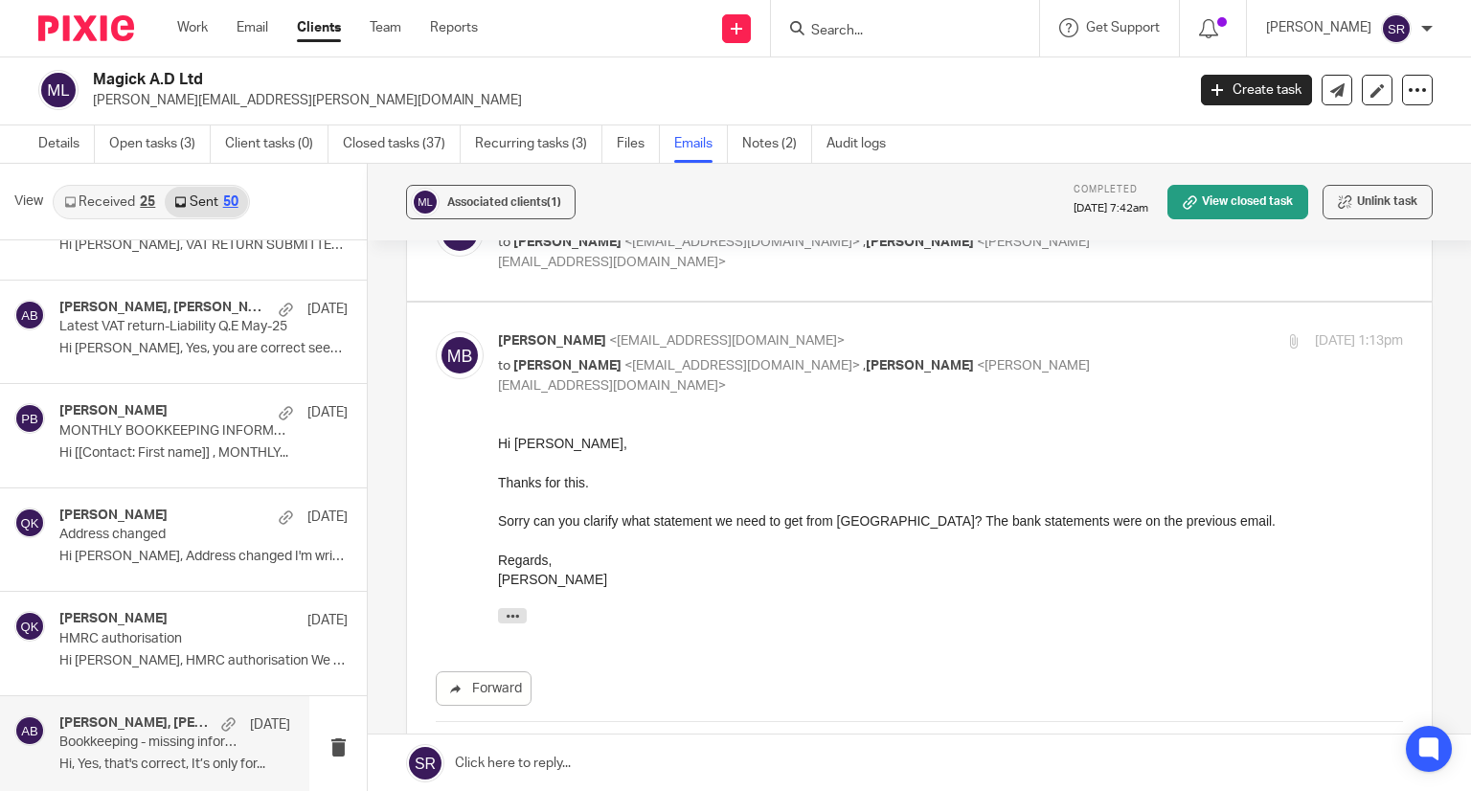
scroll to position [0, 0]
click at [629, 324] on label at bounding box center [919, 574] width 1025 height 543
click at [436, 330] on input "checkbox" at bounding box center [435, 330] width 1 height 1
checkbox input "false"
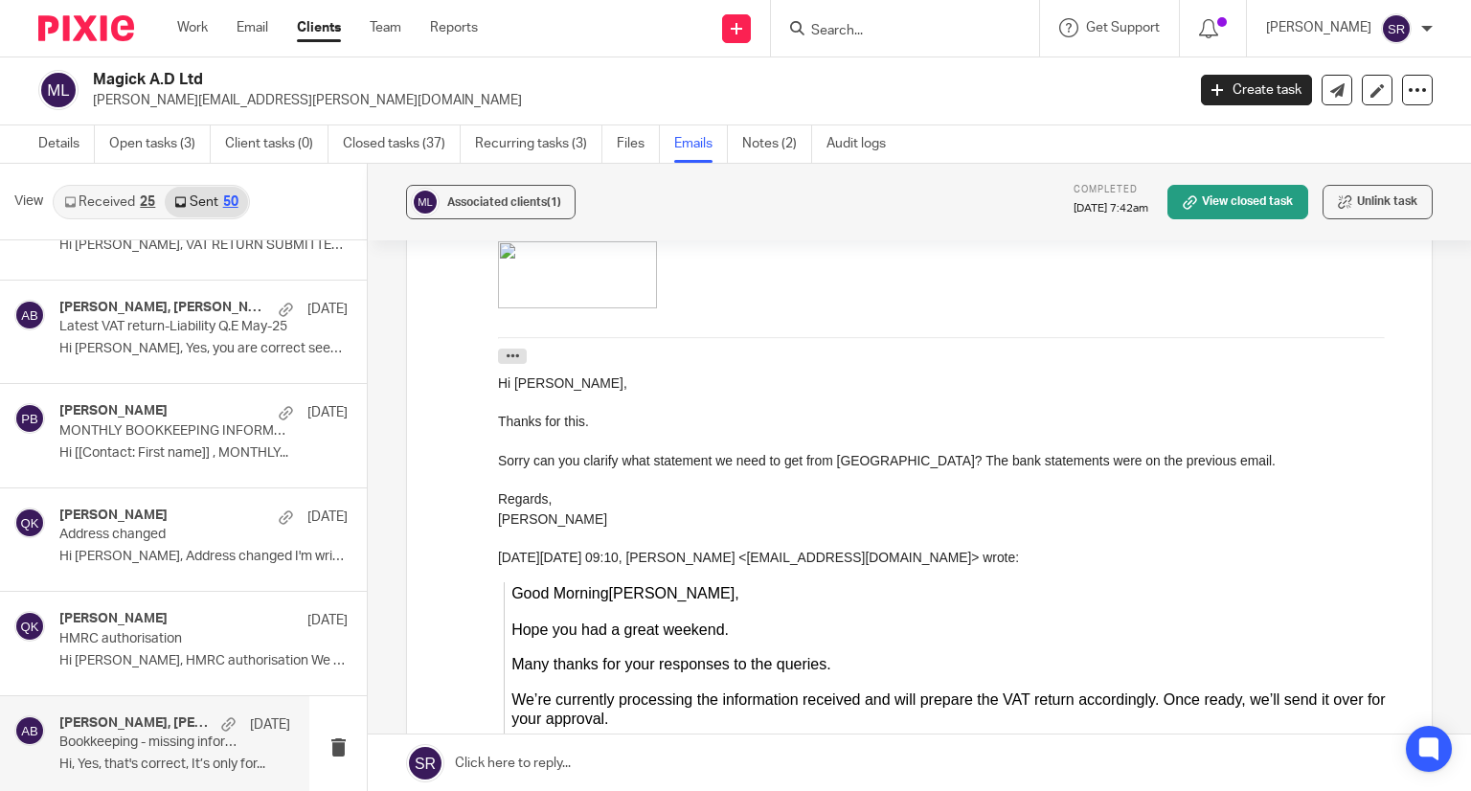
scroll to position [2203, 0]
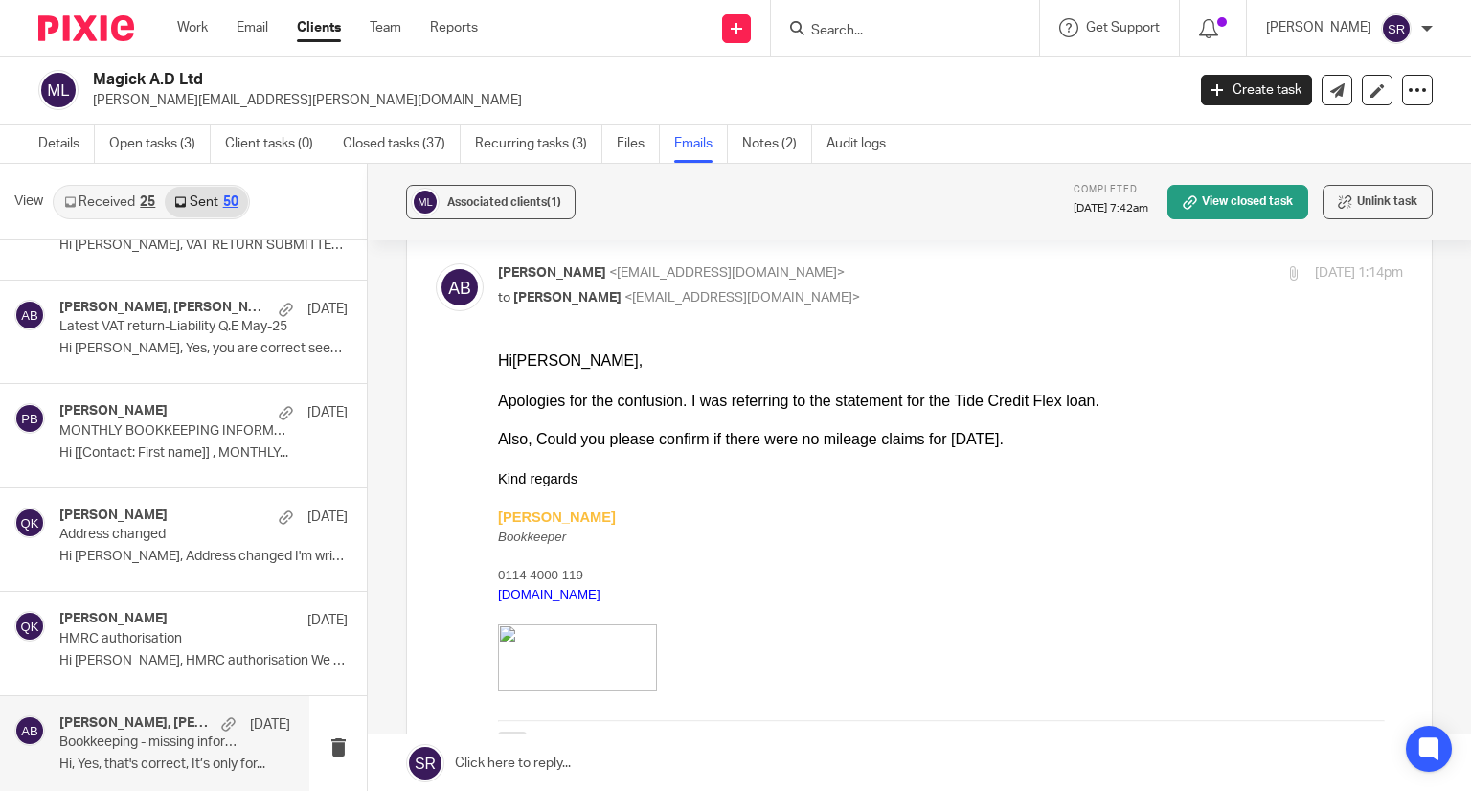
click at [587, 296] on span "[PERSON_NAME]" at bounding box center [567, 297] width 108 height 13
checkbox input "false"
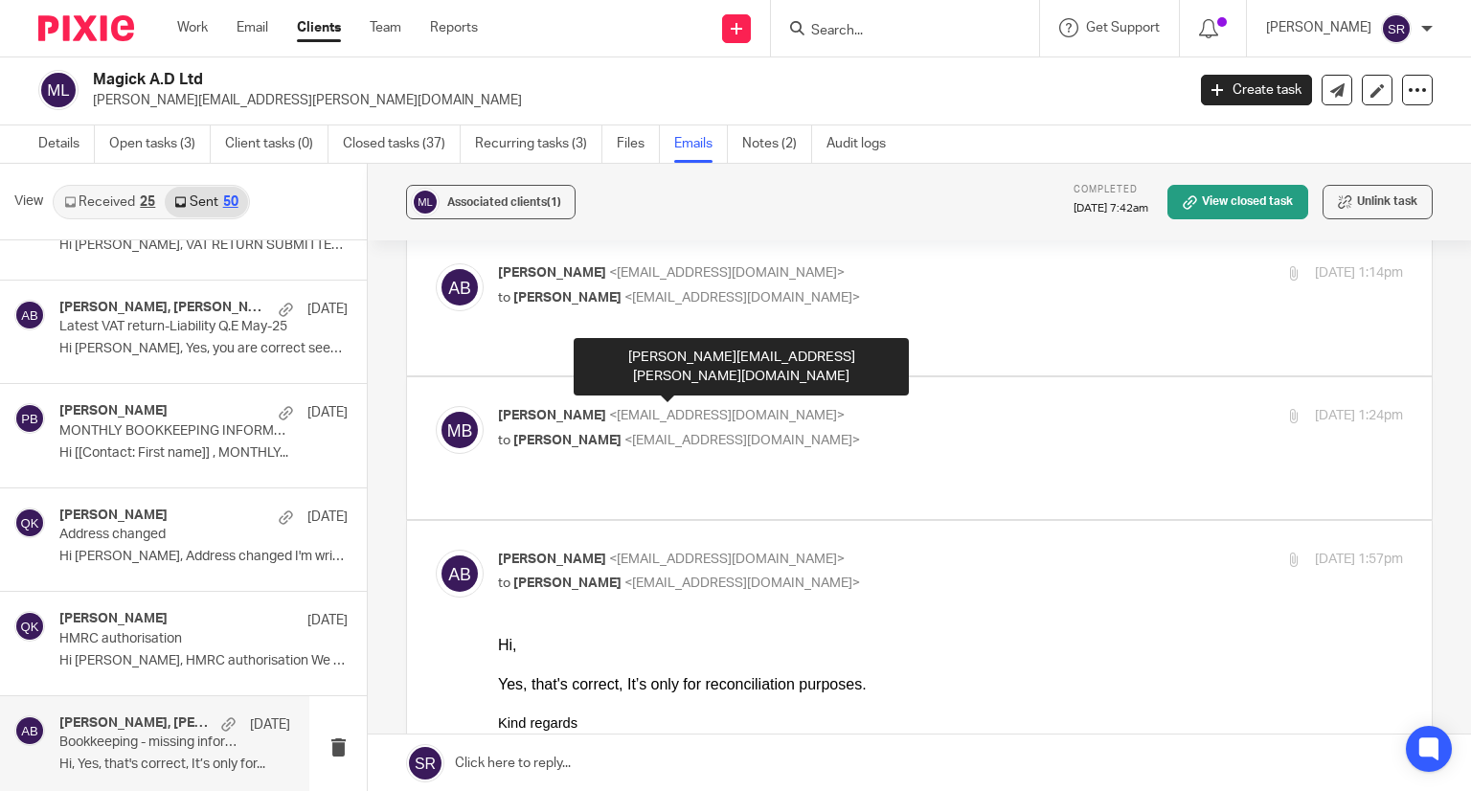
click at [623, 409] on span "<[EMAIL_ADDRESS][DOMAIN_NAME]>" at bounding box center [727, 415] width 236 height 13
checkbox input "true"
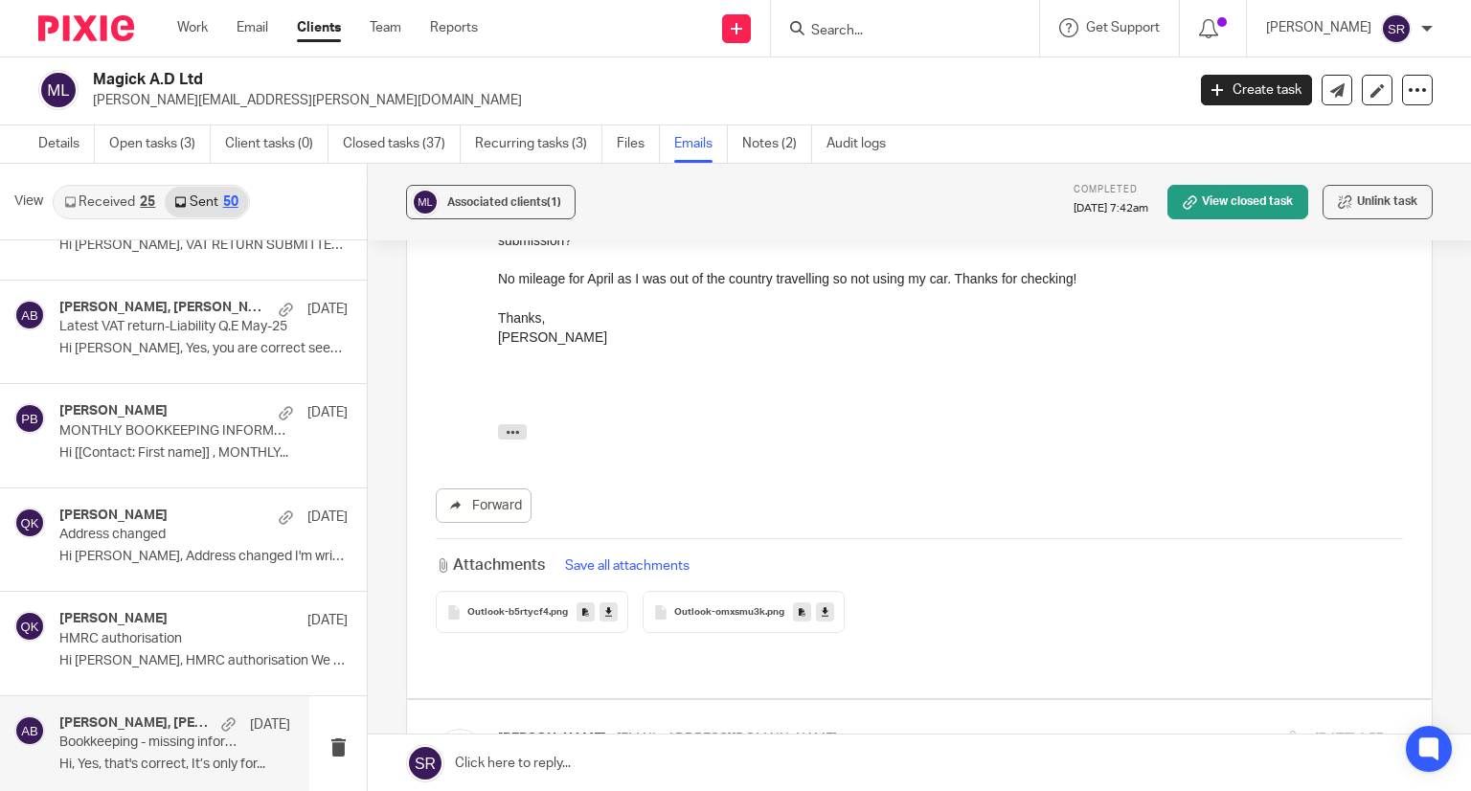
scroll to position [2490, 0]
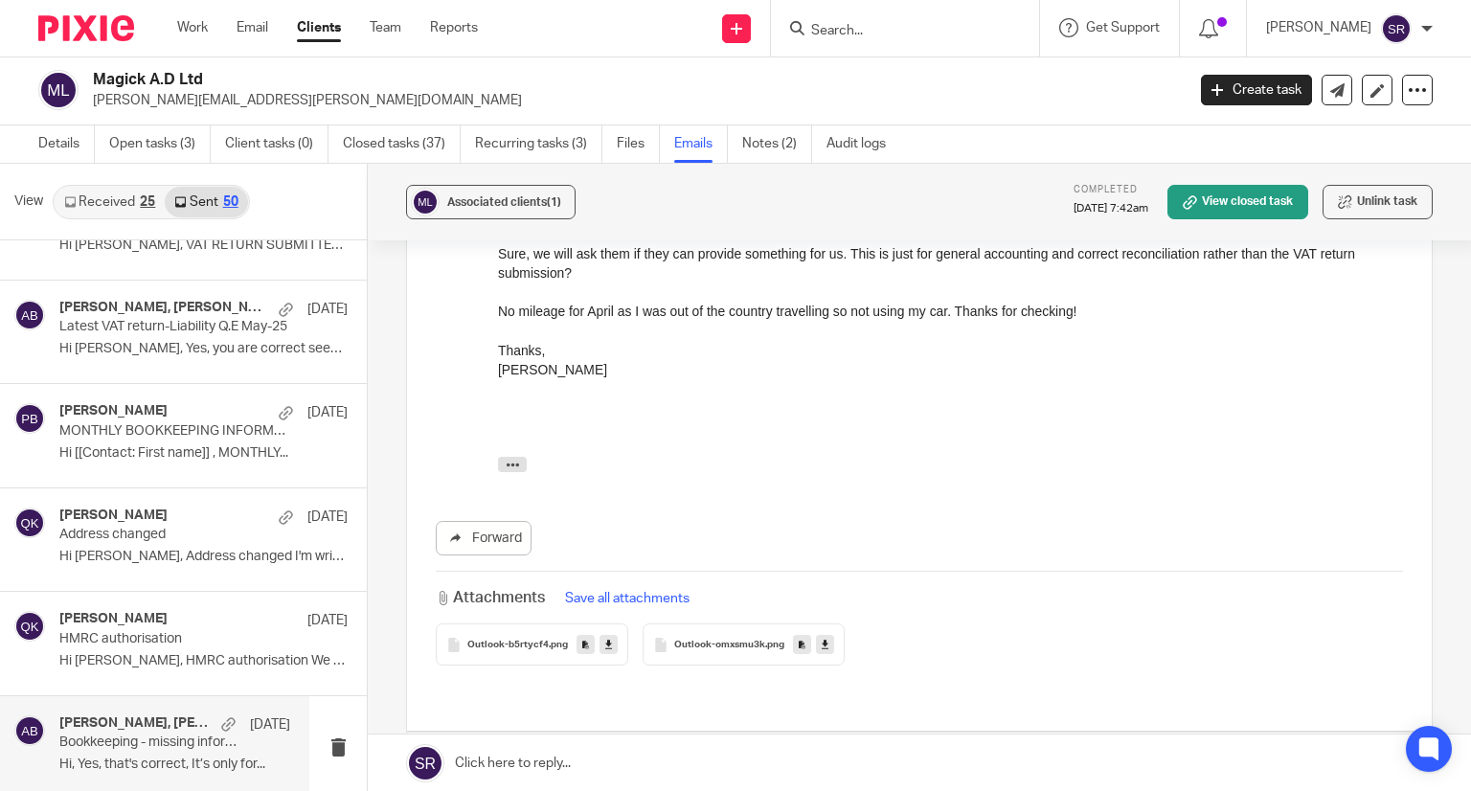
click at [688, 640] on span "Outlook-omxsmu3k" at bounding box center [719, 645] width 91 height 11
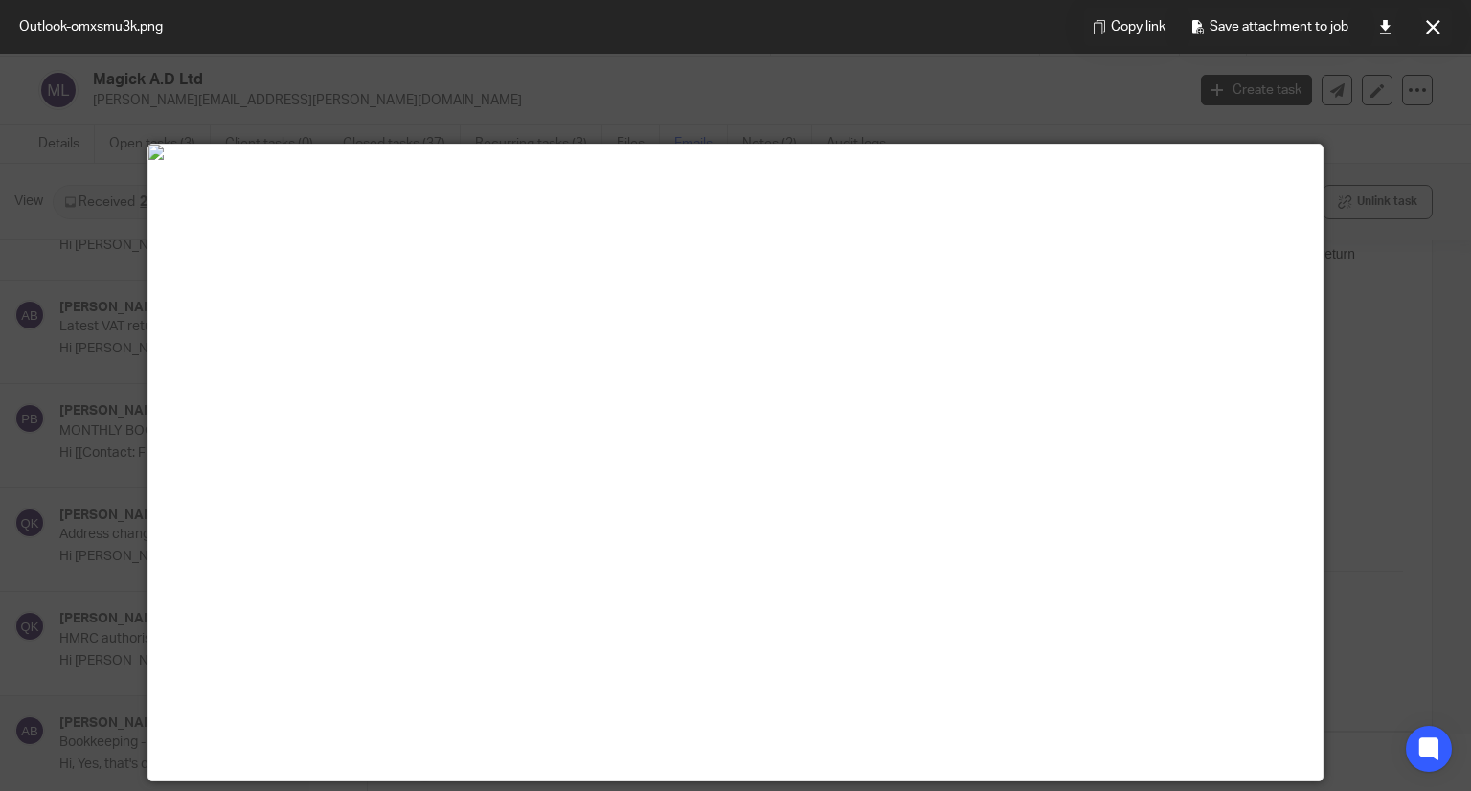
click at [1422, 25] on button at bounding box center [1433, 27] width 38 height 38
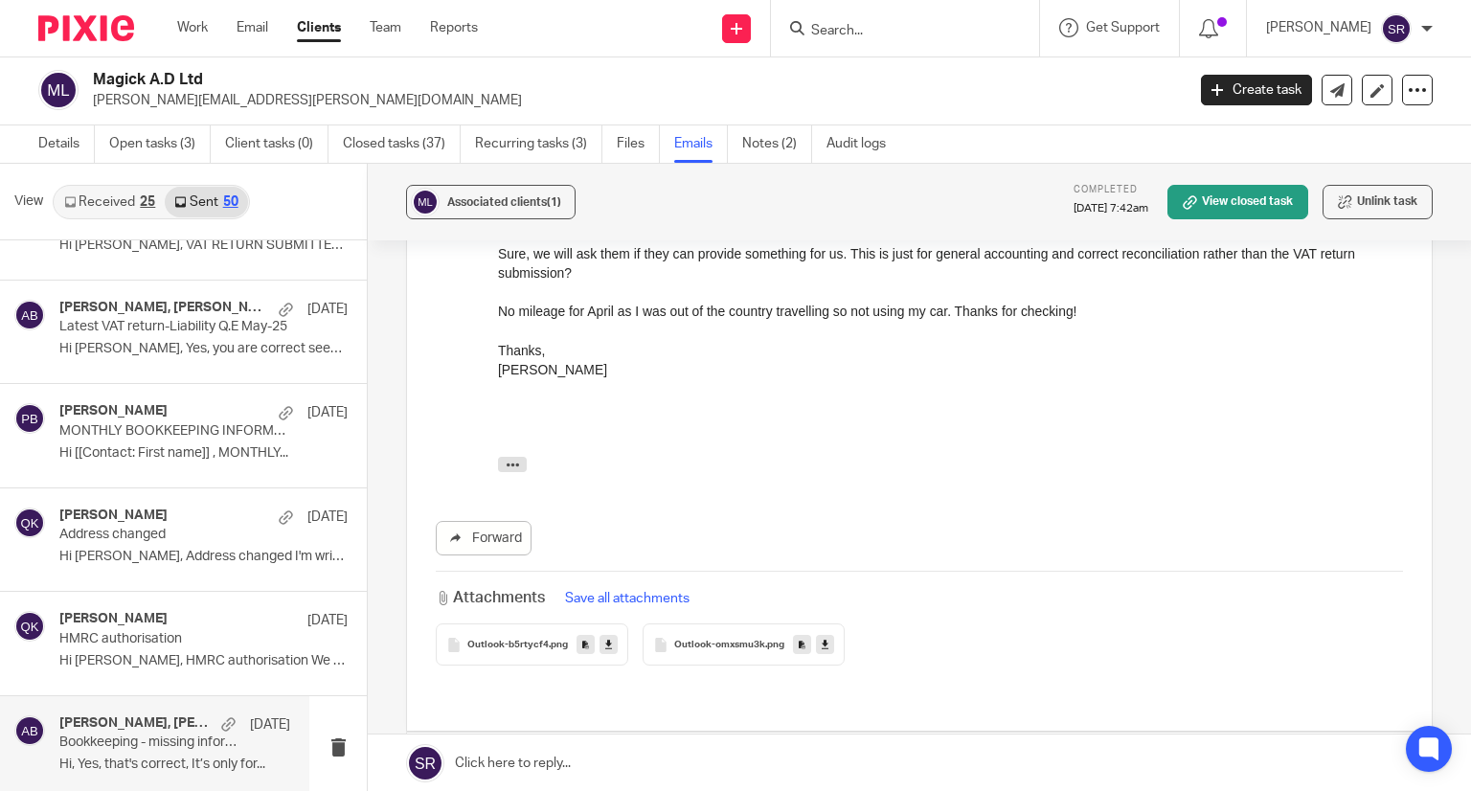
click at [516, 640] on span "Outlook-b5rtycf4" at bounding box center [507, 645] width 81 height 11
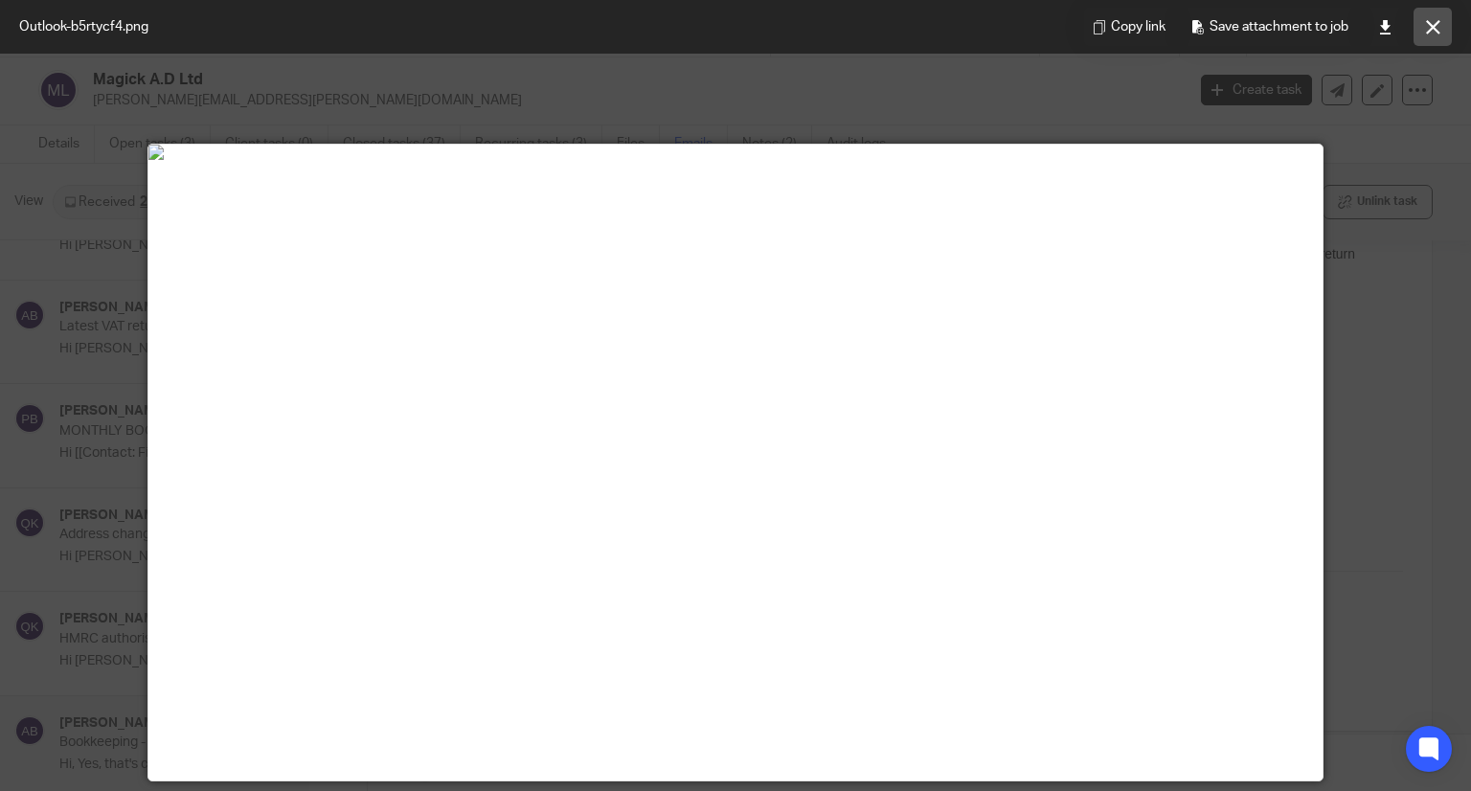
click at [1427, 33] on icon at bounding box center [1433, 27] width 14 height 14
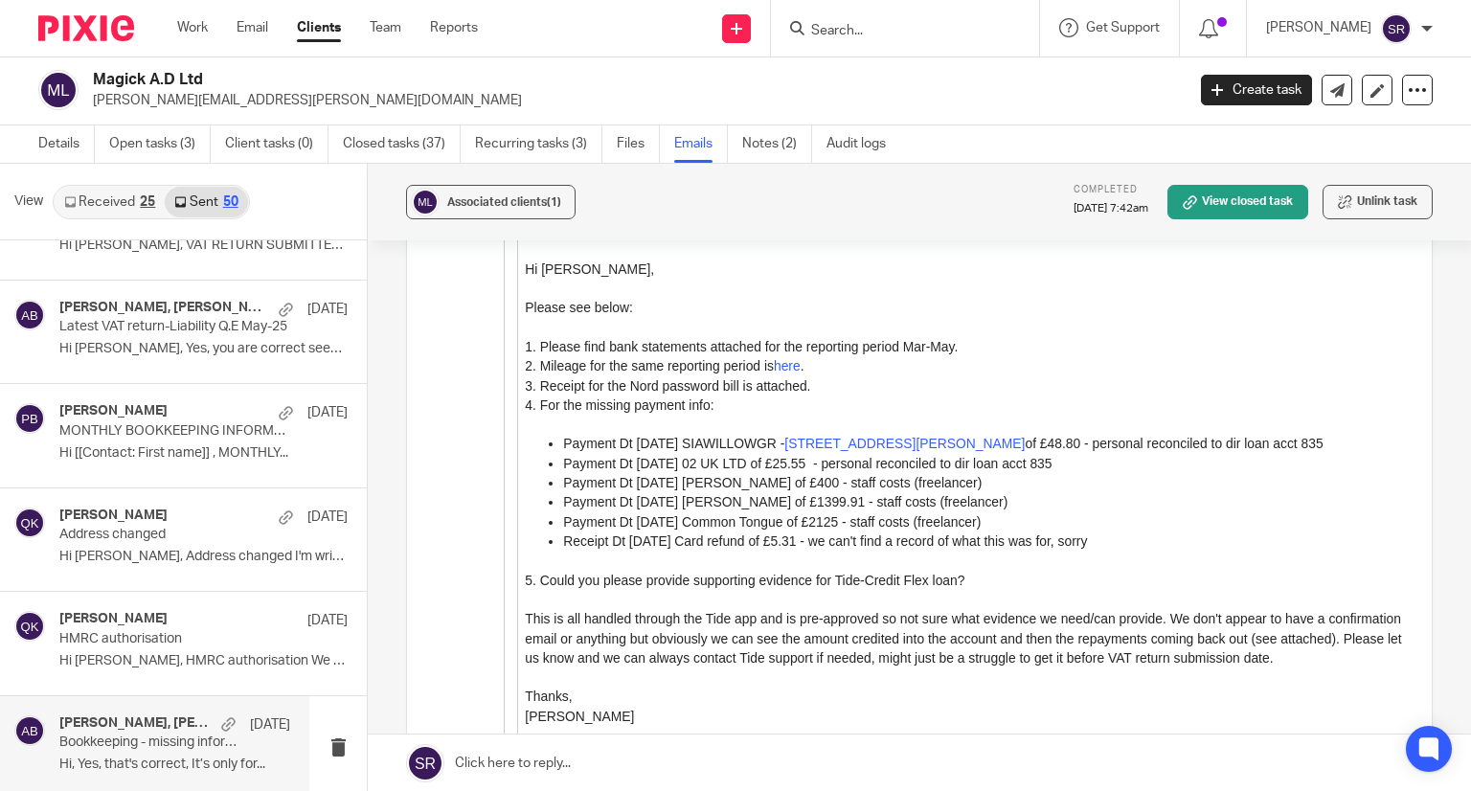
scroll to position [5140, 0]
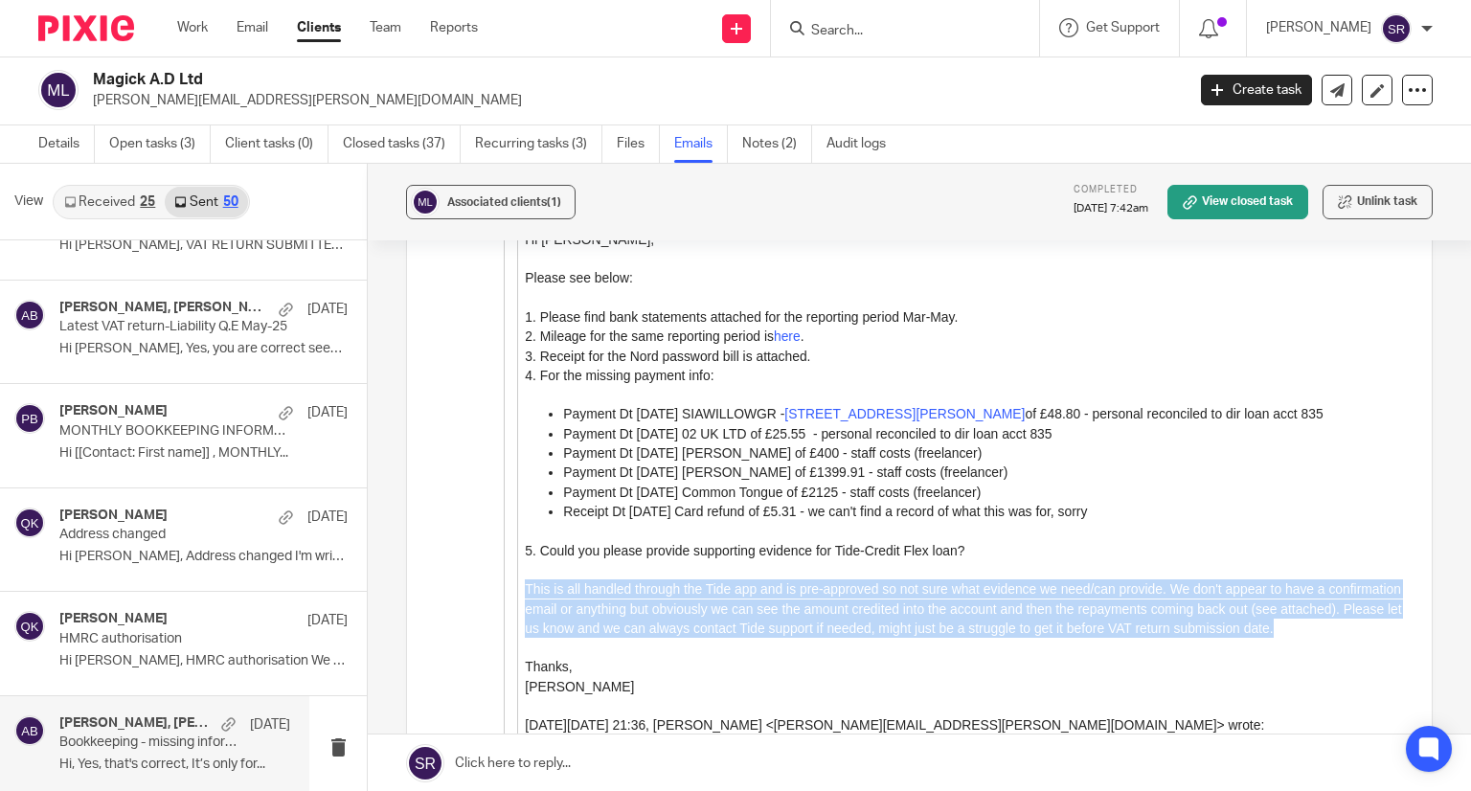
drag, startPoint x: 525, startPoint y: 598, endPoint x: 559, endPoint y: 648, distance: 61.4
click at [559, 638] on div "This is all handled through the Tide app and is pre-approved so not sure what e…" at bounding box center [964, 608] width 878 height 58
copy div "This is all handled through the Tide app and is pre-approved so not sure what e…"
click at [1337, 607] on div "This is all handled through the Tide app and is pre-approved so not sure what e…" at bounding box center [964, 608] width 878 height 58
drag, startPoint x: 586, startPoint y: 663, endPoint x: 522, endPoint y: 600, distance: 89.4
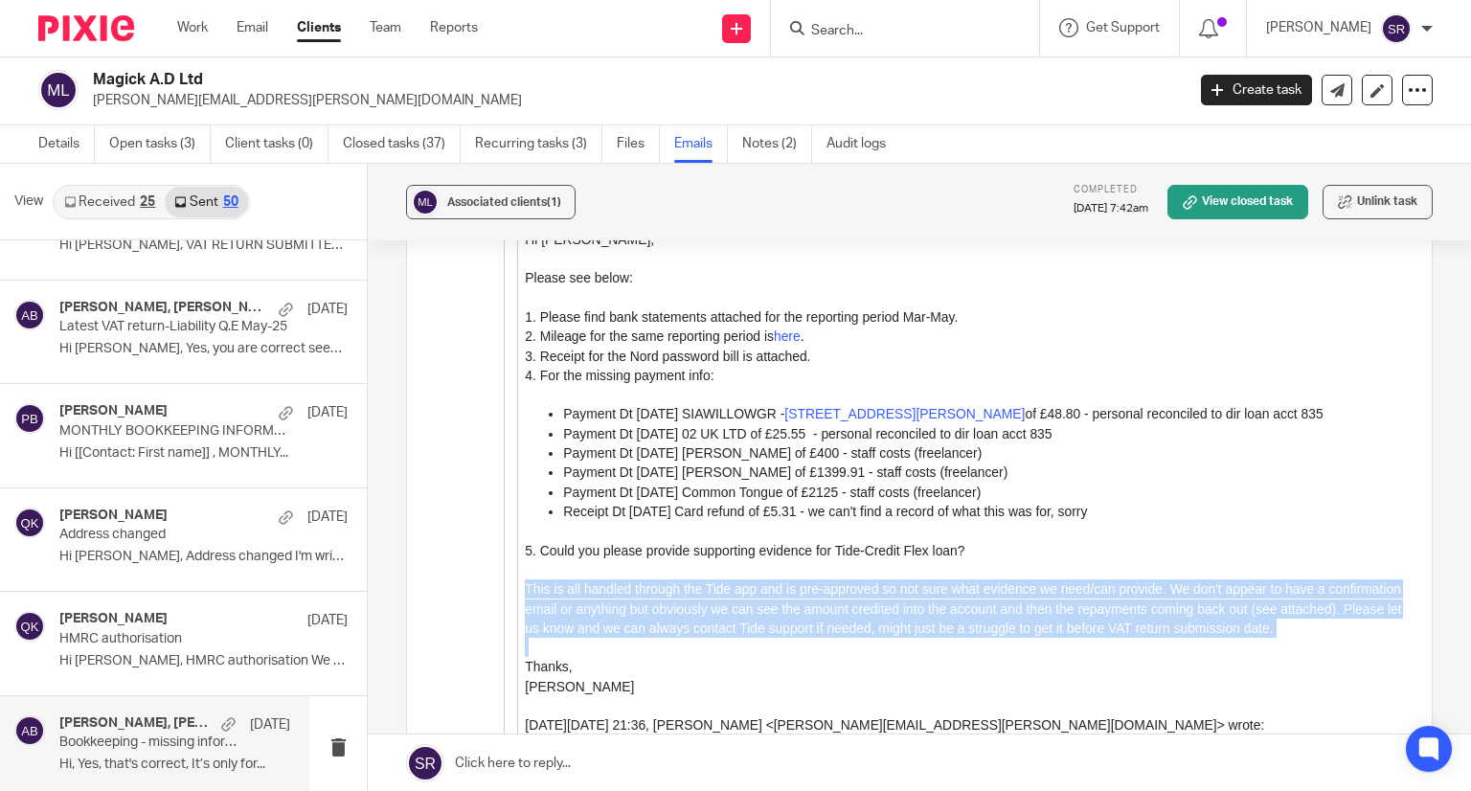
click at [522, 600] on blockquote "Good Morning [PERSON_NAME], Hope you had a great weekend. Many thanks for your …" at bounding box center [960, 557] width 886 height 2030
copy div "This is all handled through the Tide app and is pre-approved so not sure what e…"
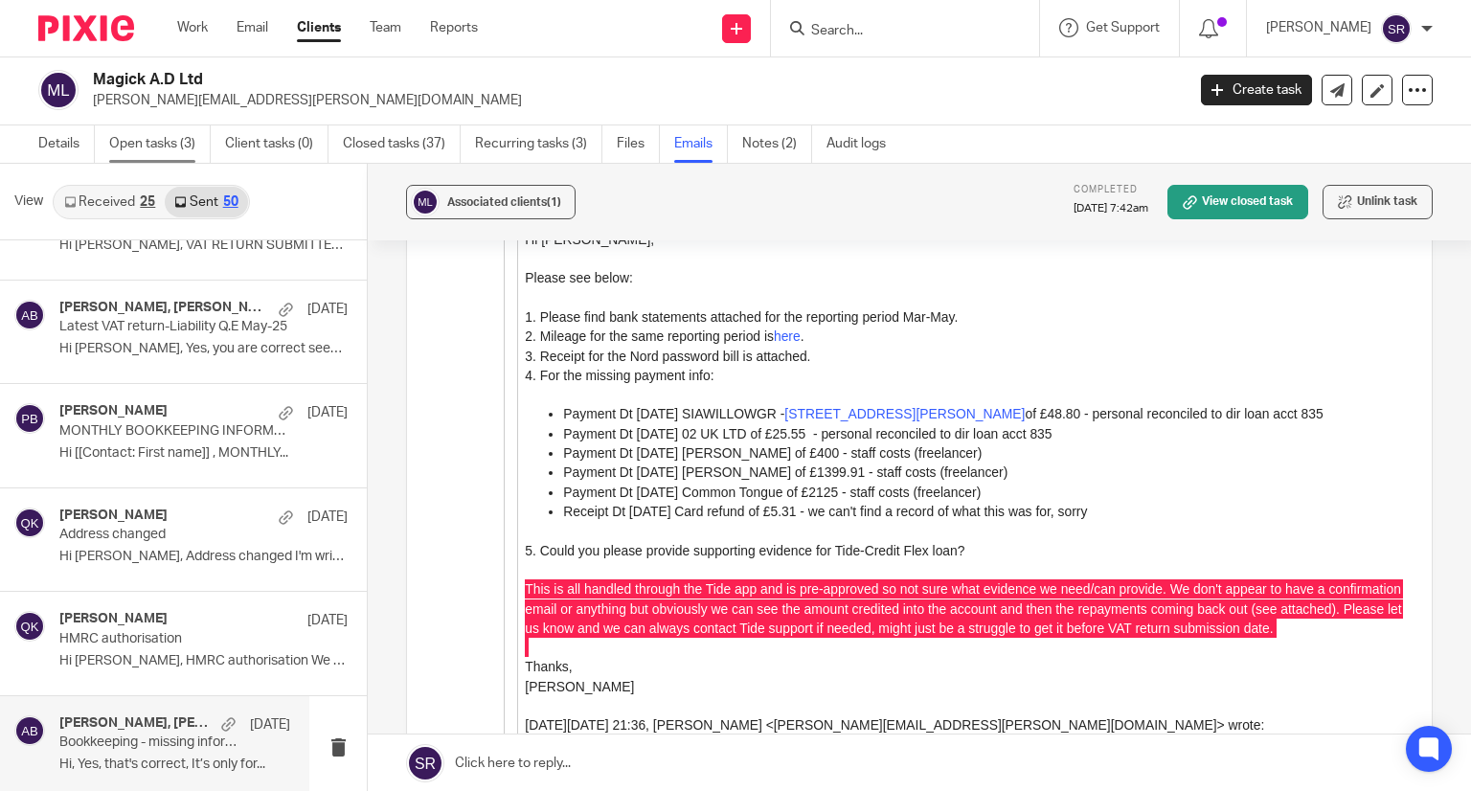
click at [123, 132] on link "Open tasks (3)" at bounding box center [160, 143] width 102 height 37
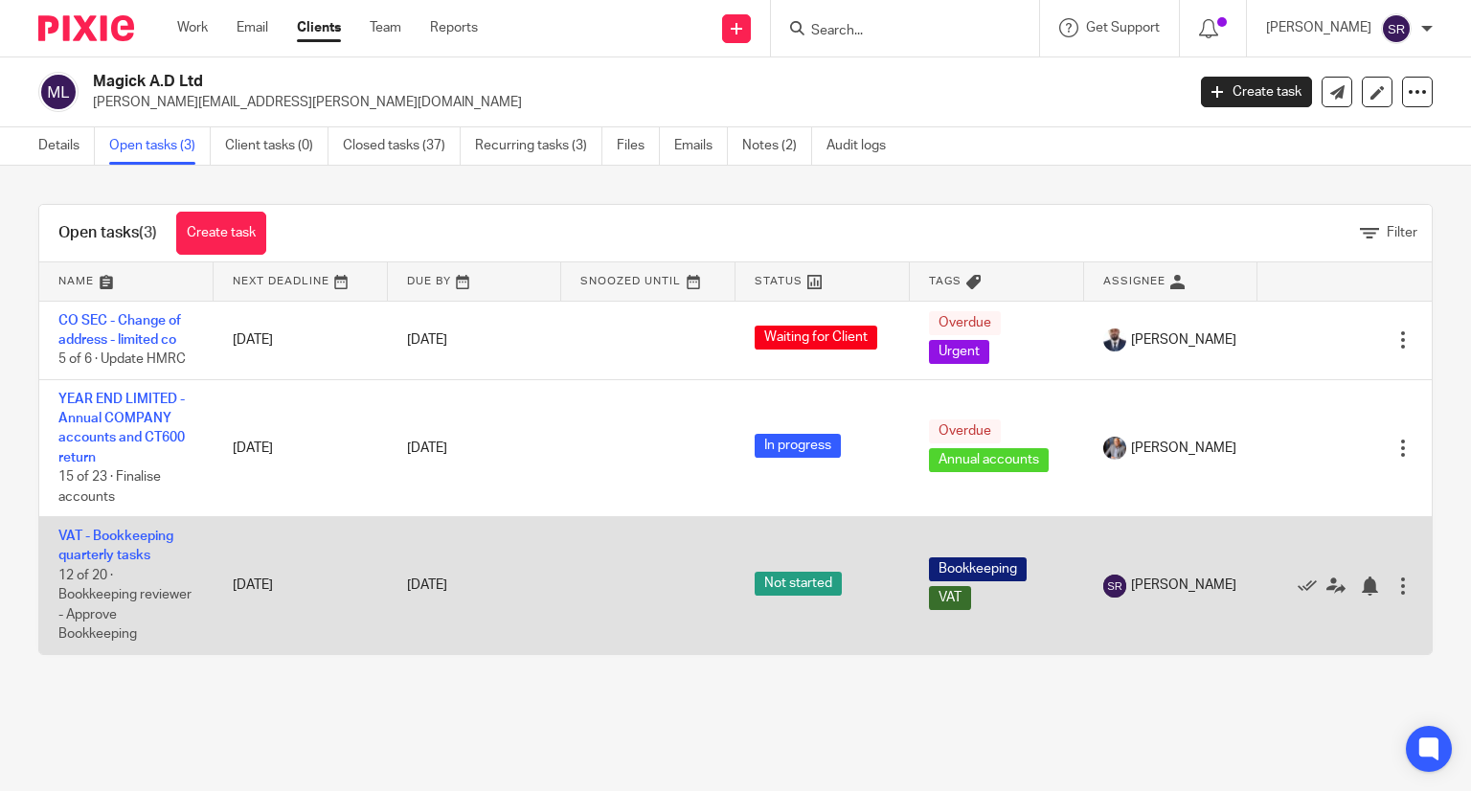
click at [119, 548] on td "VAT - Bookkeeping quarterly tasks 12 of 20 · Bookkeeping reviewer - Approve Boo…" at bounding box center [126, 585] width 174 height 137
click at [116, 533] on link "VAT - Bookkeeping quarterly tasks" at bounding box center [115, 546] width 115 height 33
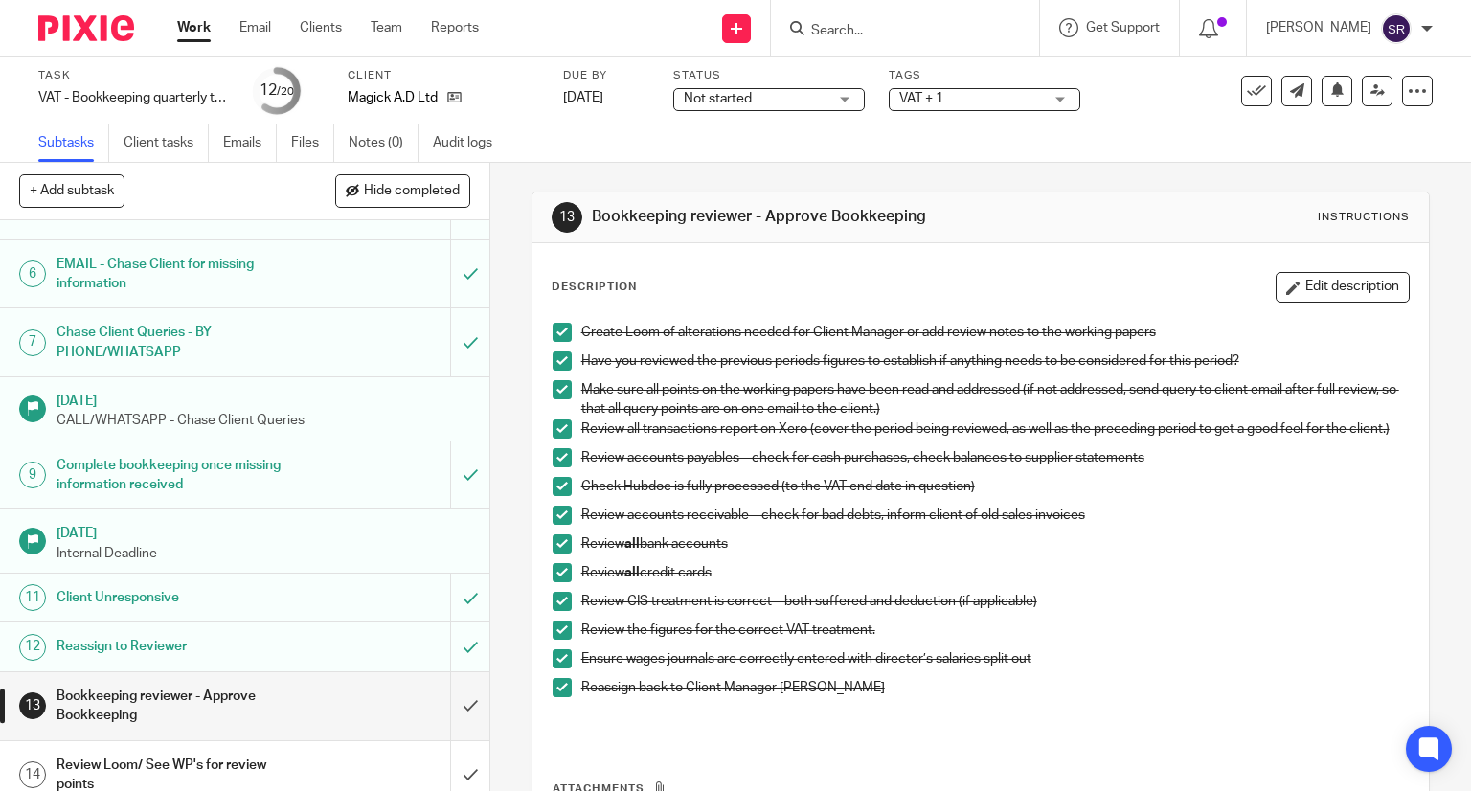
scroll to position [287, 0]
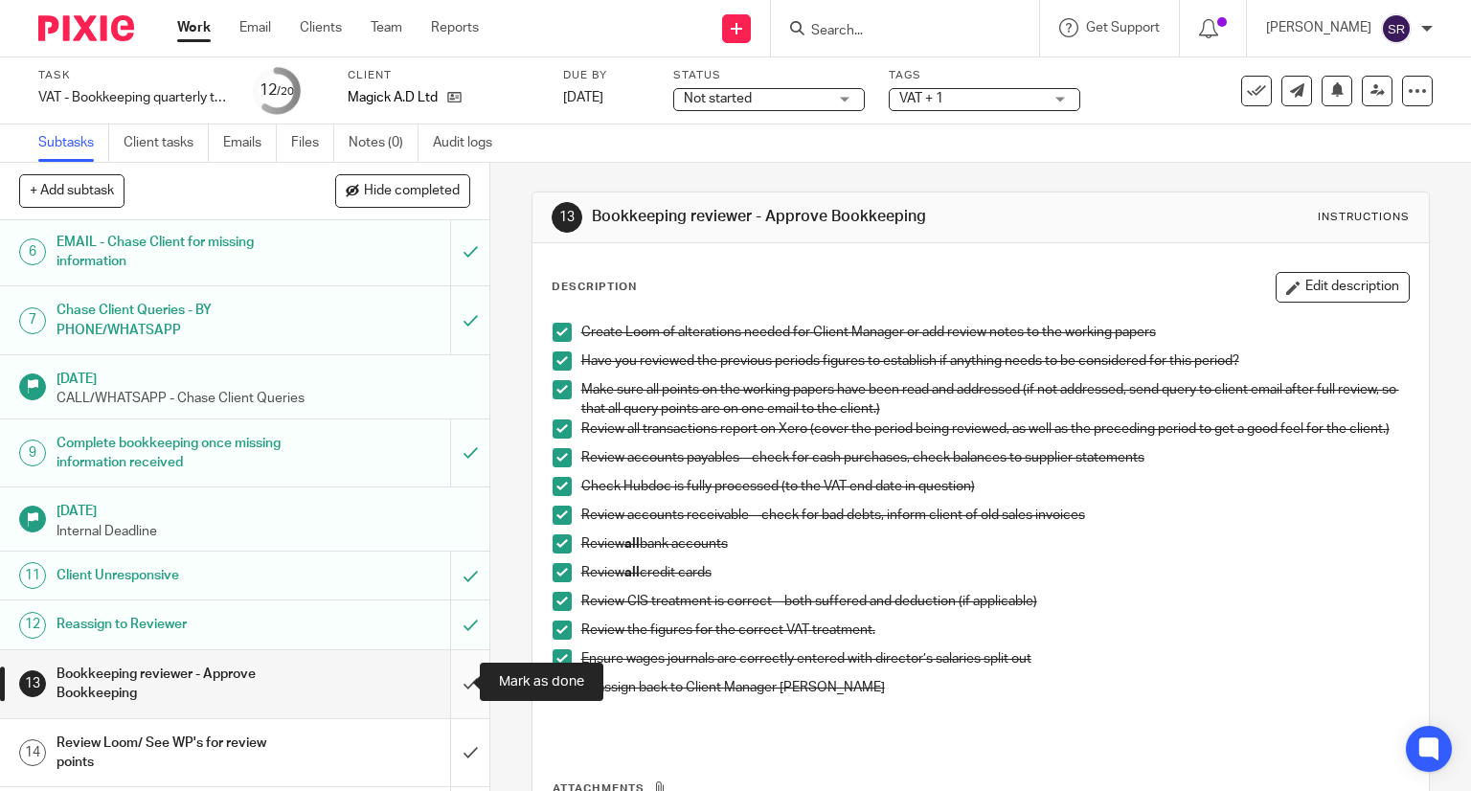
drag, startPoint x: 458, startPoint y: 675, endPoint x: 447, endPoint y: 671, distance: 11.2
click at [458, 675] on input "submit" at bounding box center [244, 684] width 489 height 68
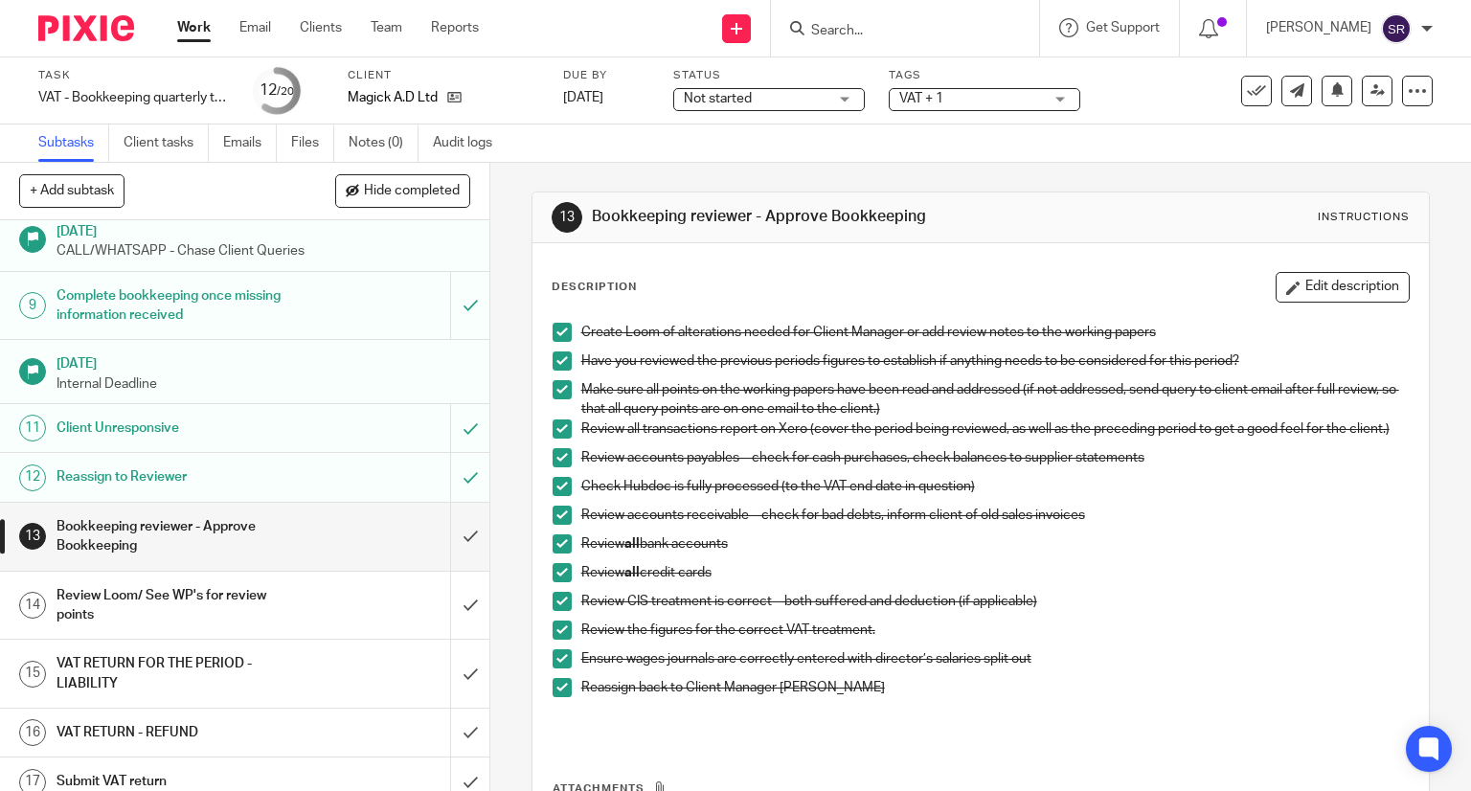
scroll to position [479, 0]
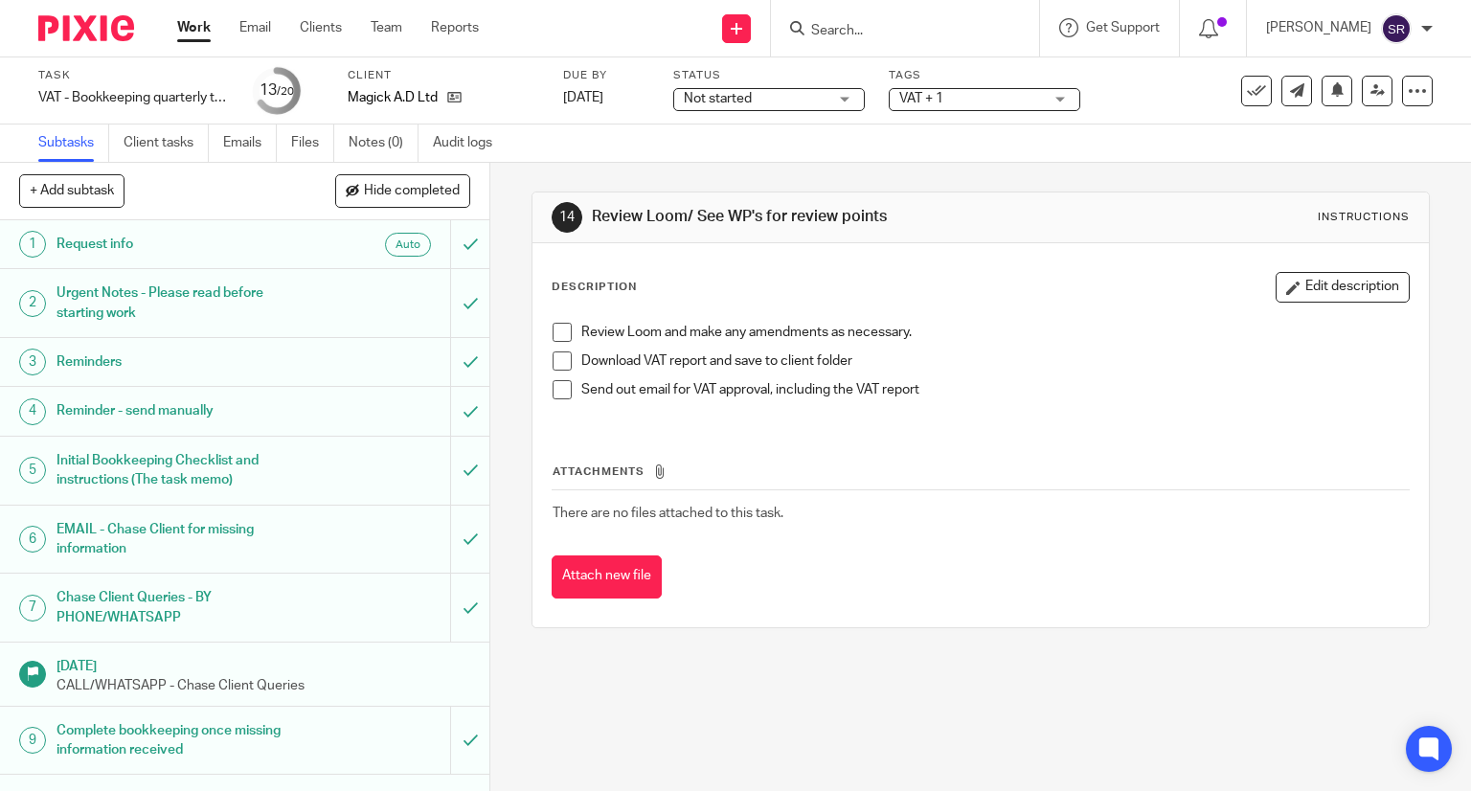
drag, startPoint x: 550, startPoint y: 335, endPoint x: 556, endPoint y: 344, distance: 10.9
click at [553, 335] on span at bounding box center [562, 332] width 19 height 19
click at [561, 354] on span at bounding box center [562, 360] width 19 height 19
click at [556, 387] on span at bounding box center [562, 389] width 19 height 19
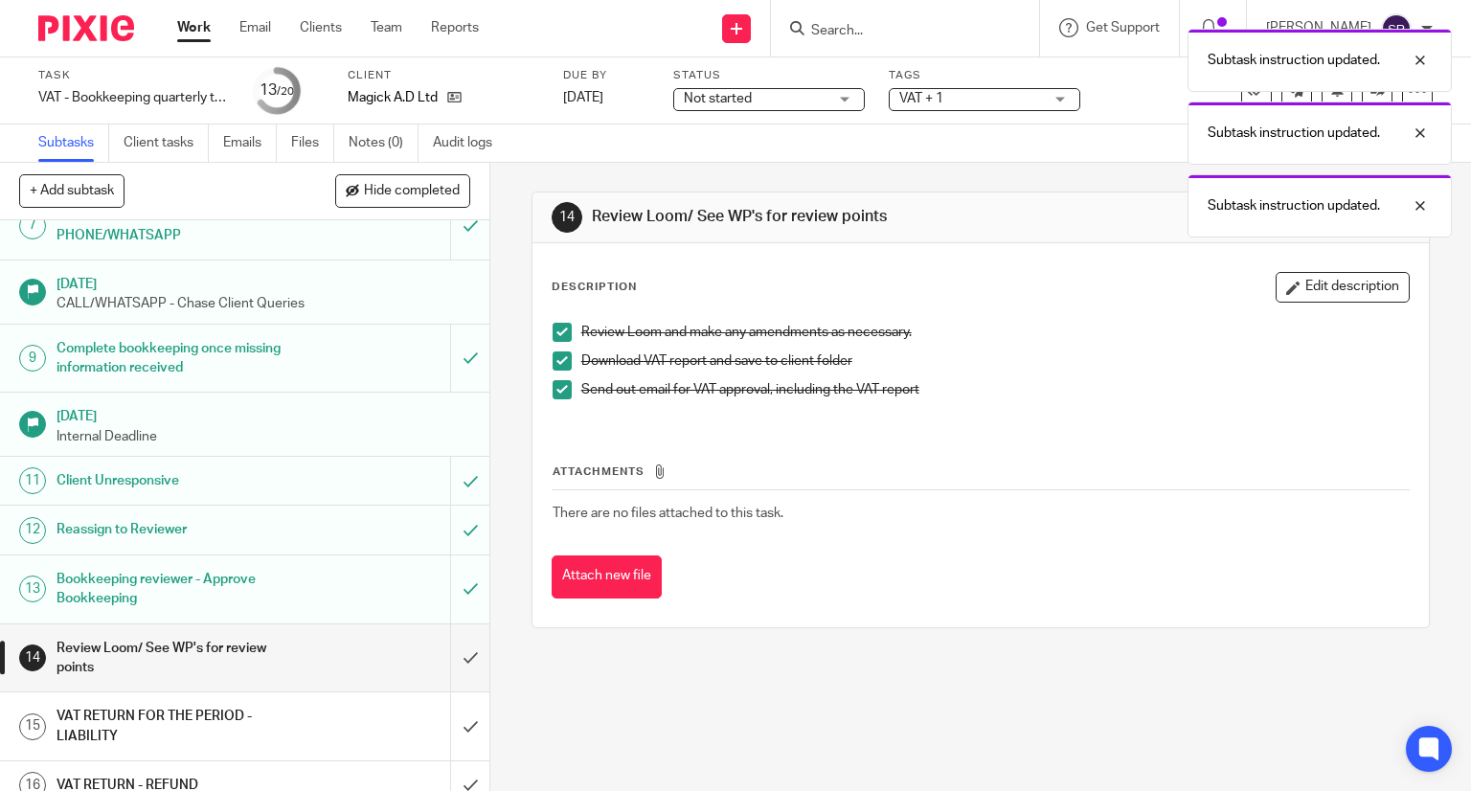
scroll to position [383, 0]
click at [442, 647] on input "submit" at bounding box center [244, 657] width 489 height 68
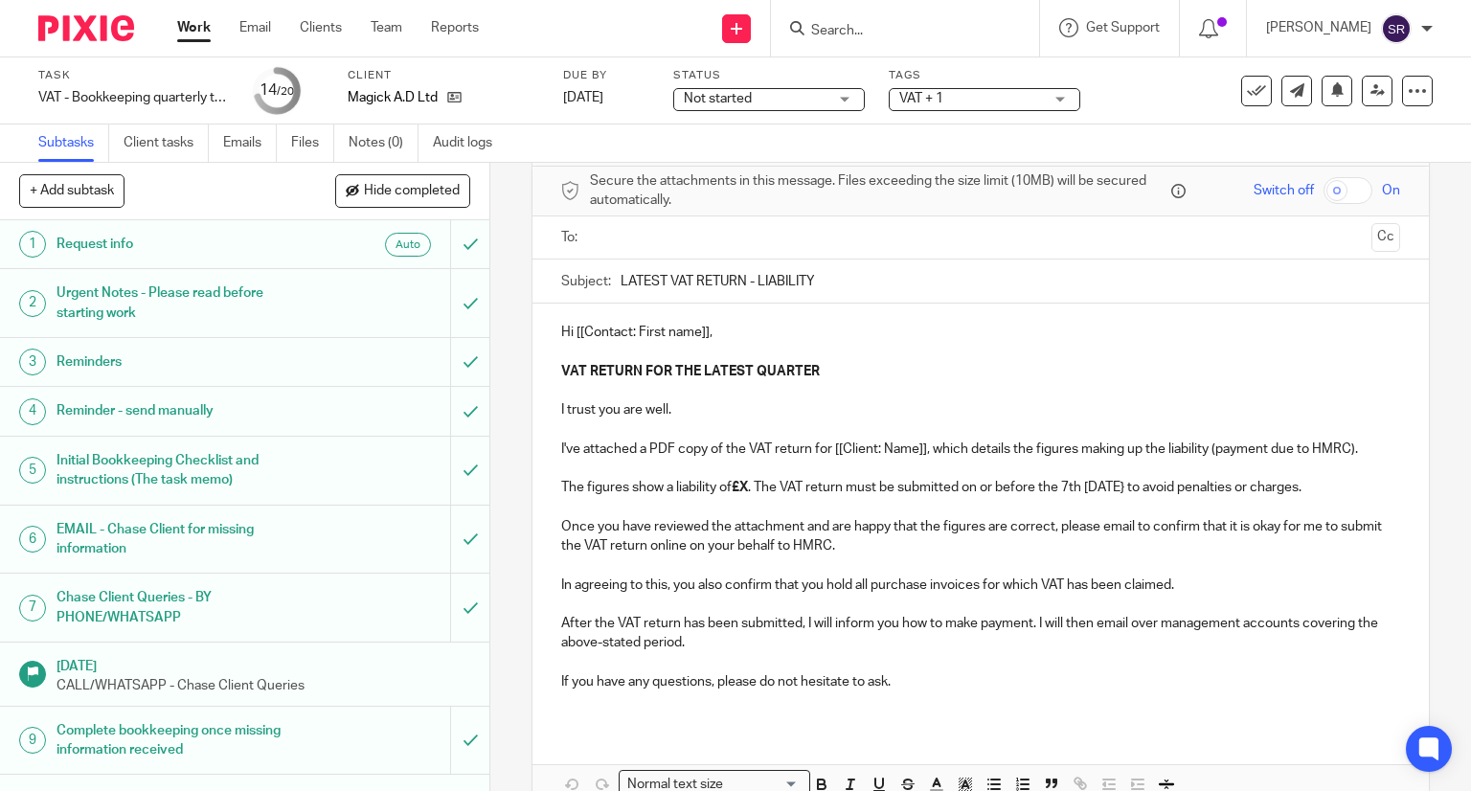
scroll to position [96, 0]
